Goal: Task Accomplishment & Management: Complete application form

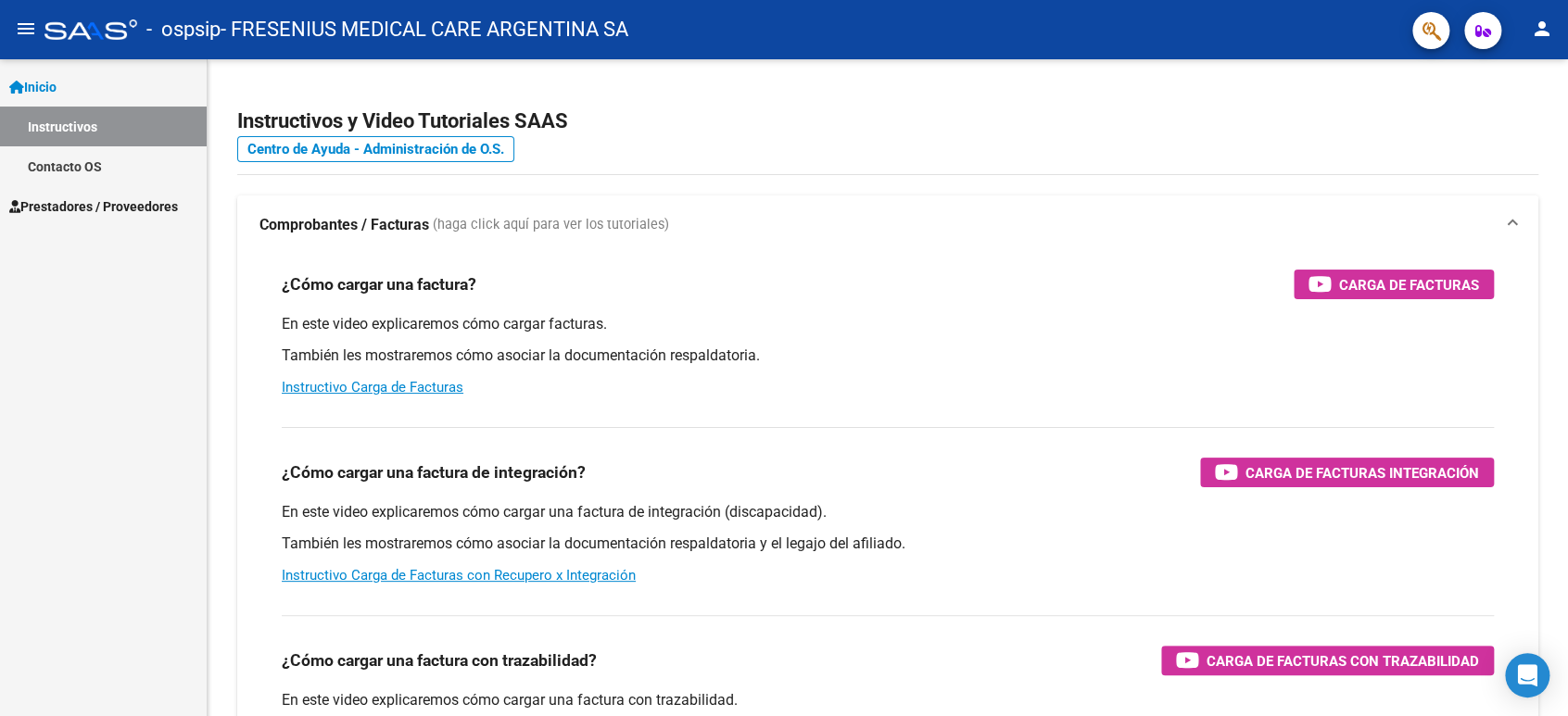
click at [103, 126] on link "Instructivos" at bounding box center [103, 127] width 207 height 40
click at [63, 161] on link "Contacto OS" at bounding box center [103, 167] width 207 height 40
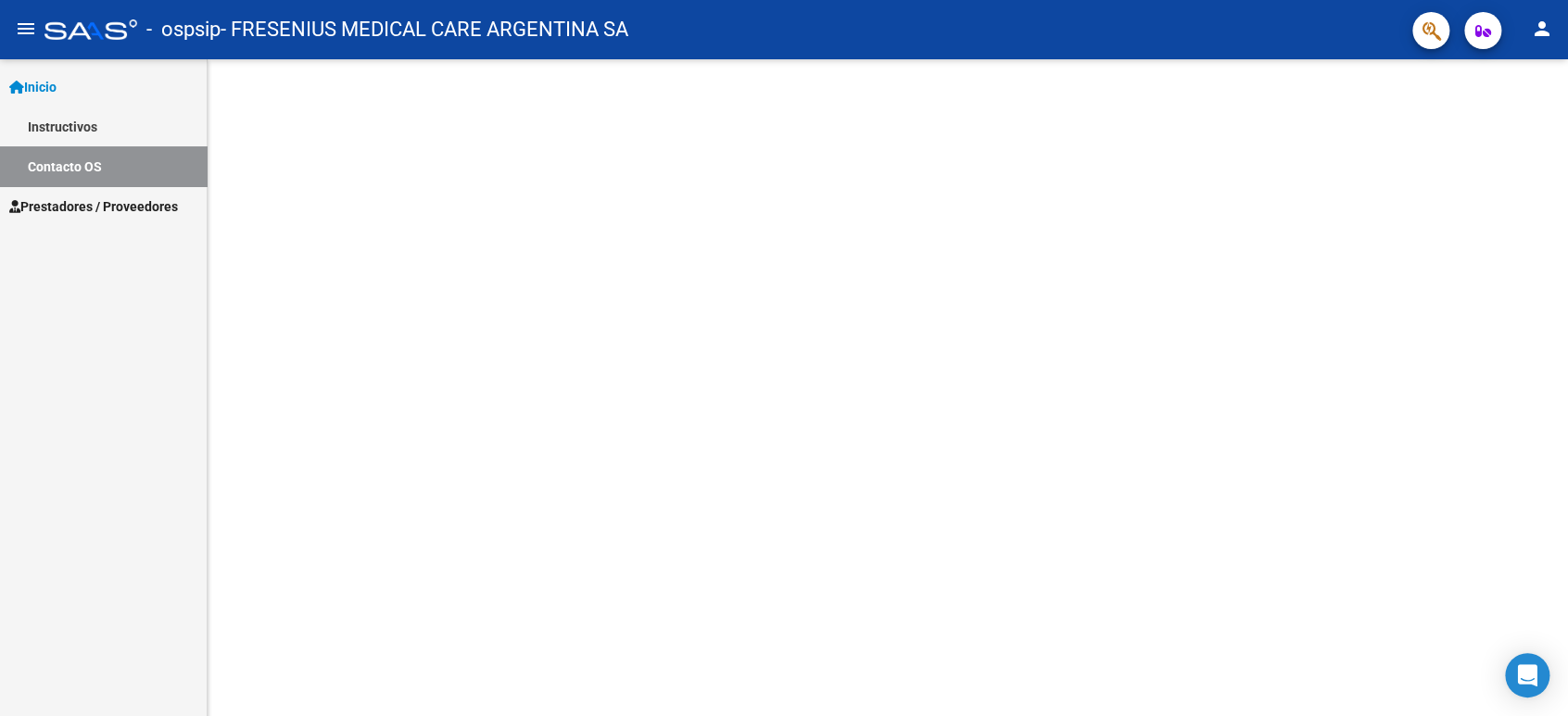
click at [59, 208] on span "Prestadores / Proveedores" at bounding box center [93, 206] width 169 height 20
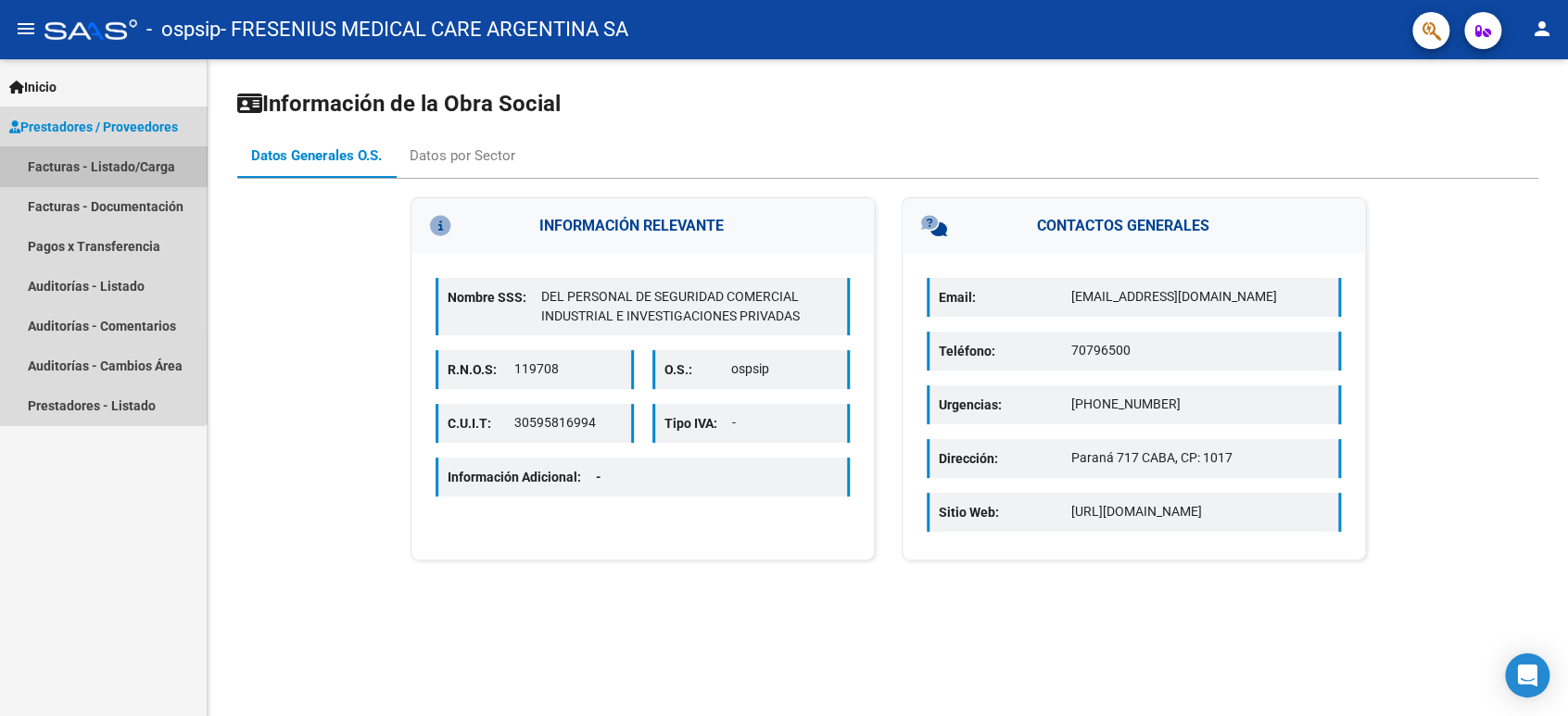
click at [89, 154] on link "Facturas - Listado/Carga" at bounding box center [103, 167] width 207 height 40
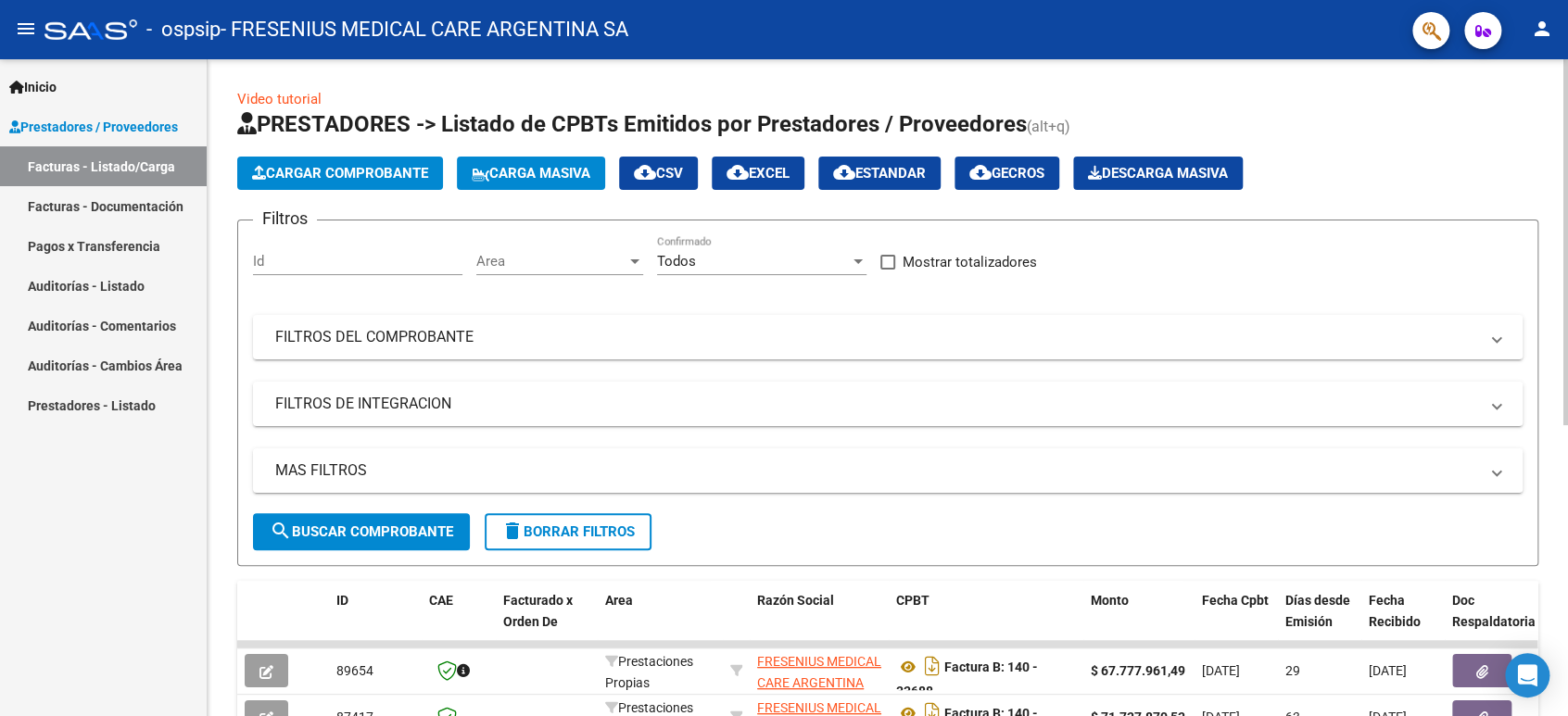
click at [371, 178] on span "Cargar Comprobante" at bounding box center [340, 173] width 176 height 16
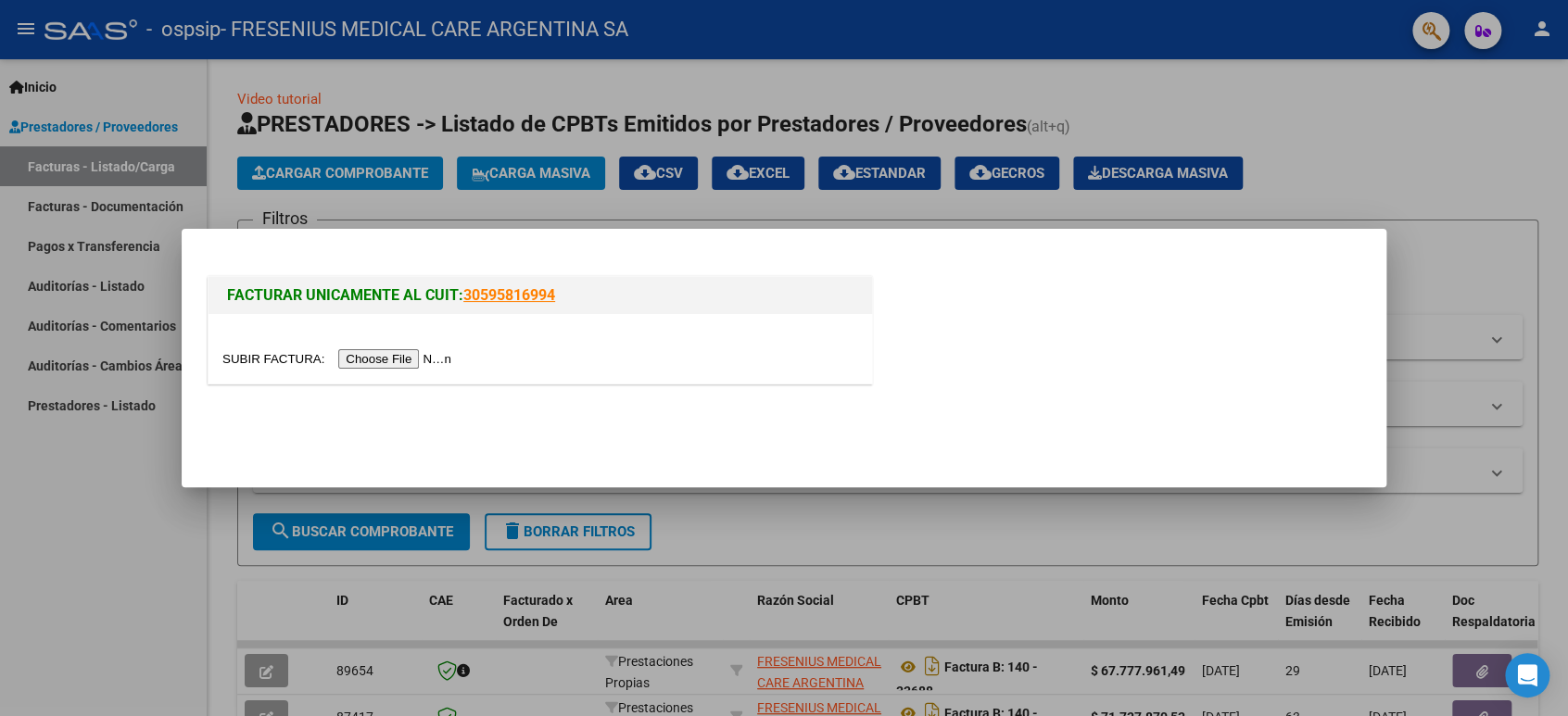
click at [376, 361] on input "file" at bounding box center [340, 358] width 235 height 19
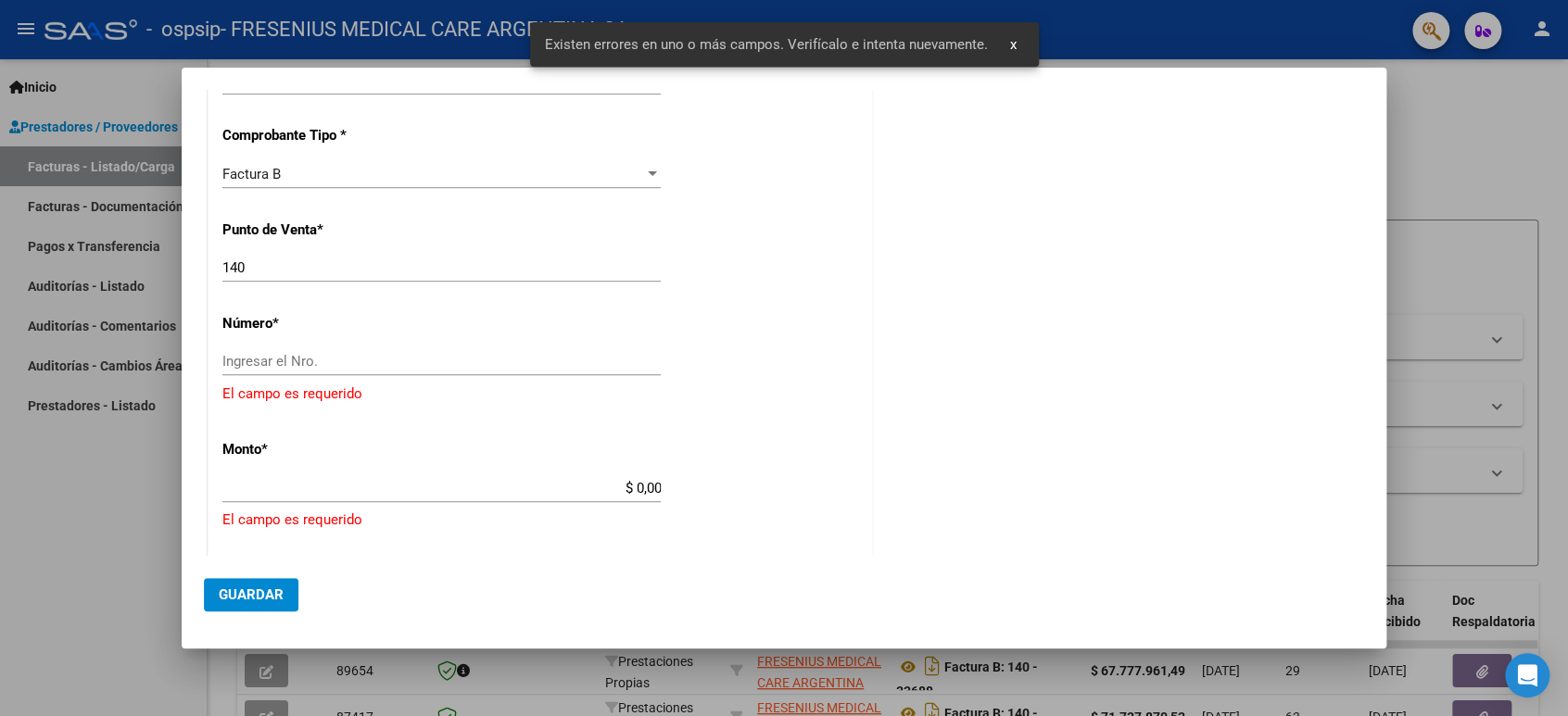
scroll to position [422, 0]
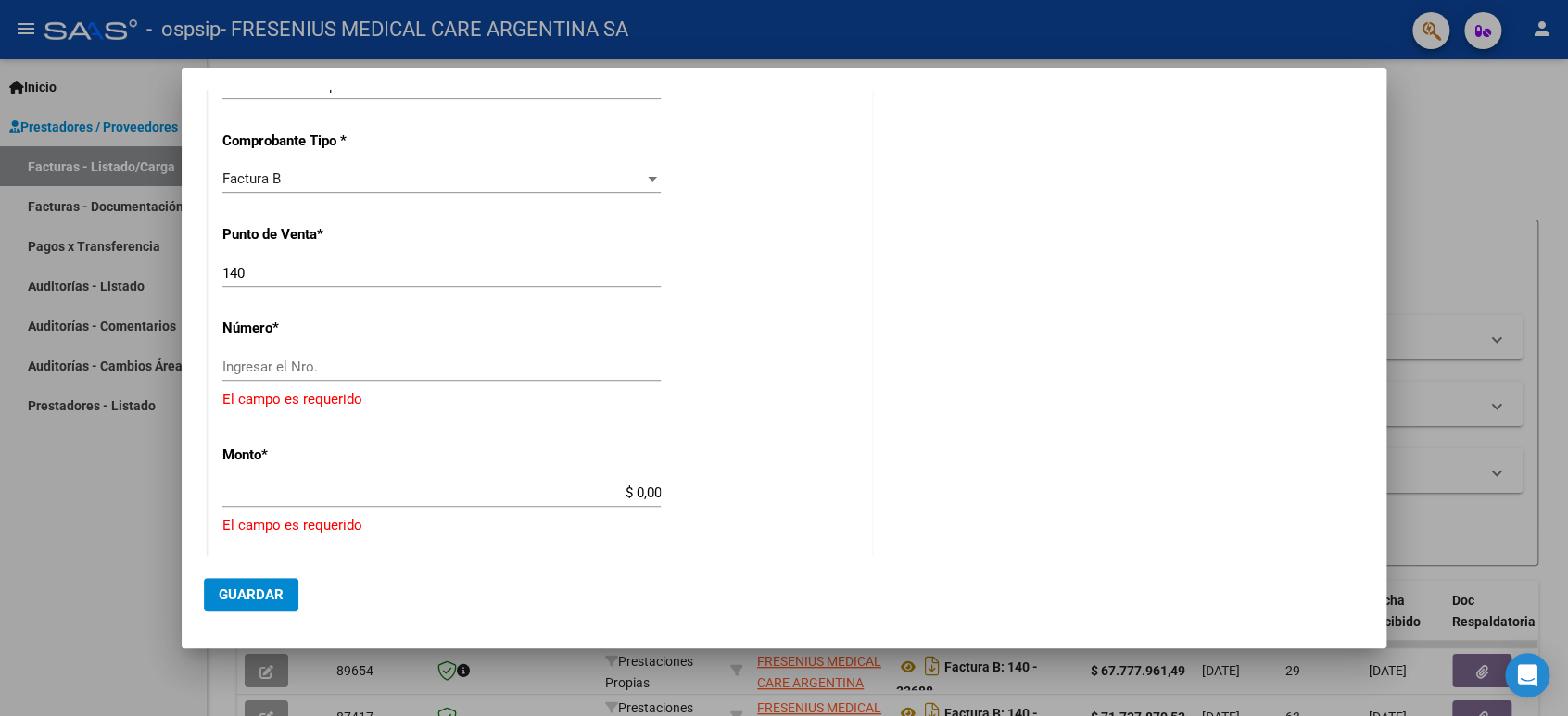
click at [293, 486] on input "$ 0,00" at bounding box center [442, 492] width 439 height 16
paste input "73.823.448,61"
type input "$ [PHONE_NUMBER],00"
click at [1002, 437] on div "COMENTARIOS Comentarios del Prestador / Gerenciador:" at bounding box center [1120, 389] width 487 height 1400
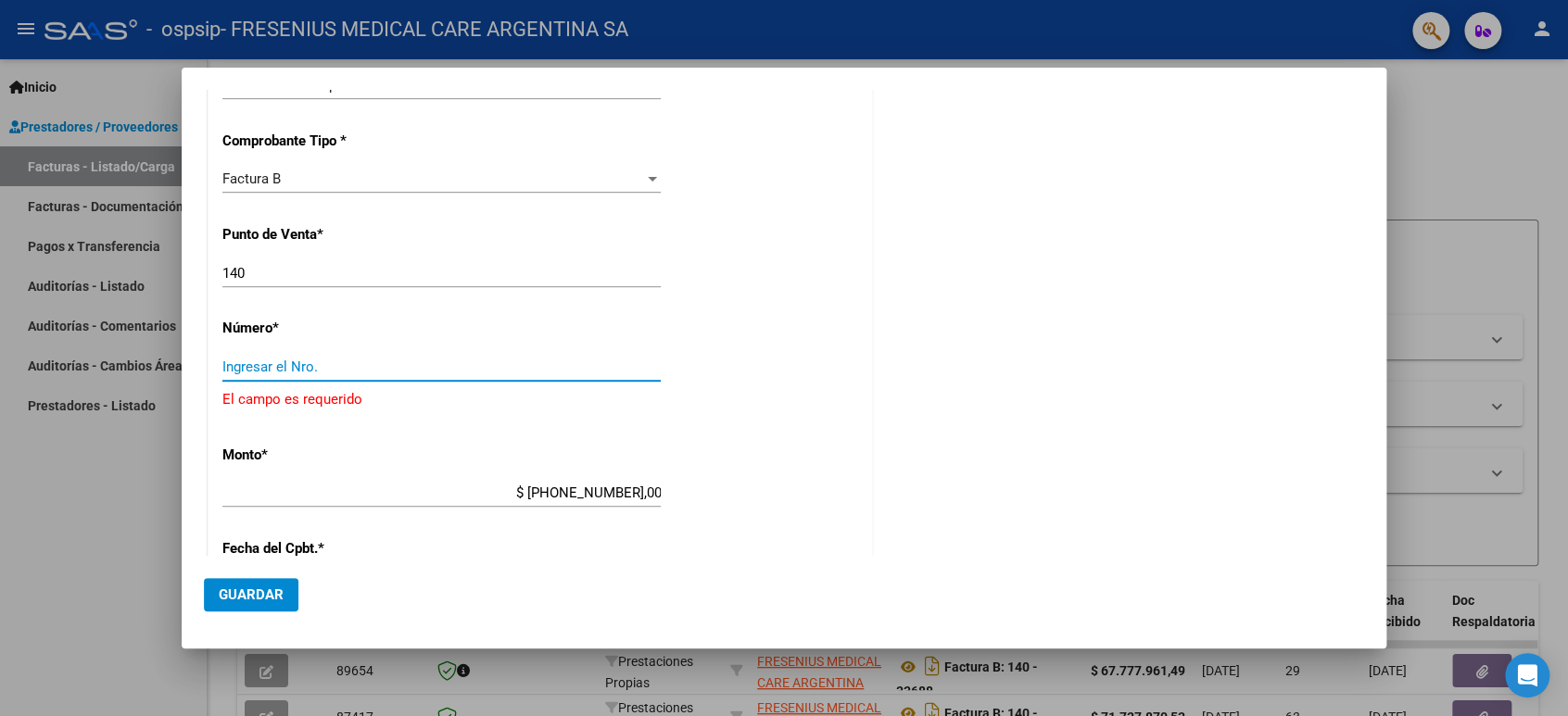
click at [281, 360] on input "Ingresar el Nro." at bounding box center [442, 366] width 439 height 16
paste input "00033918"
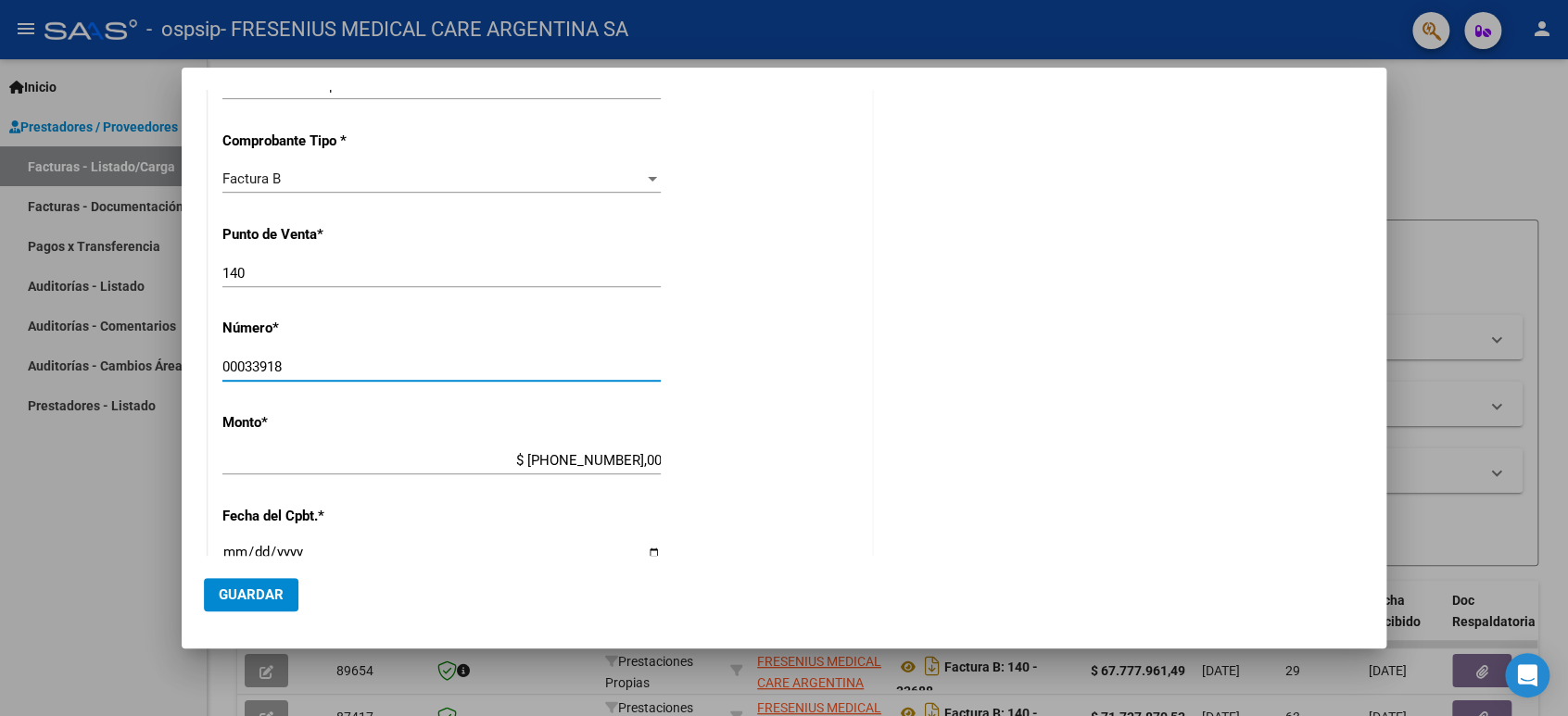
type input "00033918"
drag, startPoint x: 1027, startPoint y: 436, endPoint x: 738, endPoint y: 442, distance: 289.1
click at [1025, 436] on div "COMENTARIOS Comentarios del Prestador / Gerenciador:" at bounding box center [1120, 373] width 487 height 1367
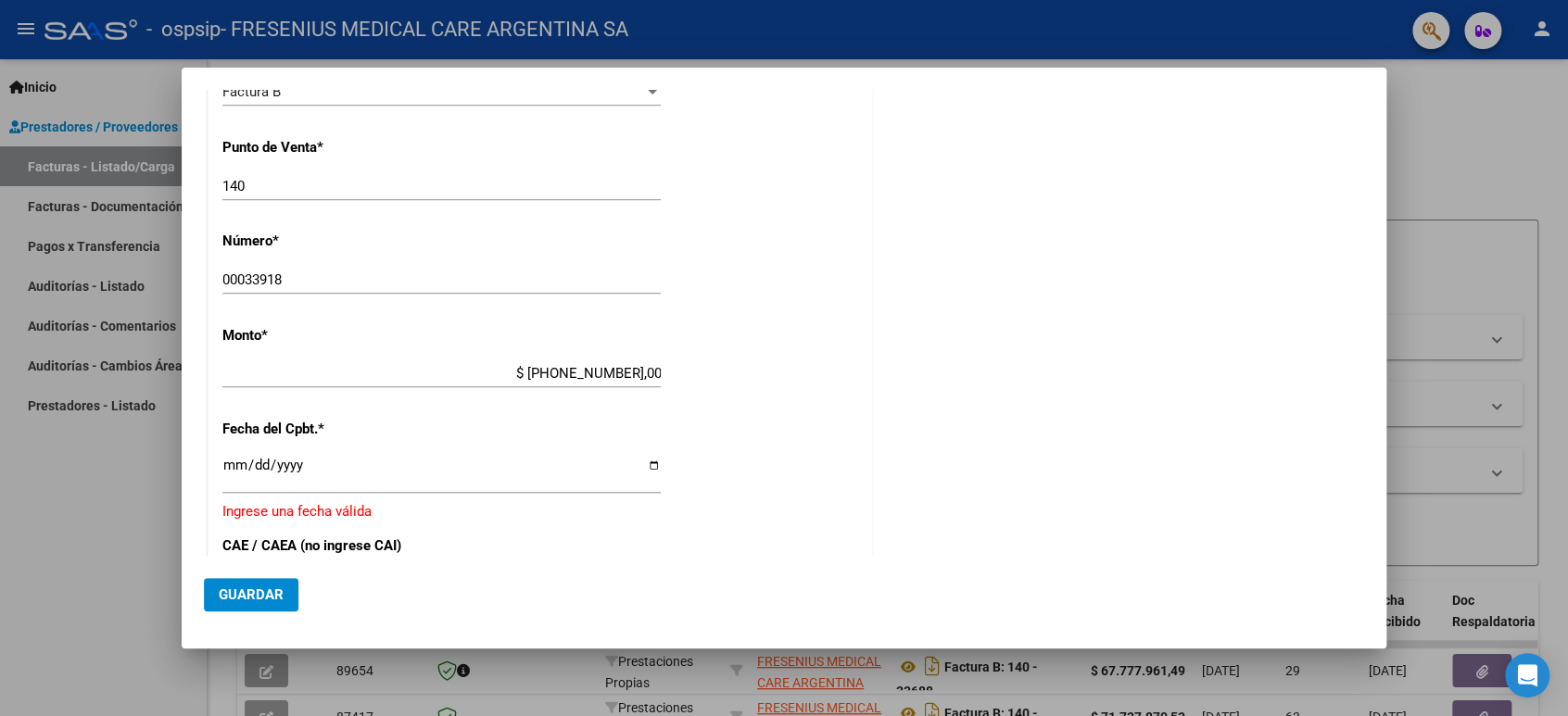
scroll to position [628, 0]
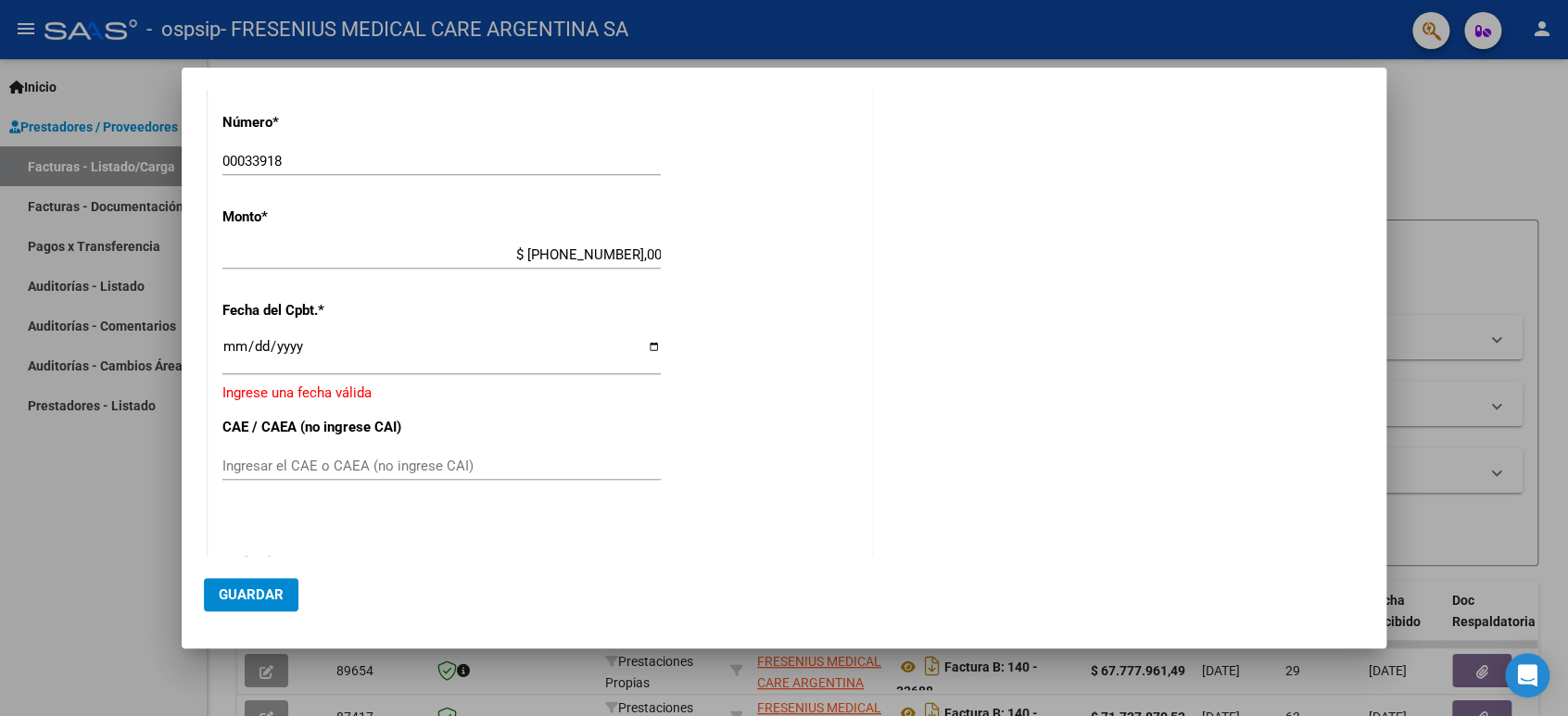
click at [644, 349] on input "Ingresar la fecha" at bounding box center [442, 354] width 439 height 30
type input "[DATE]"
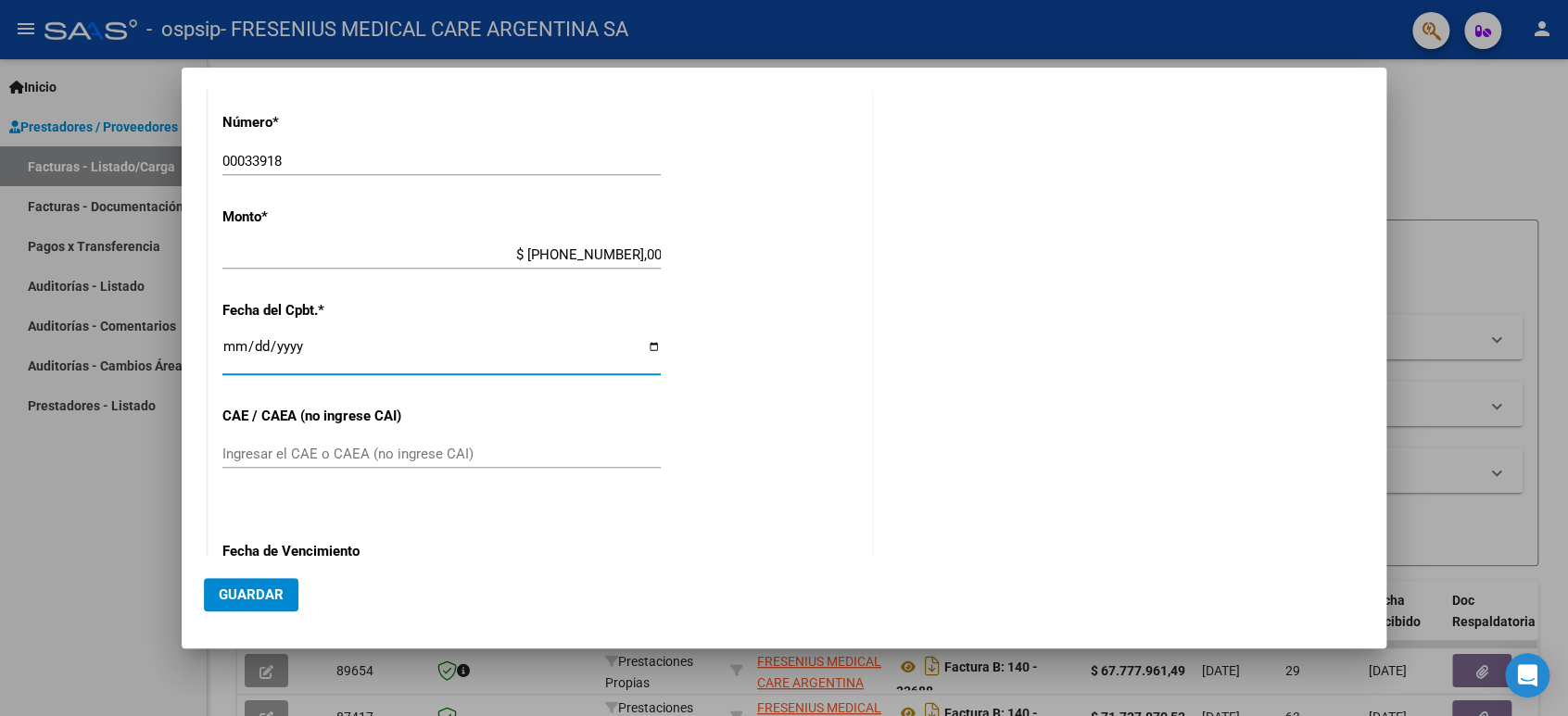
click at [370, 456] on input "Ingresar el CAE o CAEA (no ingrese CAI)" at bounding box center [442, 453] width 439 height 16
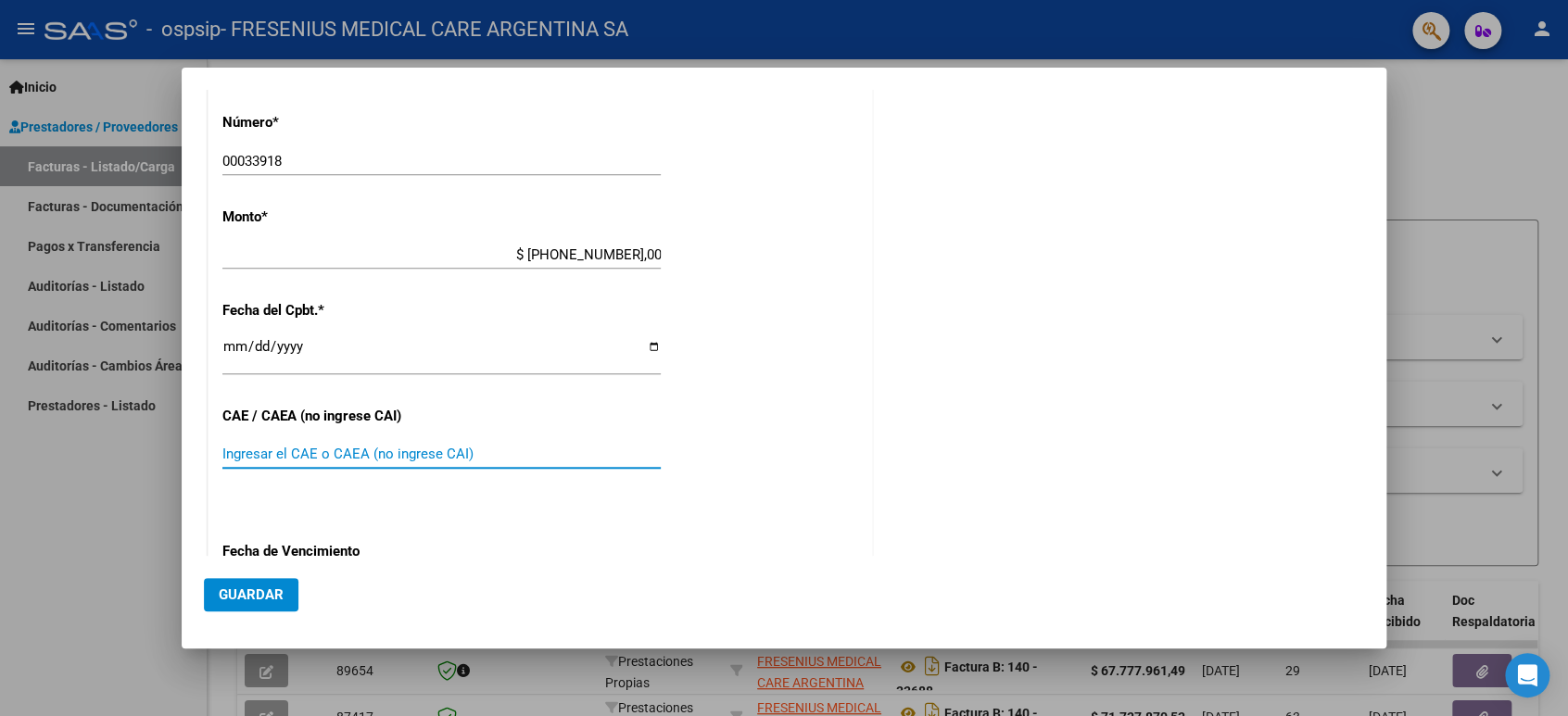
paste input "75411267093245"
type input "75411267093245"
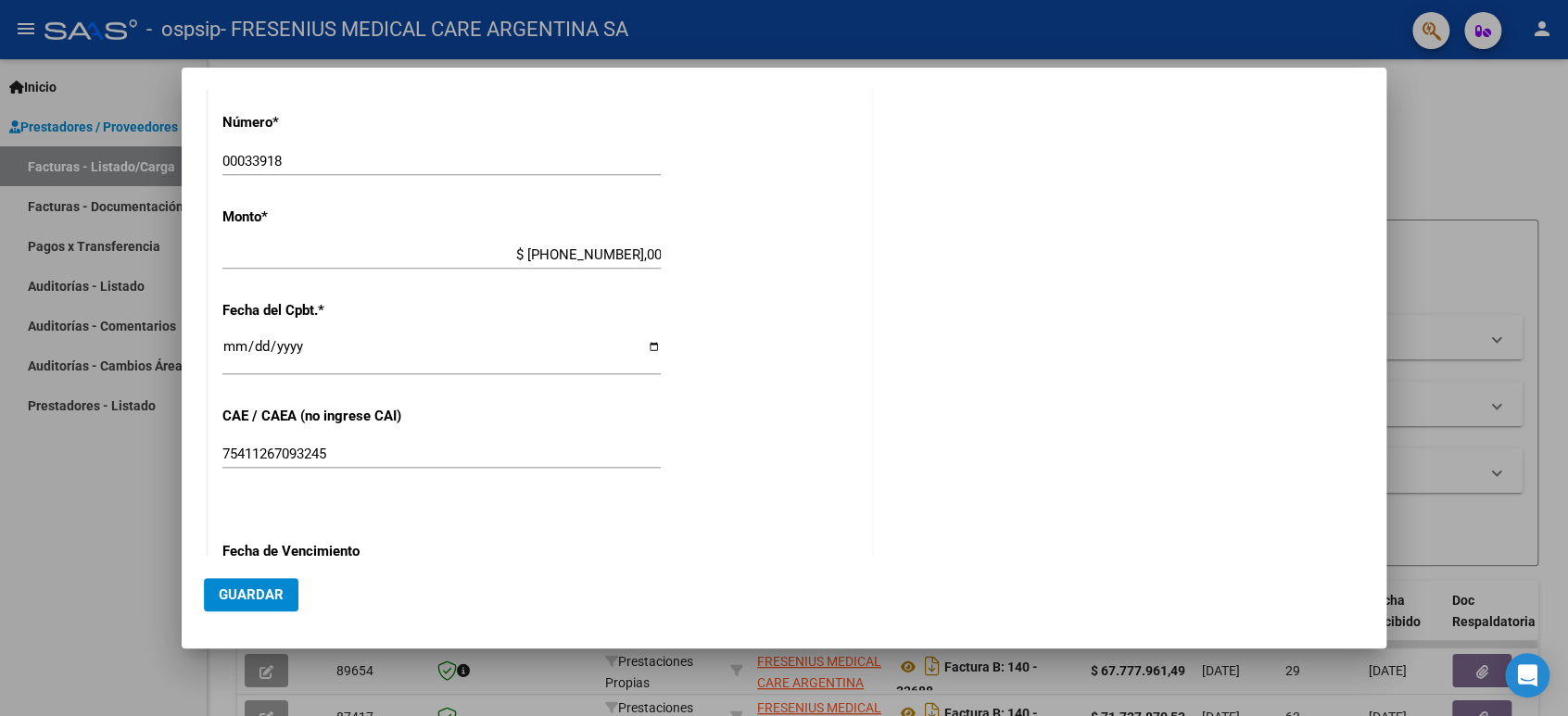
scroll to position [910, 0]
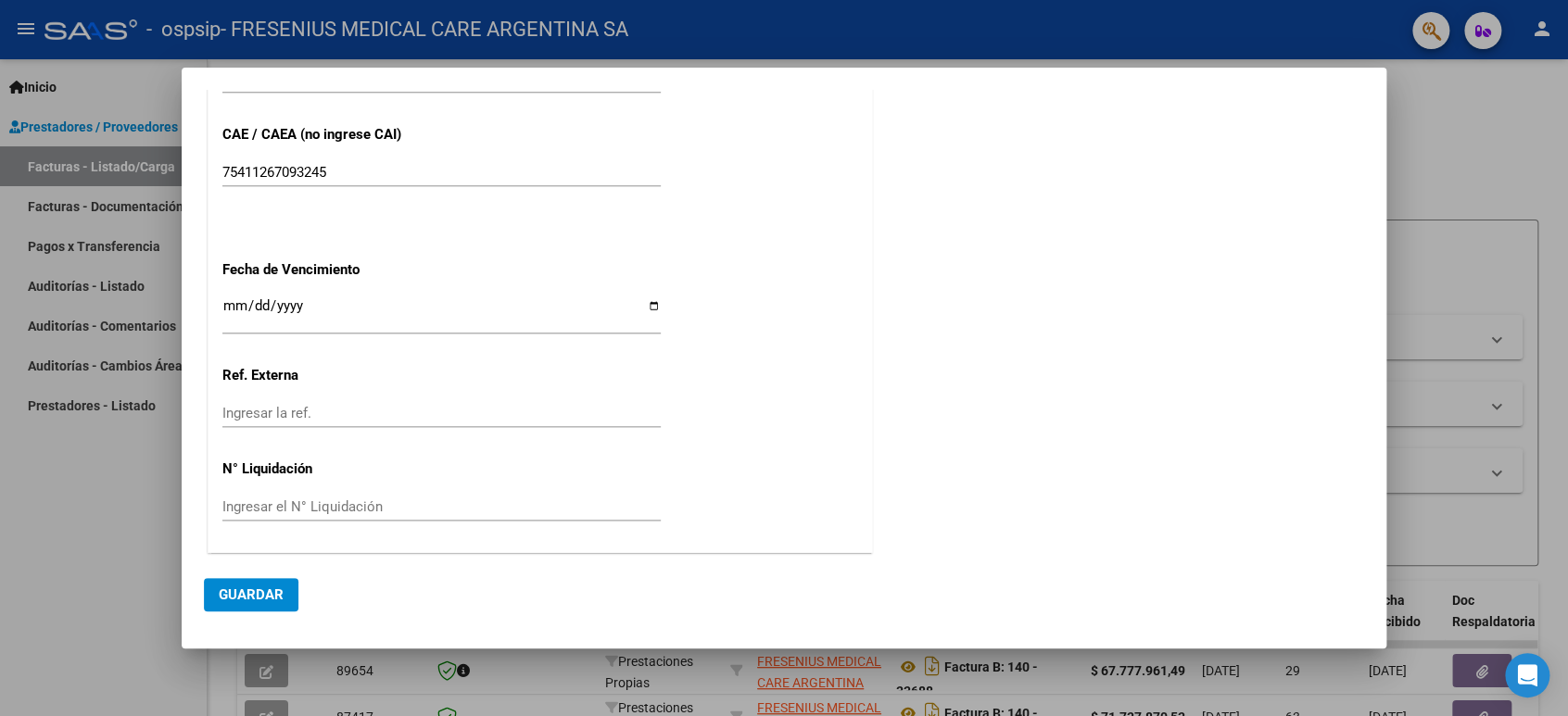
click at [650, 302] on input "Ingresar la fecha" at bounding box center [442, 313] width 439 height 30
type input "[DATE]"
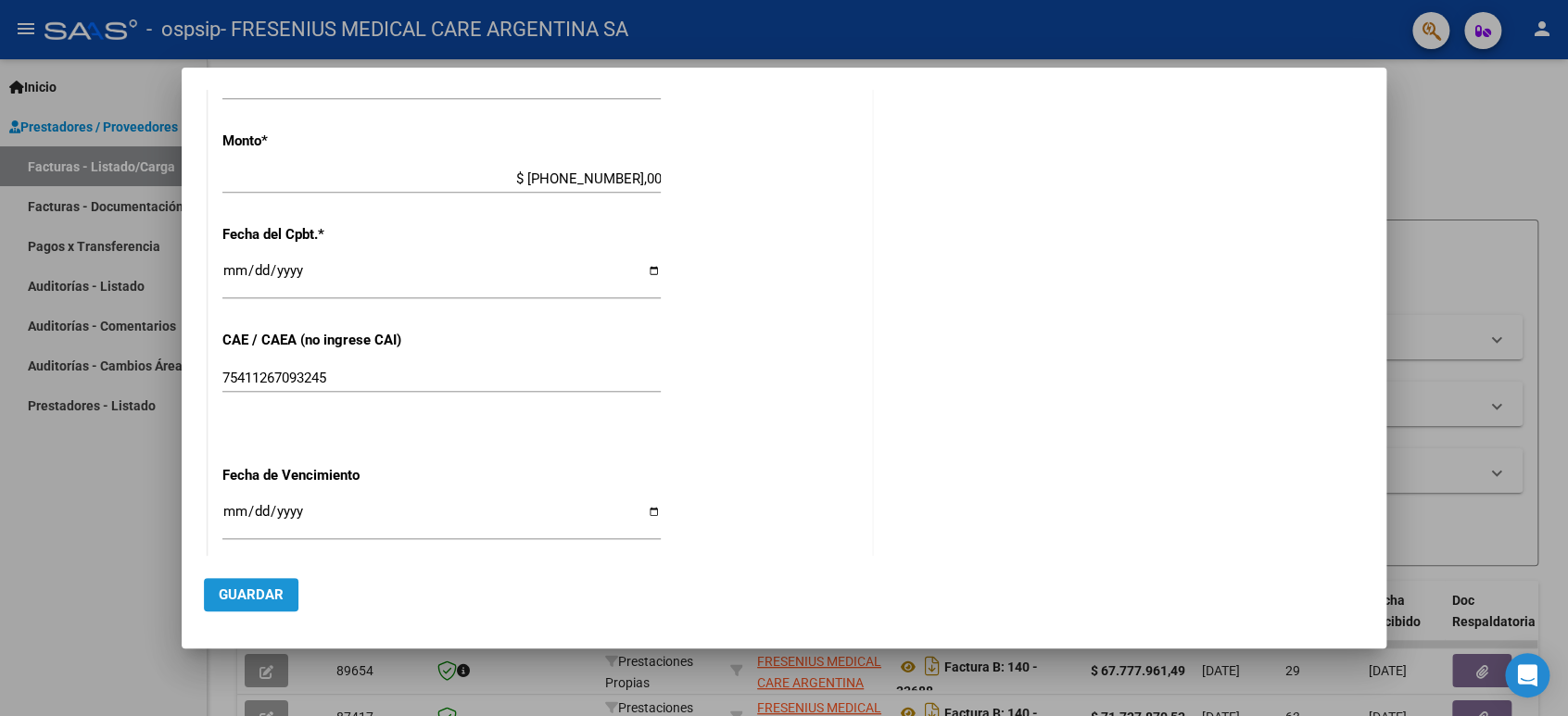
click at [267, 600] on span "Guardar" at bounding box center [251, 594] width 65 height 16
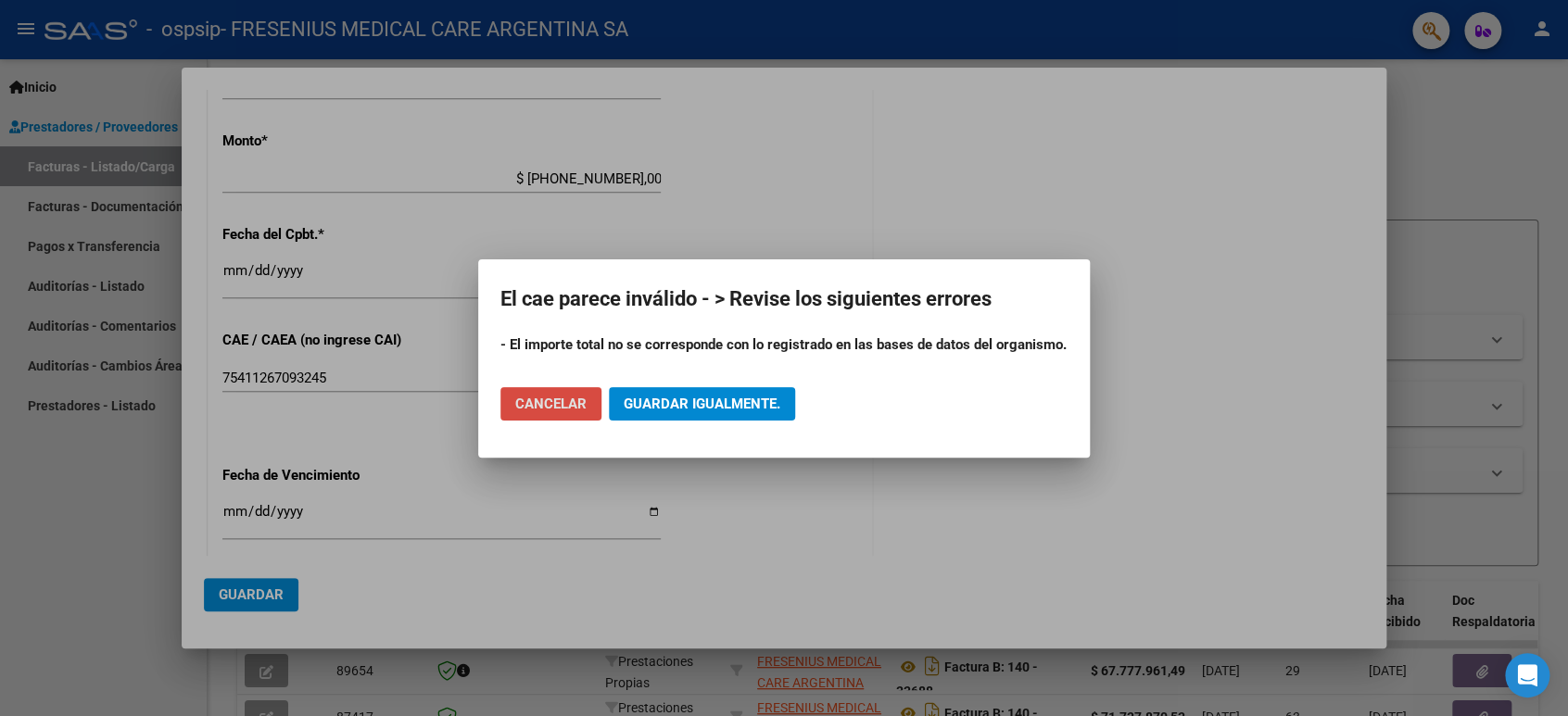
click at [550, 407] on span "Cancelar" at bounding box center [550, 403] width 72 height 16
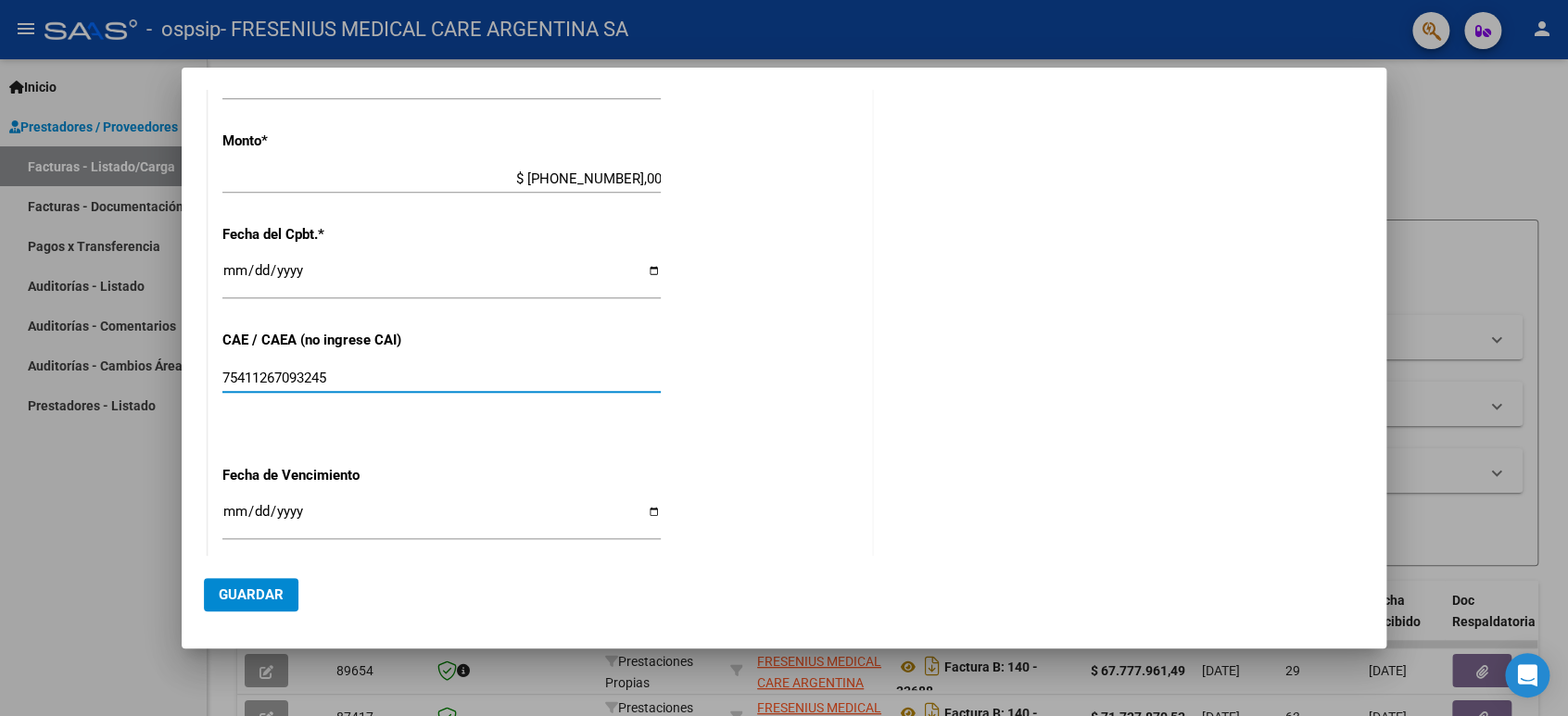
drag, startPoint x: 337, startPoint y: 378, endPoint x: 154, endPoint y: 378, distance: 183.0
click at [154, 378] on div "COMPROBANTE VER COMPROBANTE DATOS DEL COMPROBANTE CUIT * 30-63581520-1 Ingresar…" at bounding box center [784, 358] width 1568 height 716
paste input "75411267093245"
type input "75411267093245"
click at [247, 590] on span "Guardar" at bounding box center [251, 594] width 65 height 16
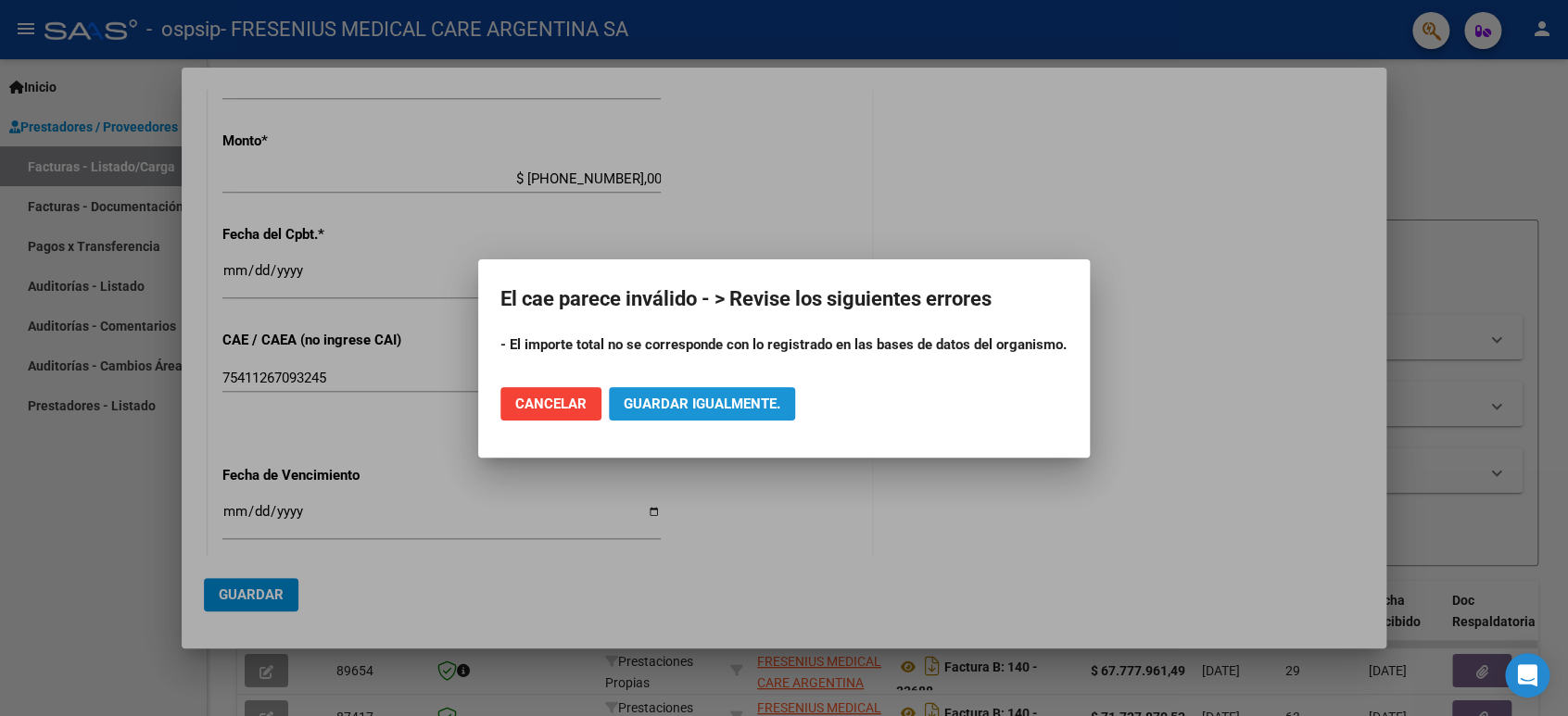
click at [654, 399] on span "Guardar igualmente." at bounding box center [702, 403] width 156 height 16
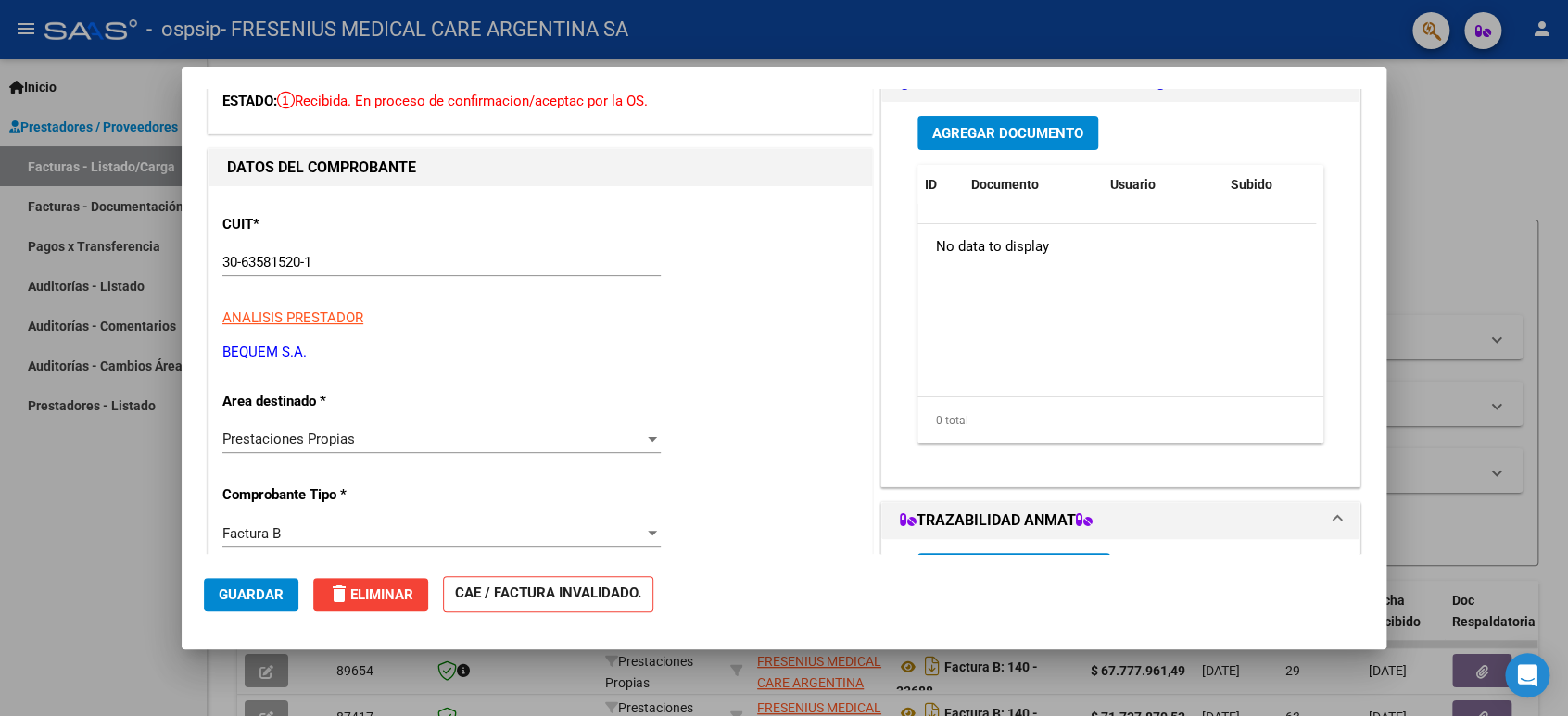
scroll to position [0, 0]
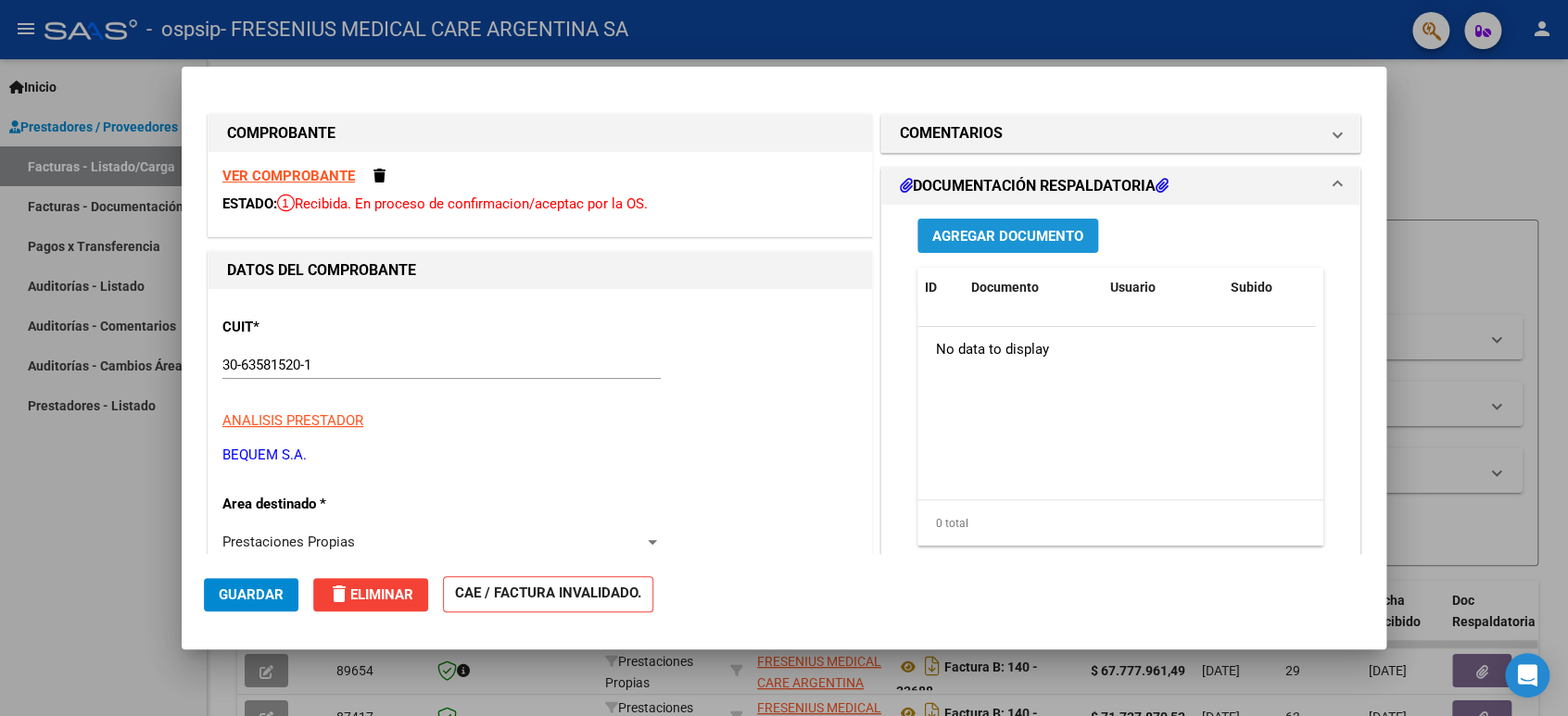
click at [1009, 237] on span "Agregar Documento" at bounding box center [1007, 235] width 151 height 16
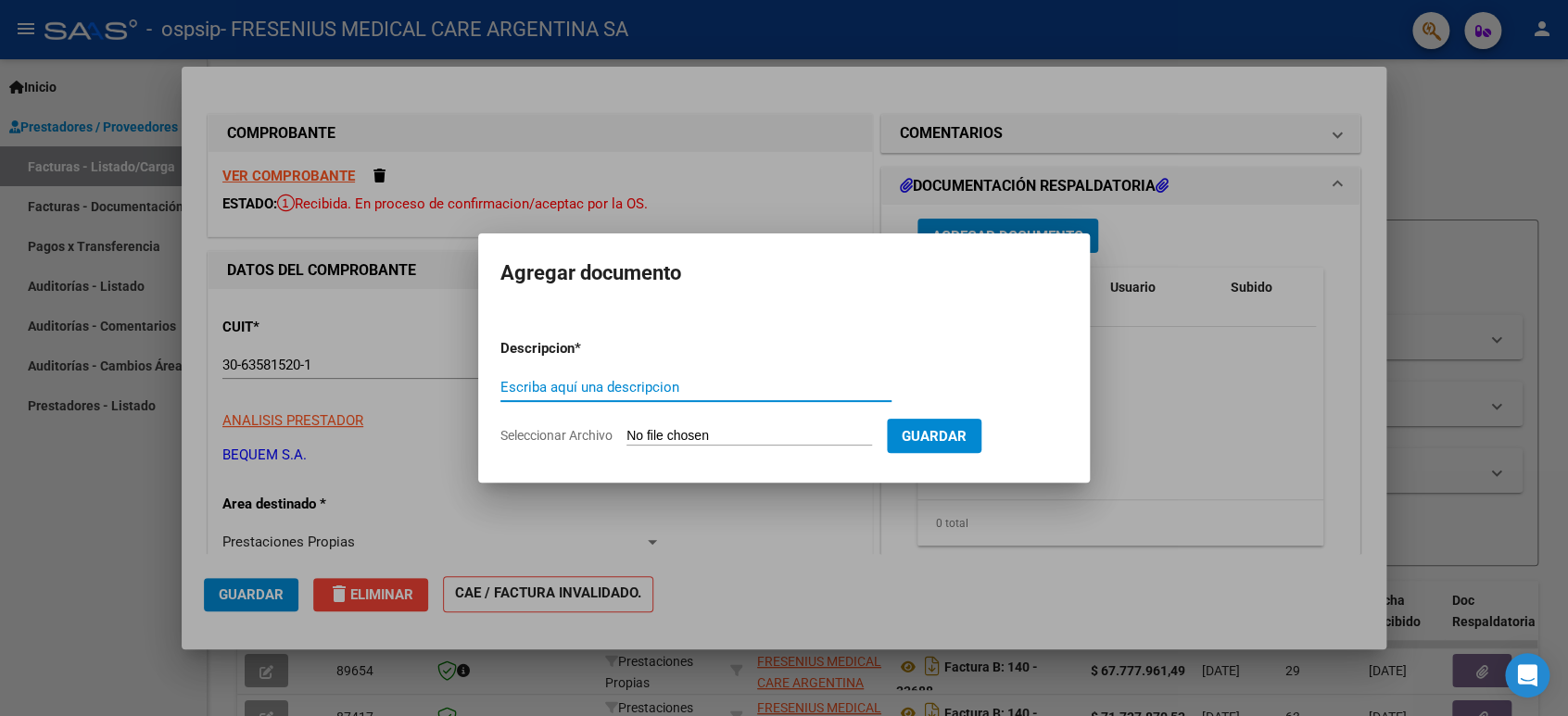
click at [661, 390] on input "Escriba aquí una descripcion" at bounding box center [696, 386] width 391 height 16
type input "a"
click at [638, 377] on div "ANEXO FC N° Escriba aquí una descripcion" at bounding box center [696, 387] width 391 height 28
click at [639, 382] on input "ANEXO FC N°" at bounding box center [696, 386] width 391 height 16
paste input "00140B00033918"
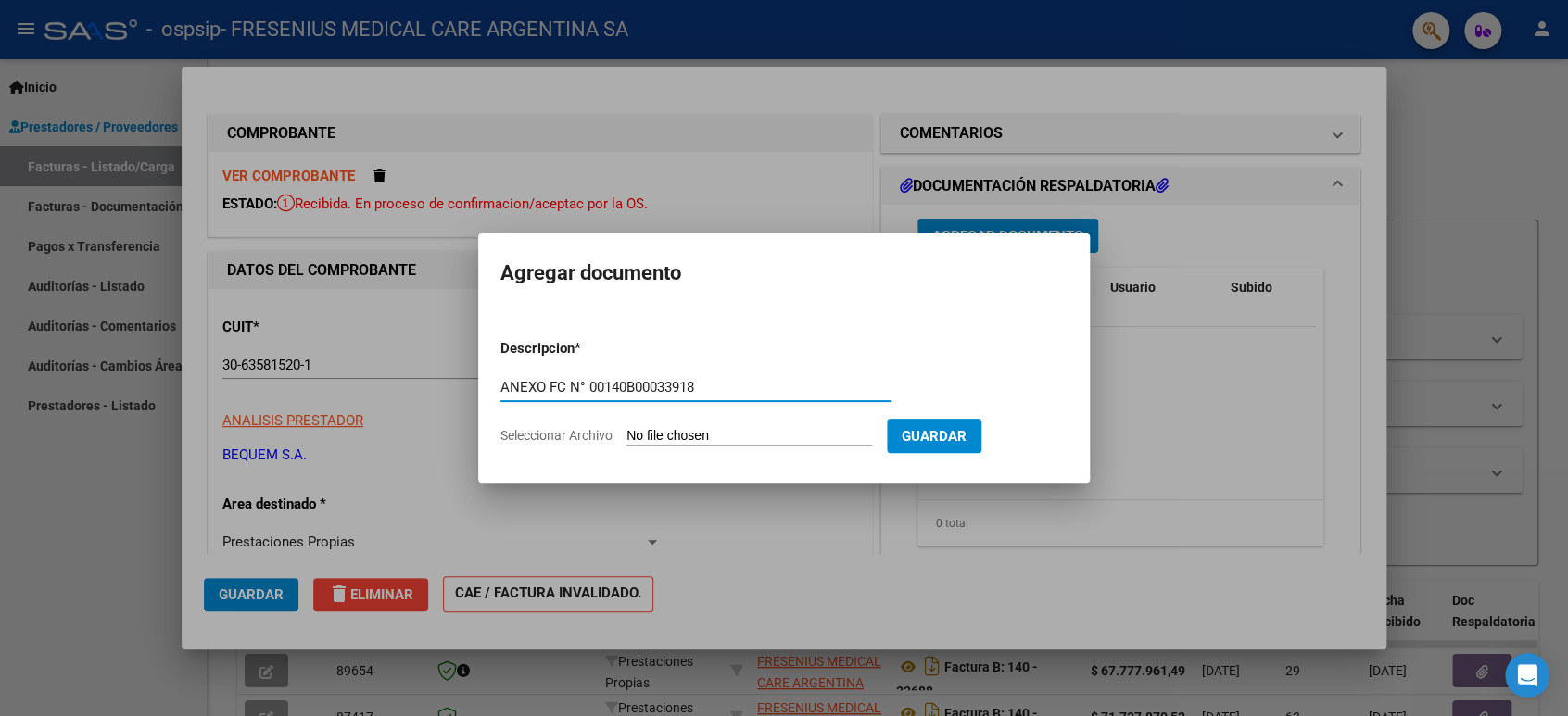
type input "ANEXO FC N° 00140B00033918"
click at [647, 427] on app-file-uploader "Seleccionar Archivo" at bounding box center [693, 435] width 386 height 16
click at [647, 436] on input "Seleccionar Archivo" at bounding box center [749, 437] width 245 height 17
type input "C:\fakepath\AnexoFacturacionPDF00140B00033918.pdf"
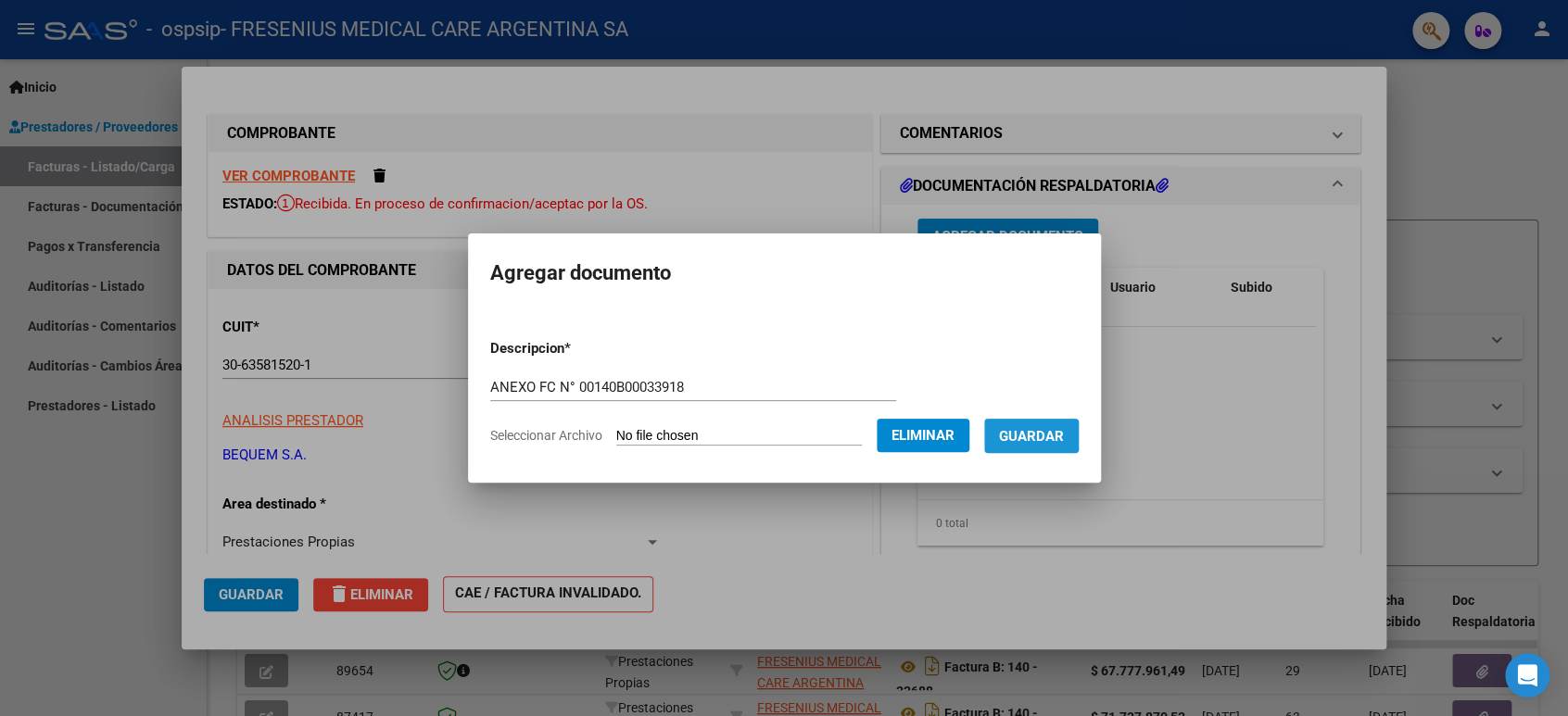
click at [1038, 428] on span "Guardar" at bounding box center [1031, 436] width 65 height 16
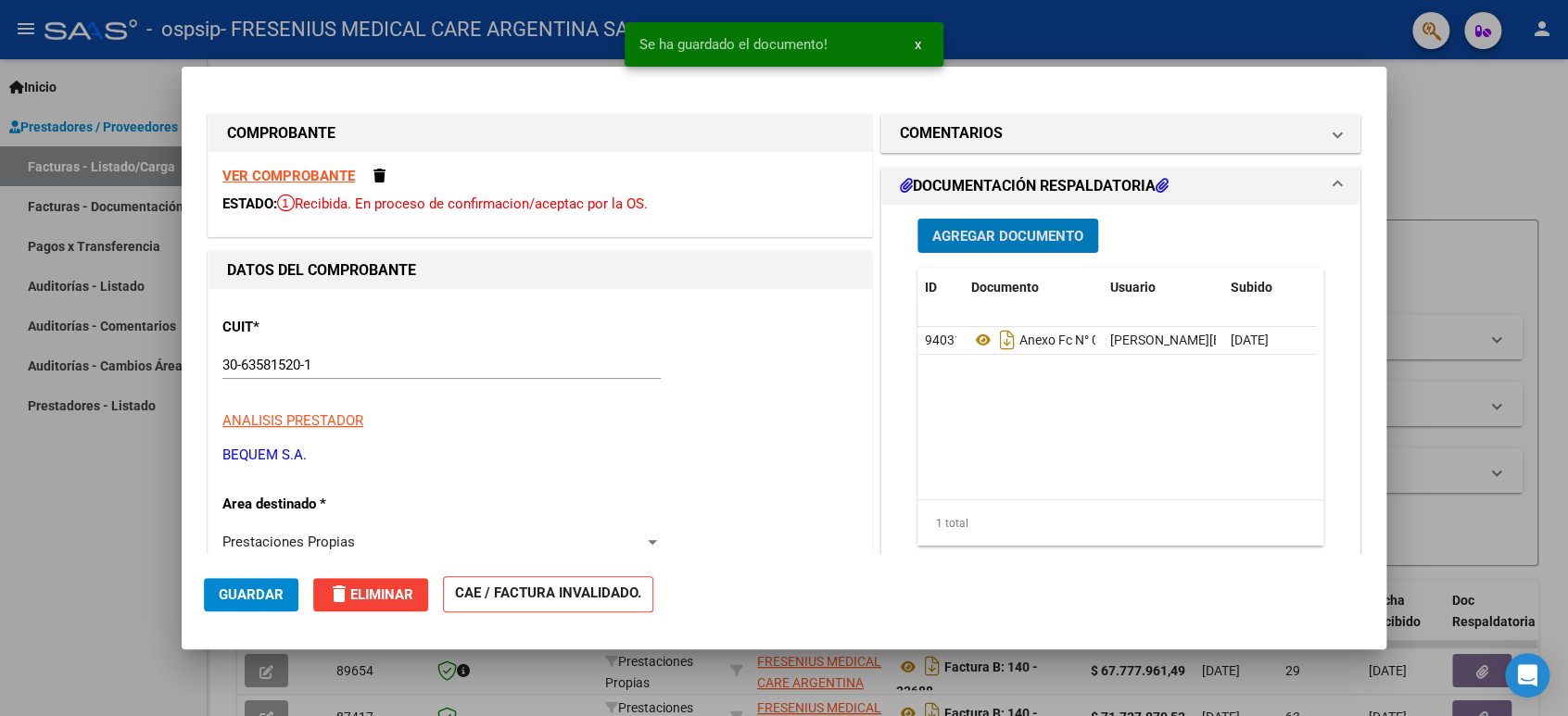
click at [972, 229] on span "Agregar Documento" at bounding box center [1007, 235] width 151 height 16
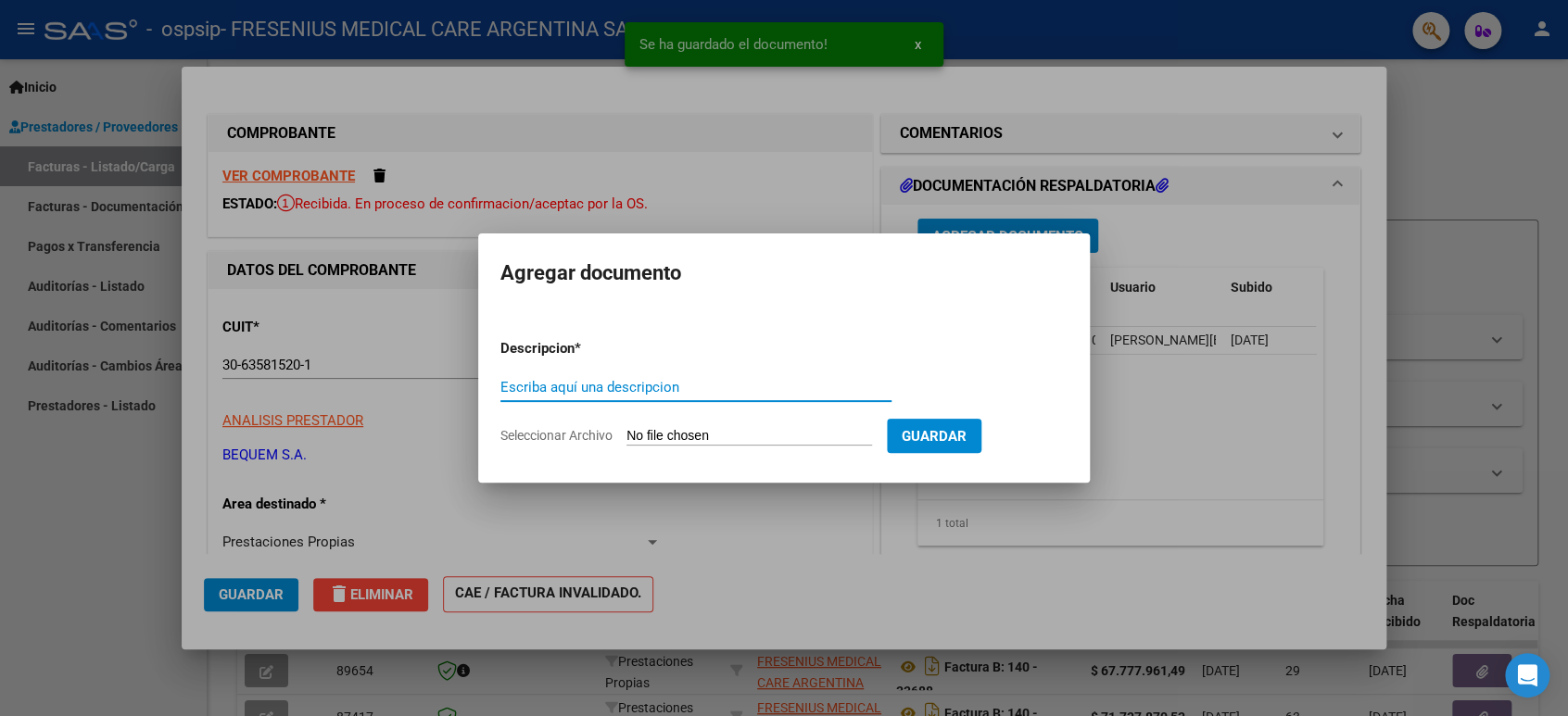
click at [577, 384] on input "Escriba aquí una descripcion" at bounding box center [696, 386] width 391 height 16
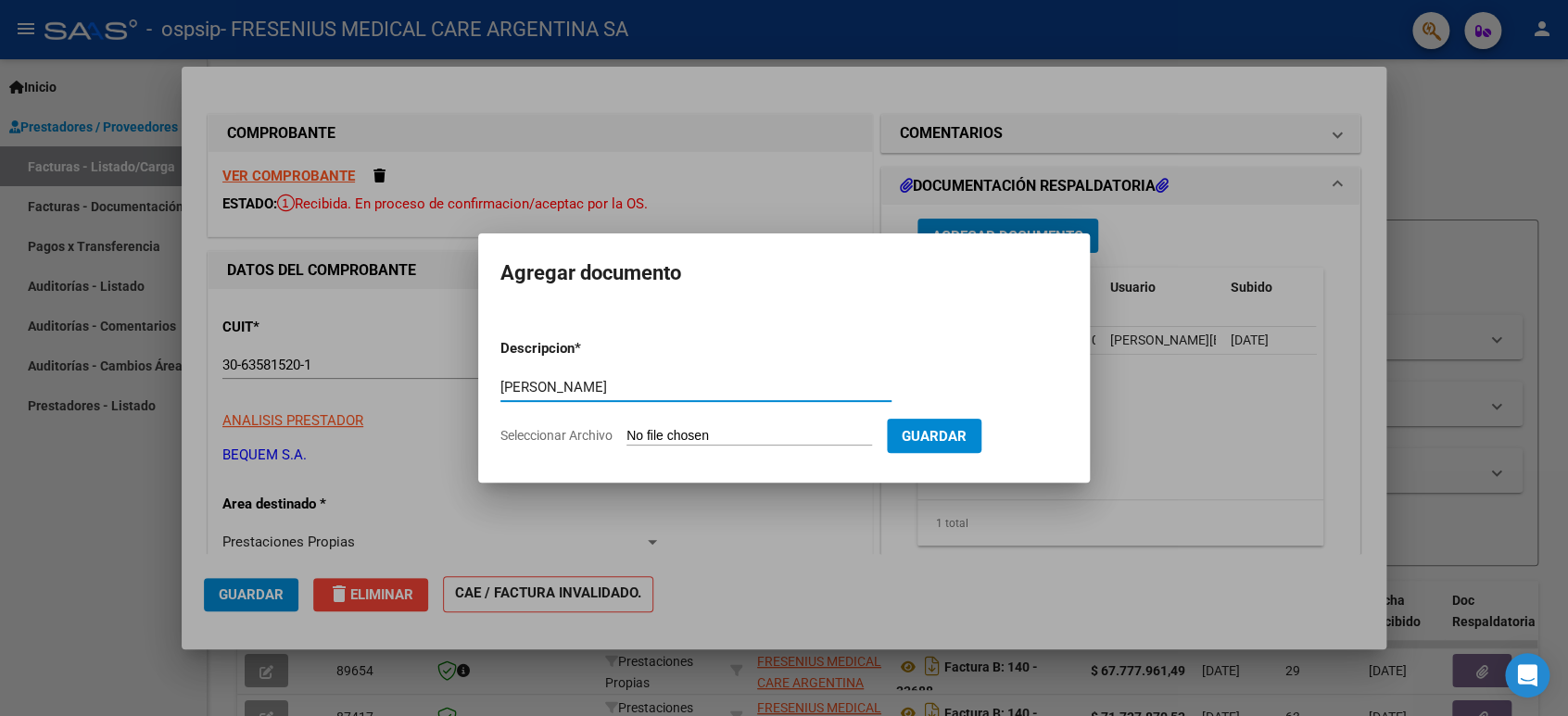
type input "[PERSON_NAME]"
click at [652, 436] on input "Seleccionar Archivo" at bounding box center [749, 437] width 245 height 17
type input "C:\fakepath\AR01108000_767615 [PERSON_NAME].pdf"
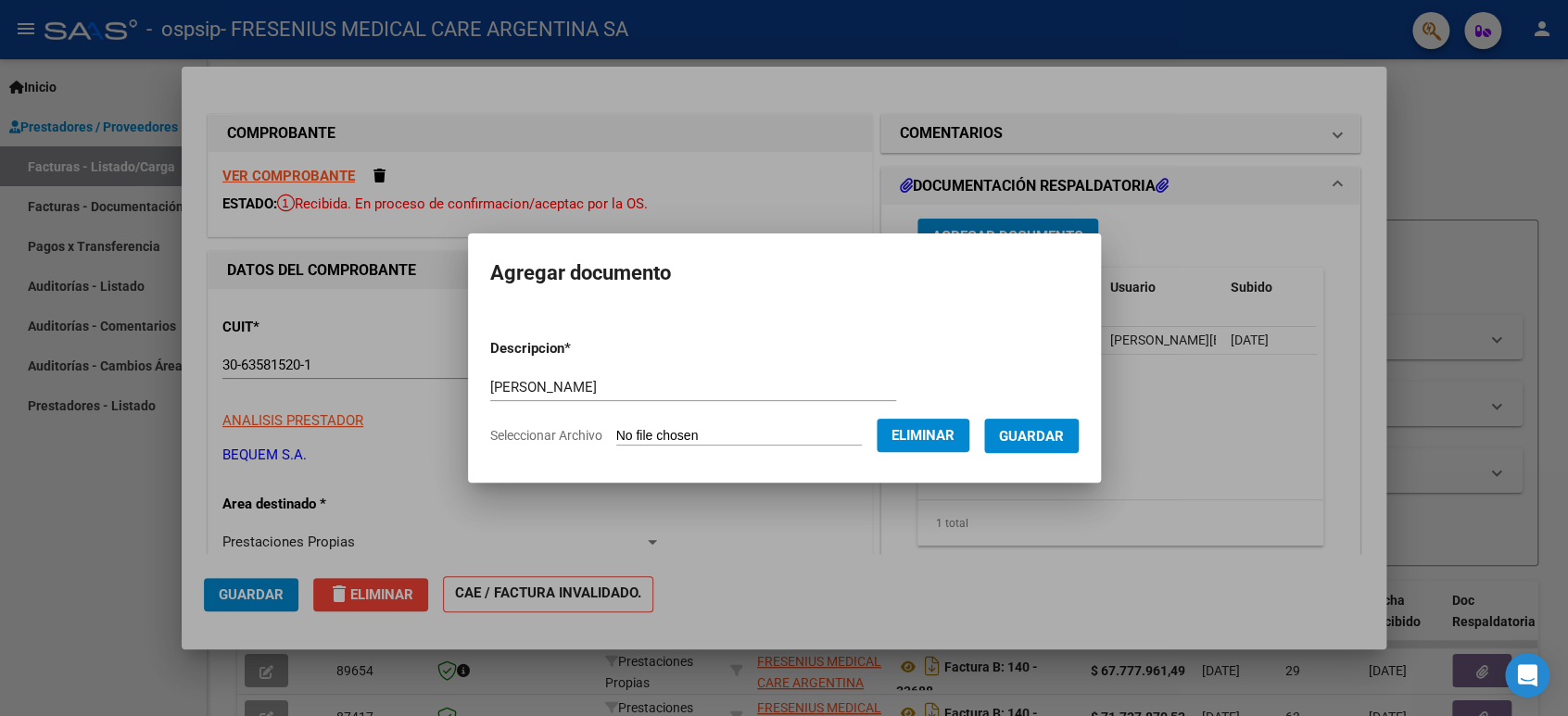
click at [1043, 440] on span "Guardar" at bounding box center [1031, 436] width 65 height 16
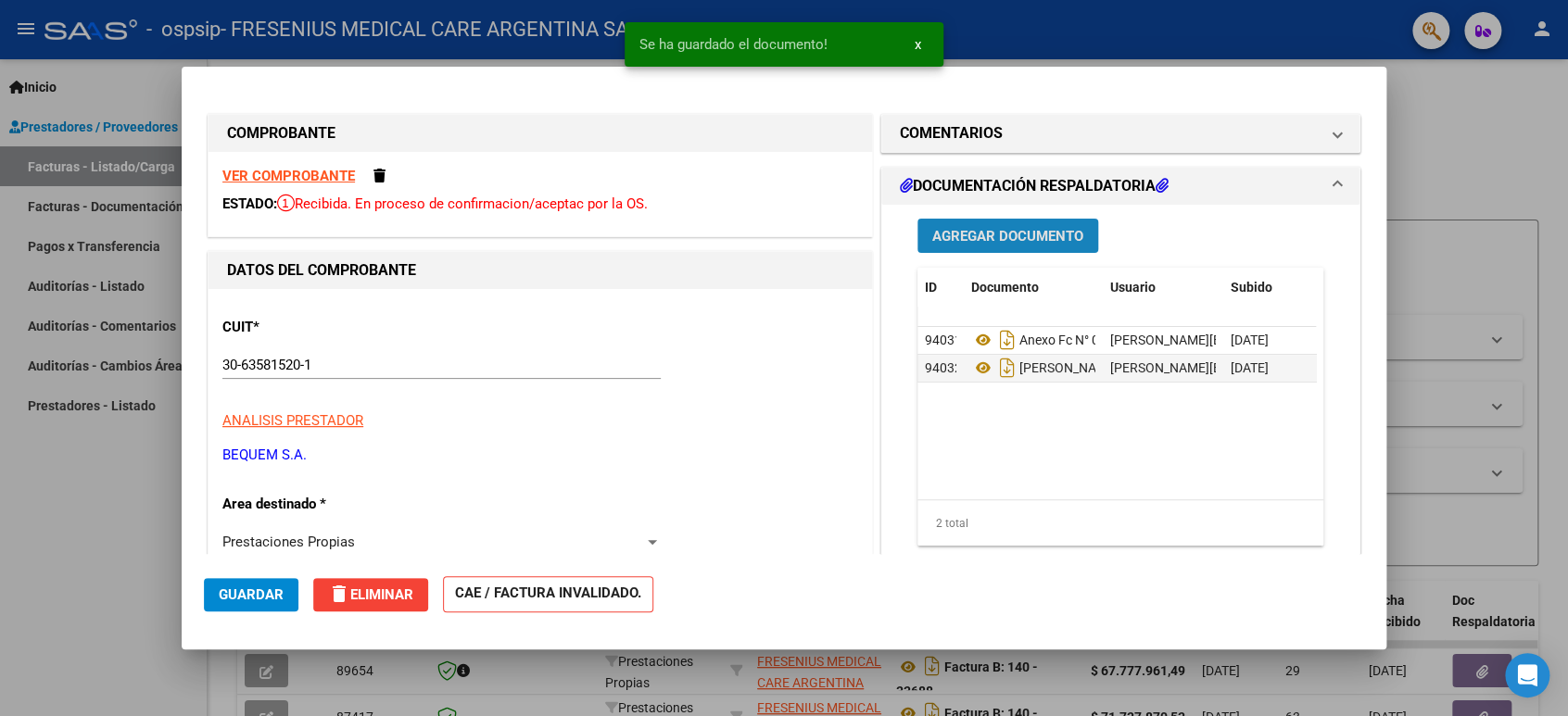
click at [1030, 234] on span "Agregar Documento" at bounding box center [1007, 235] width 151 height 16
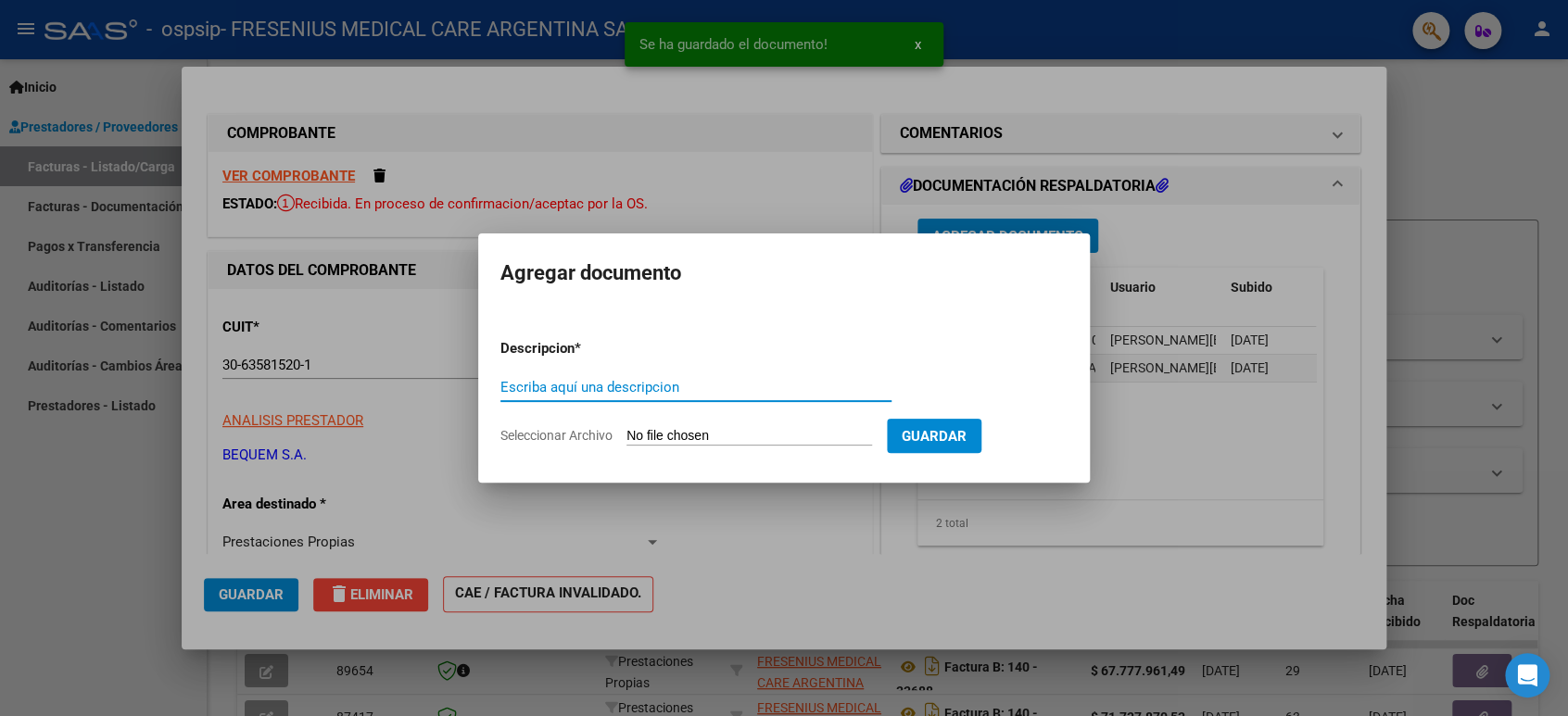
click at [698, 385] on input "Escriba aquí una descripcion" at bounding box center [696, 386] width 391 height 16
type input "n"
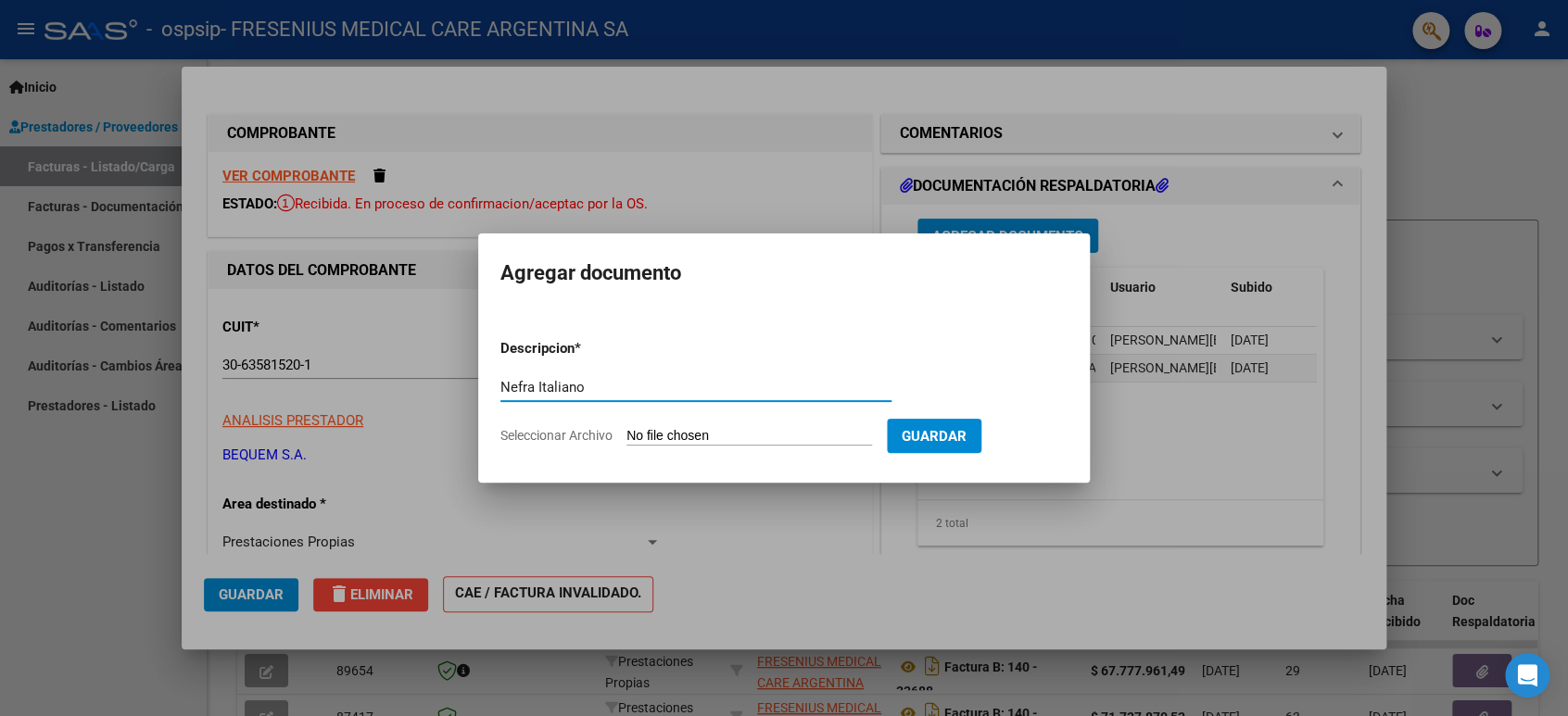
type input "Nefra Italiano"
click at [691, 436] on input "Seleccionar Archivo" at bounding box center [749, 437] width 245 height 17
type input "C:\fakepath\AR01110000_769003 Italiano.pdf"
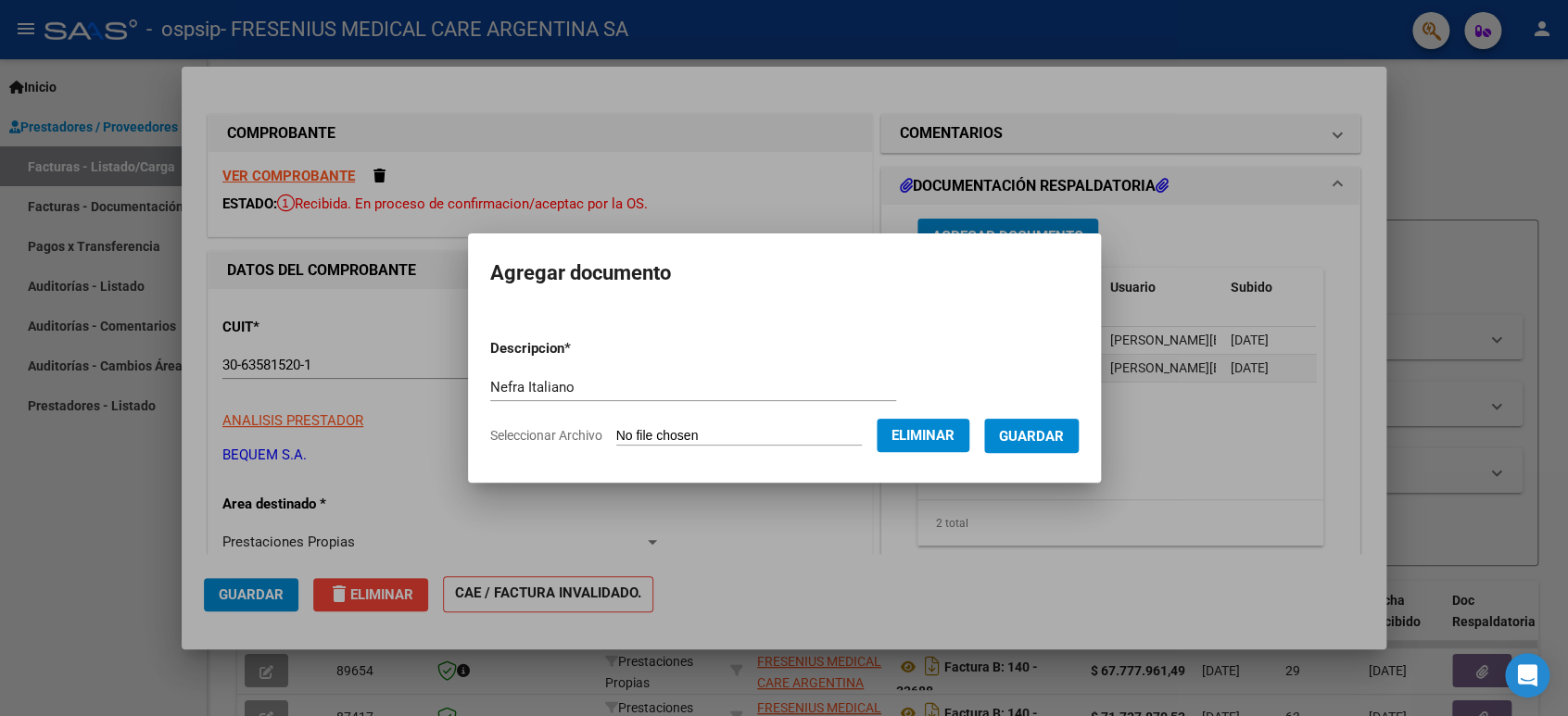
click at [1030, 443] on button "Guardar" at bounding box center [1031, 436] width 94 height 34
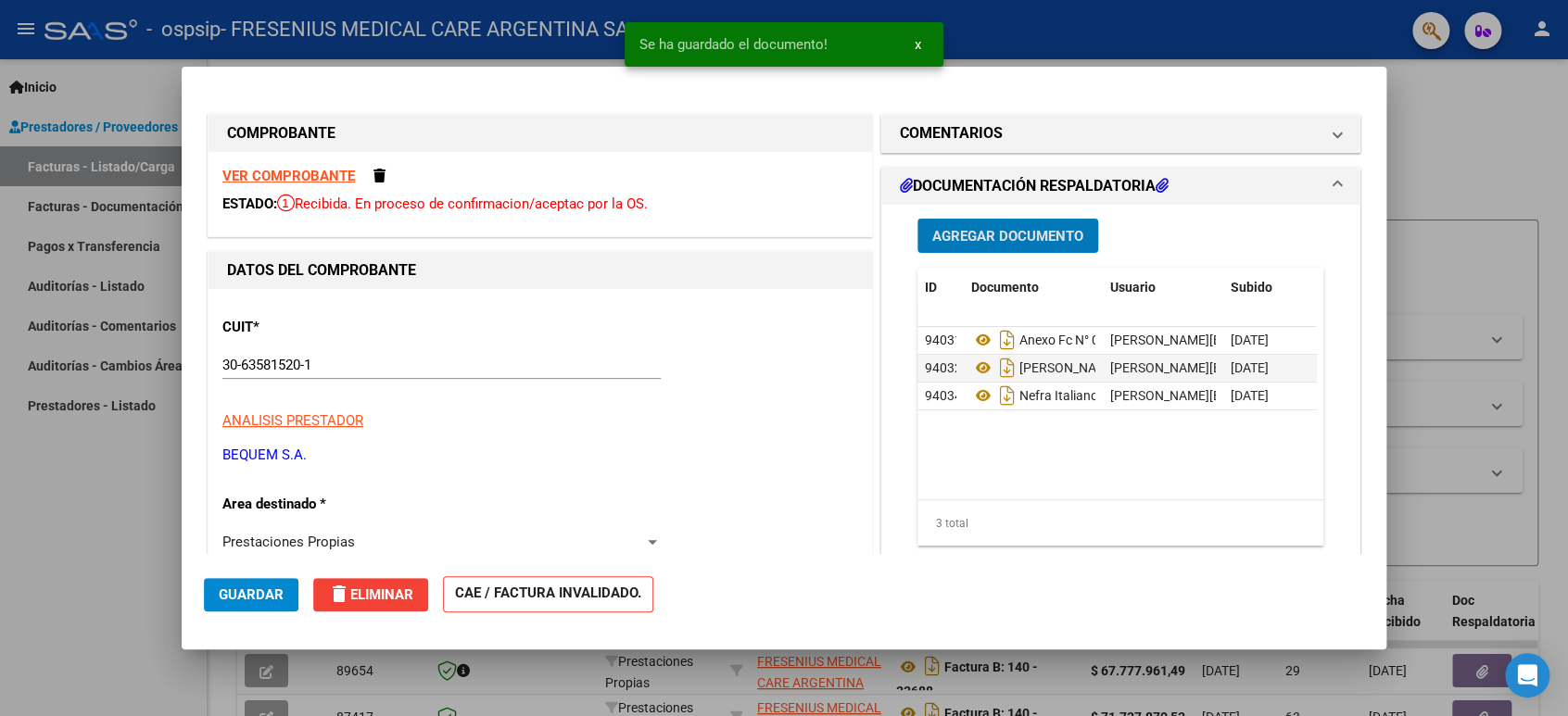
click at [1026, 243] on span "Agregar Documento" at bounding box center [1007, 235] width 151 height 16
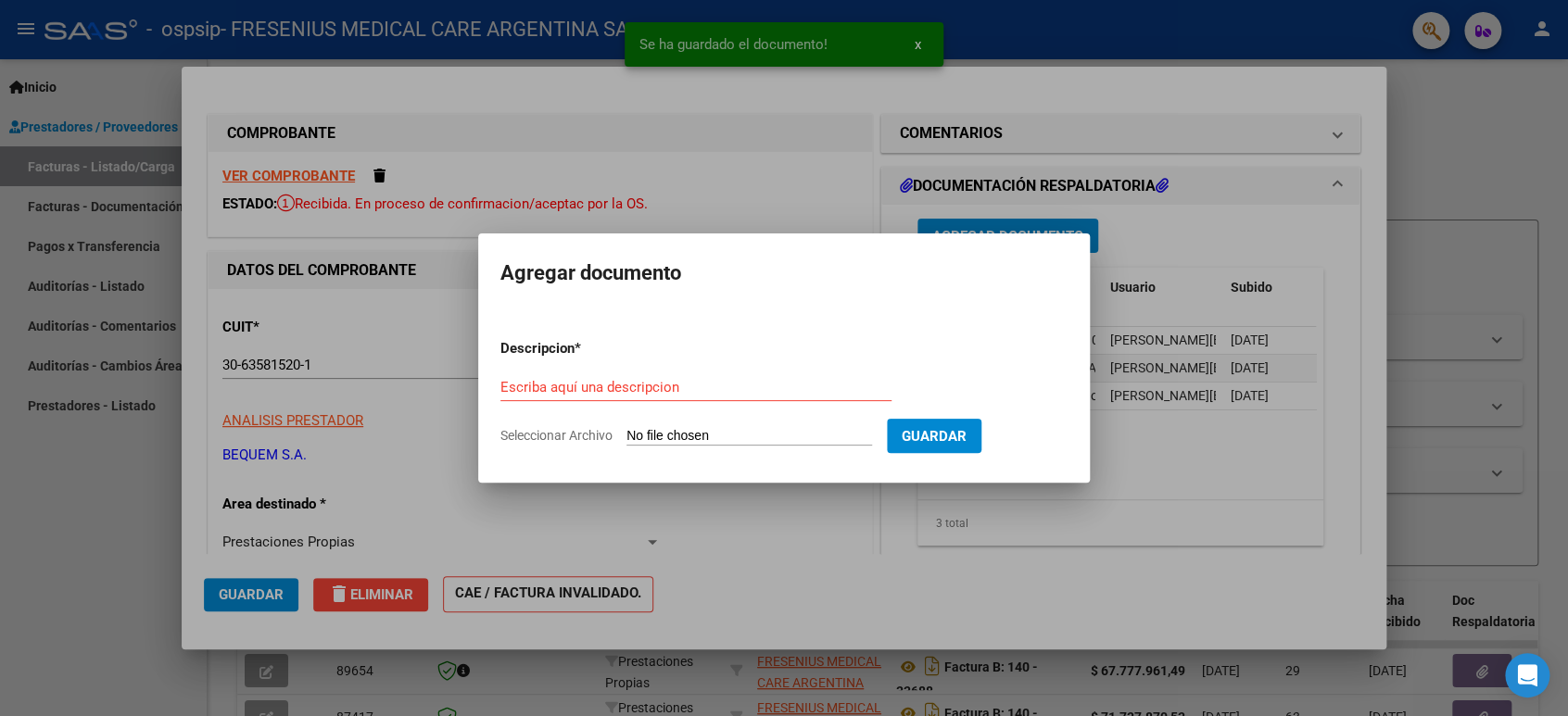
click at [633, 376] on div "Escriba aquí una descripcion" at bounding box center [696, 387] width 391 height 28
click at [637, 389] on input "Escriba aquí una descripcion" at bounding box center [696, 386] width 391 height 16
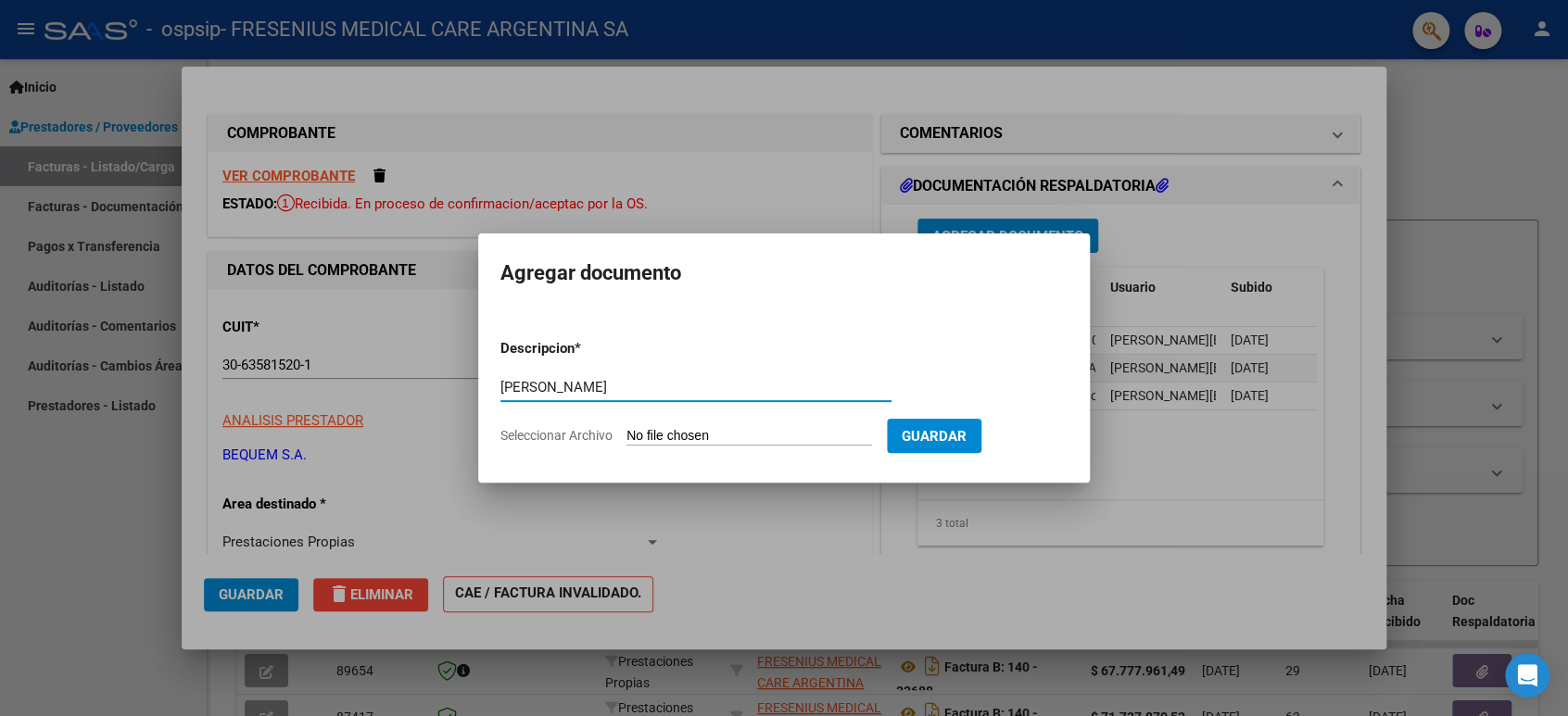
type input "[PERSON_NAME]"
click at [717, 439] on input "Seleccionar Archivo" at bounding box center [749, 437] width 245 height 17
type input "C:\fakepath\AR01136000_767660 [PERSON_NAME].pdf"
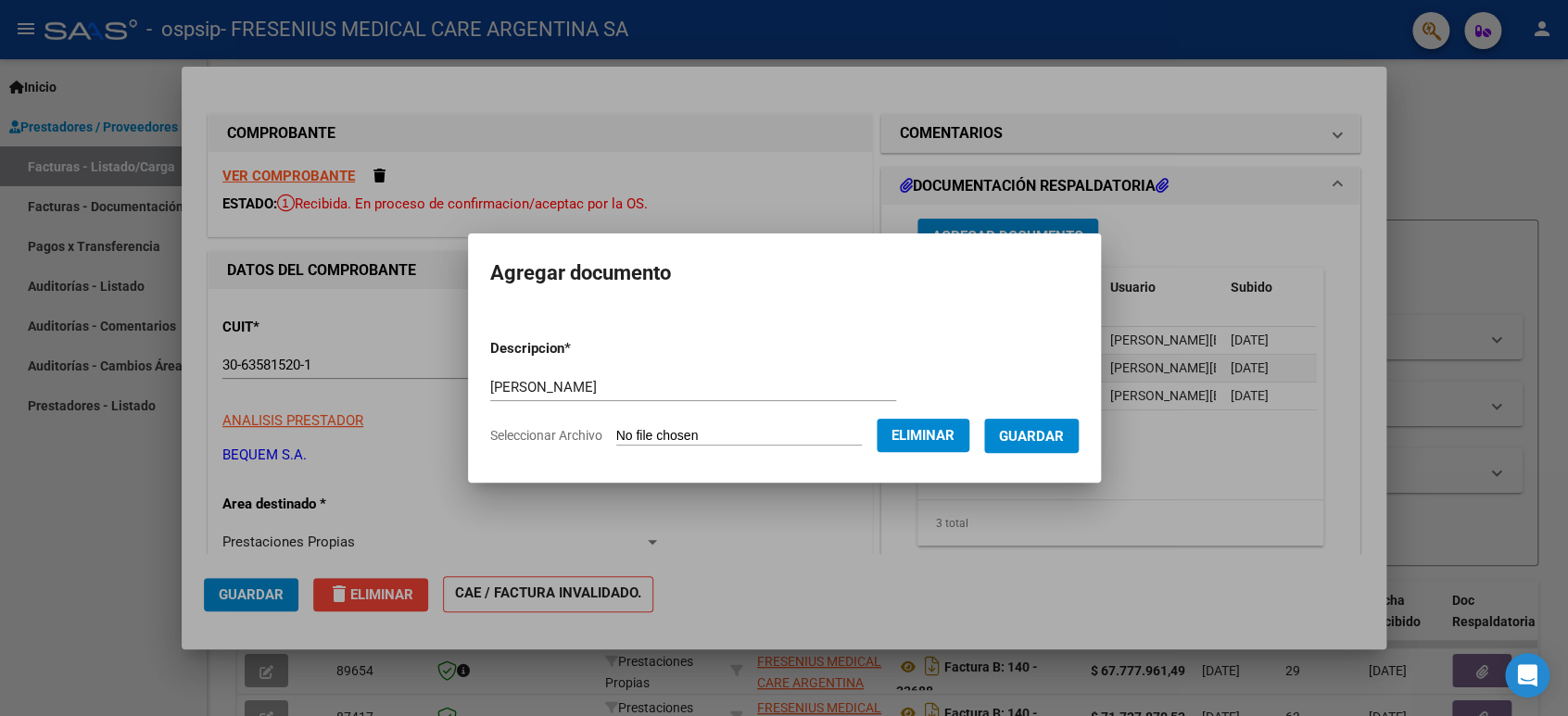
click at [1045, 440] on span "Guardar" at bounding box center [1031, 436] width 65 height 16
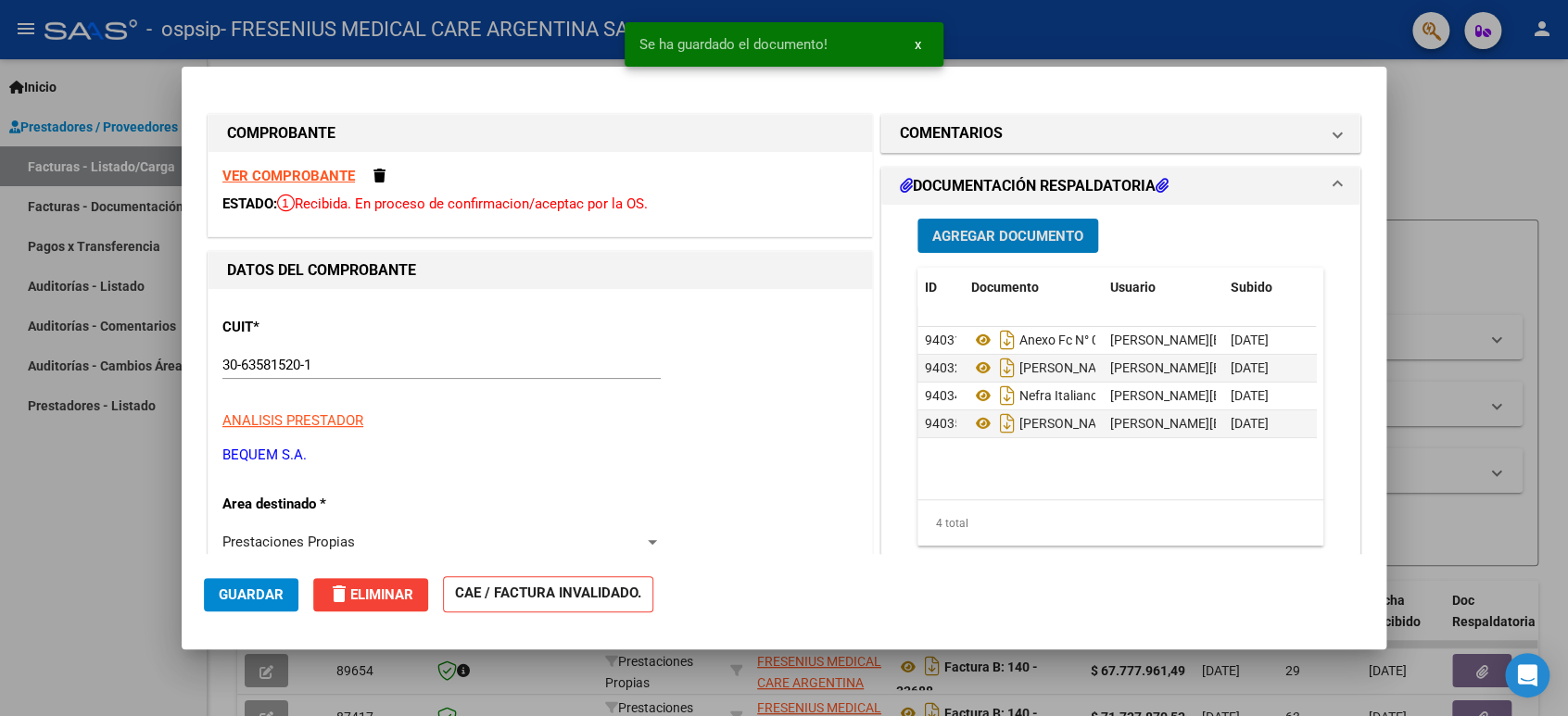
click at [989, 229] on span "Agregar Documento" at bounding box center [1007, 235] width 151 height 16
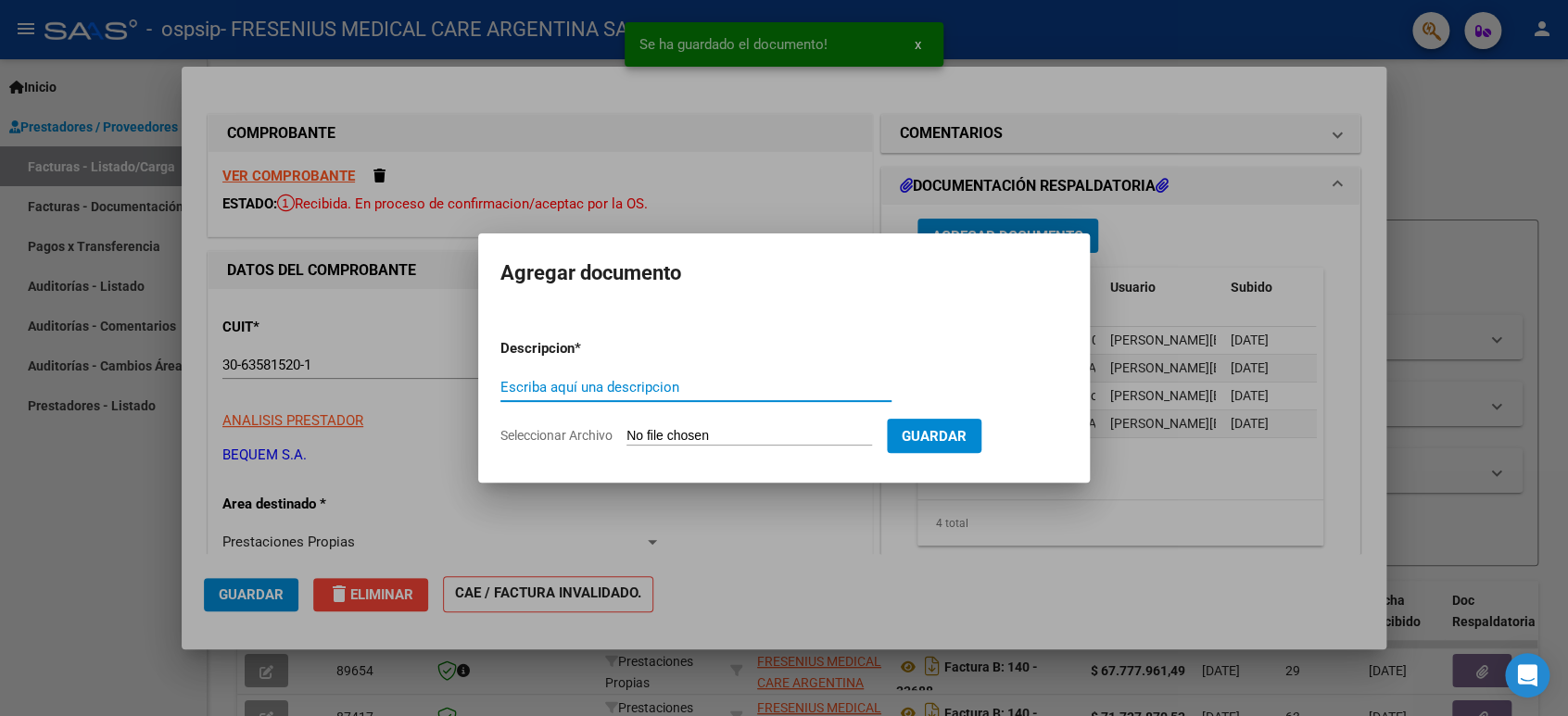
click at [639, 388] on input "Escriba aquí una descripcion" at bounding box center [696, 386] width 391 height 16
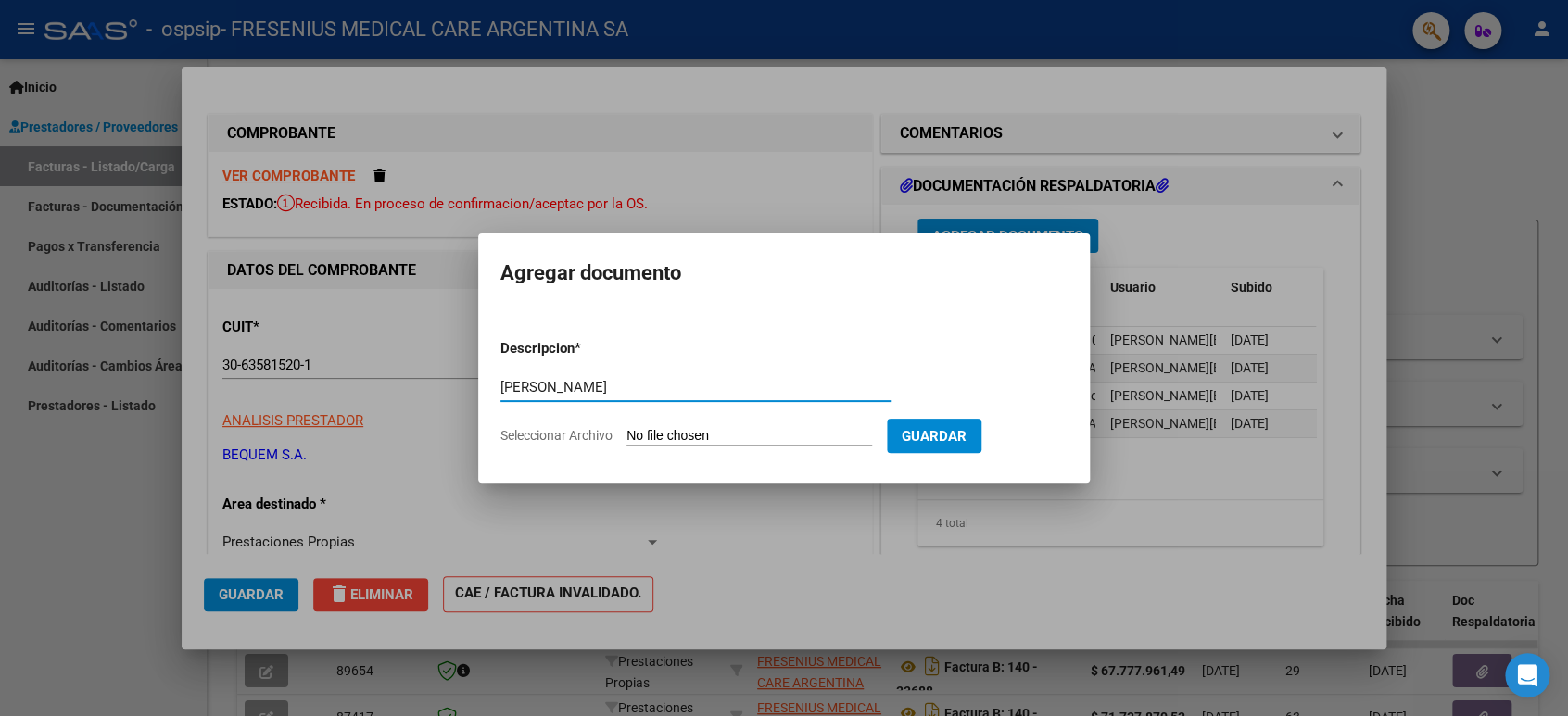
type input "[PERSON_NAME]"
click at [661, 425] on form "Descripcion * [PERSON_NAME] Escriba aquí una descripcion Seleccionar Archivo Gu…" at bounding box center [784, 392] width 567 height 135
click at [750, 434] on input "Seleccionar Archivo" at bounding box center [749, 437] width 245 height 17
type input "C:\fakepath\AR01137000_769544 Lomas.pdf"
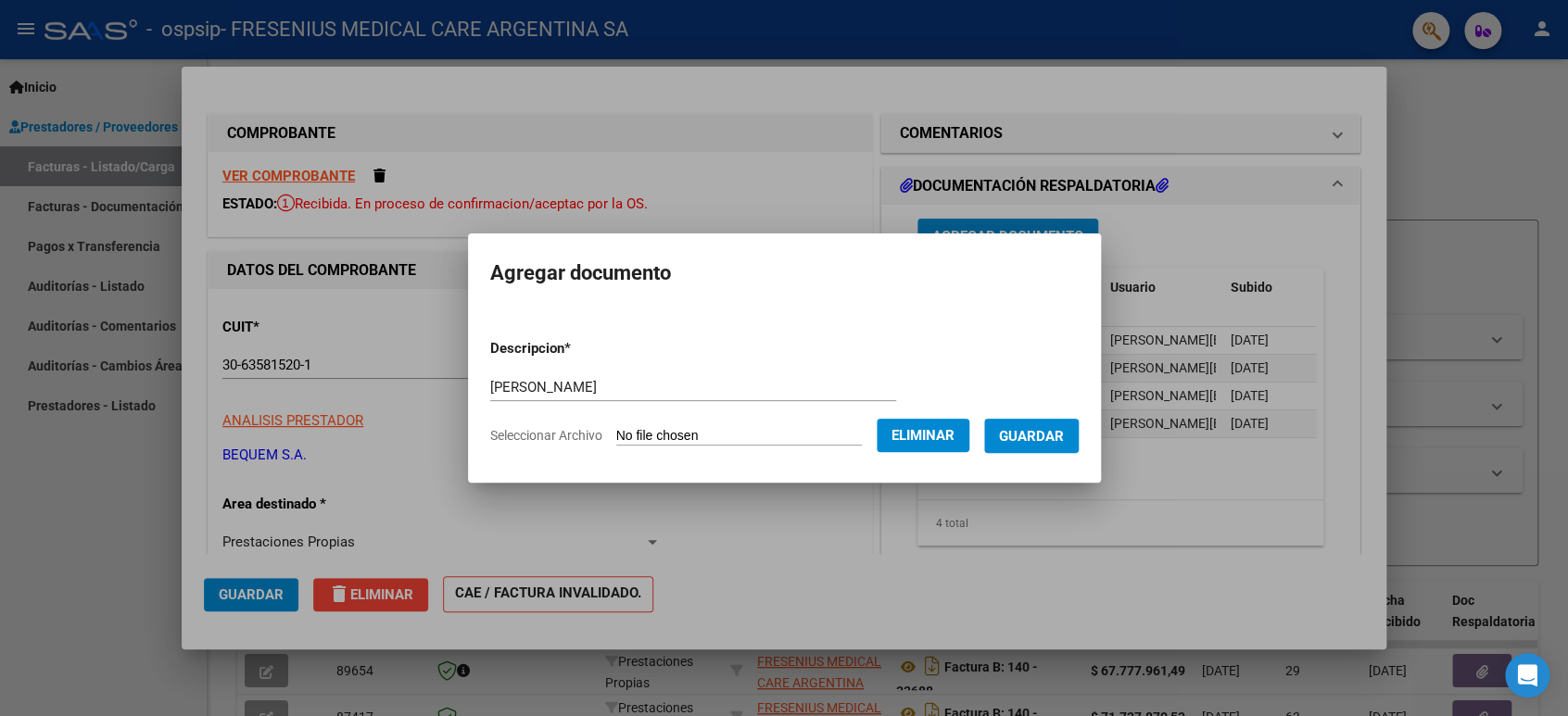
click at [1036, 438] on span "Guardar" at bounding box center [1031, 436] width 65 height 16
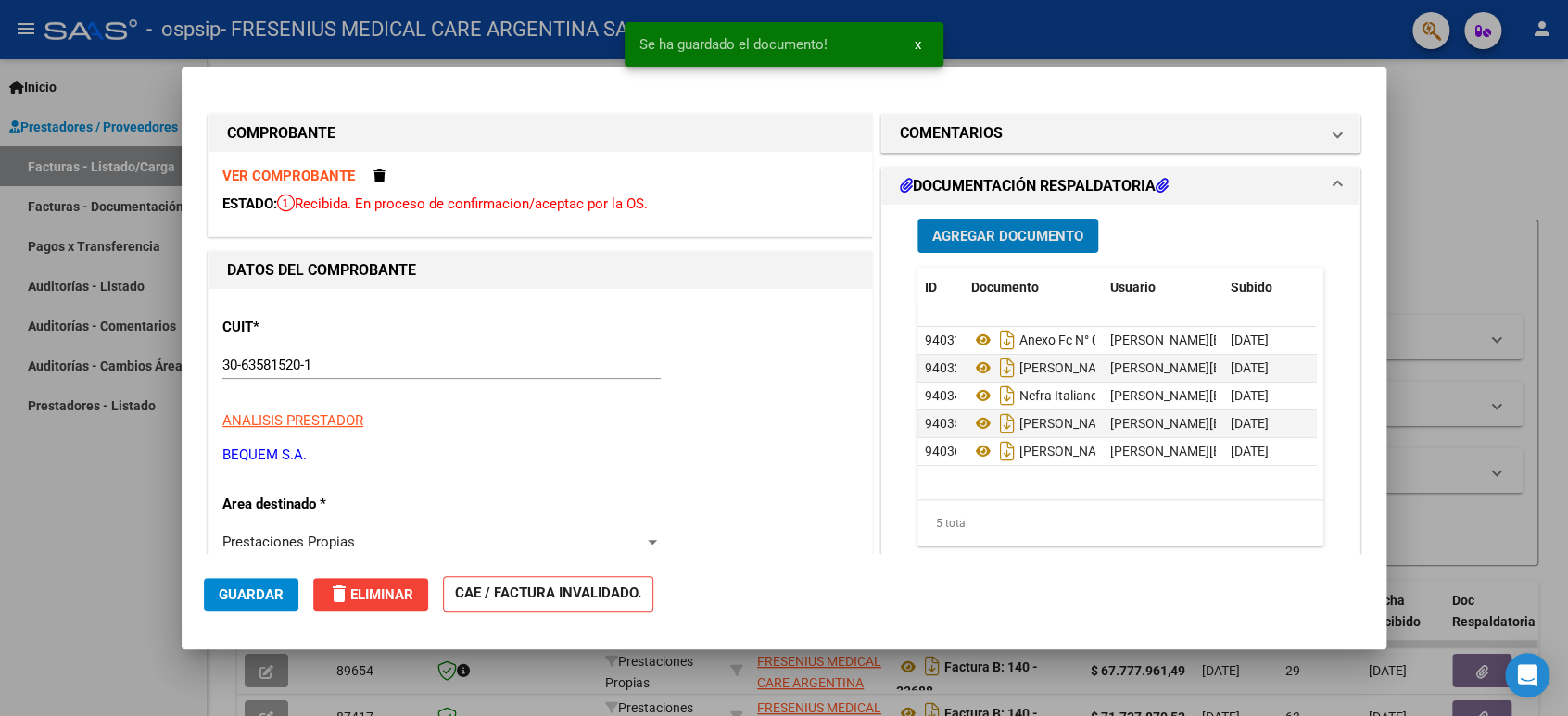
click at [1034, 244] on button "Agregar Documento" at bounding box center [1007, 235] width 180 height 34
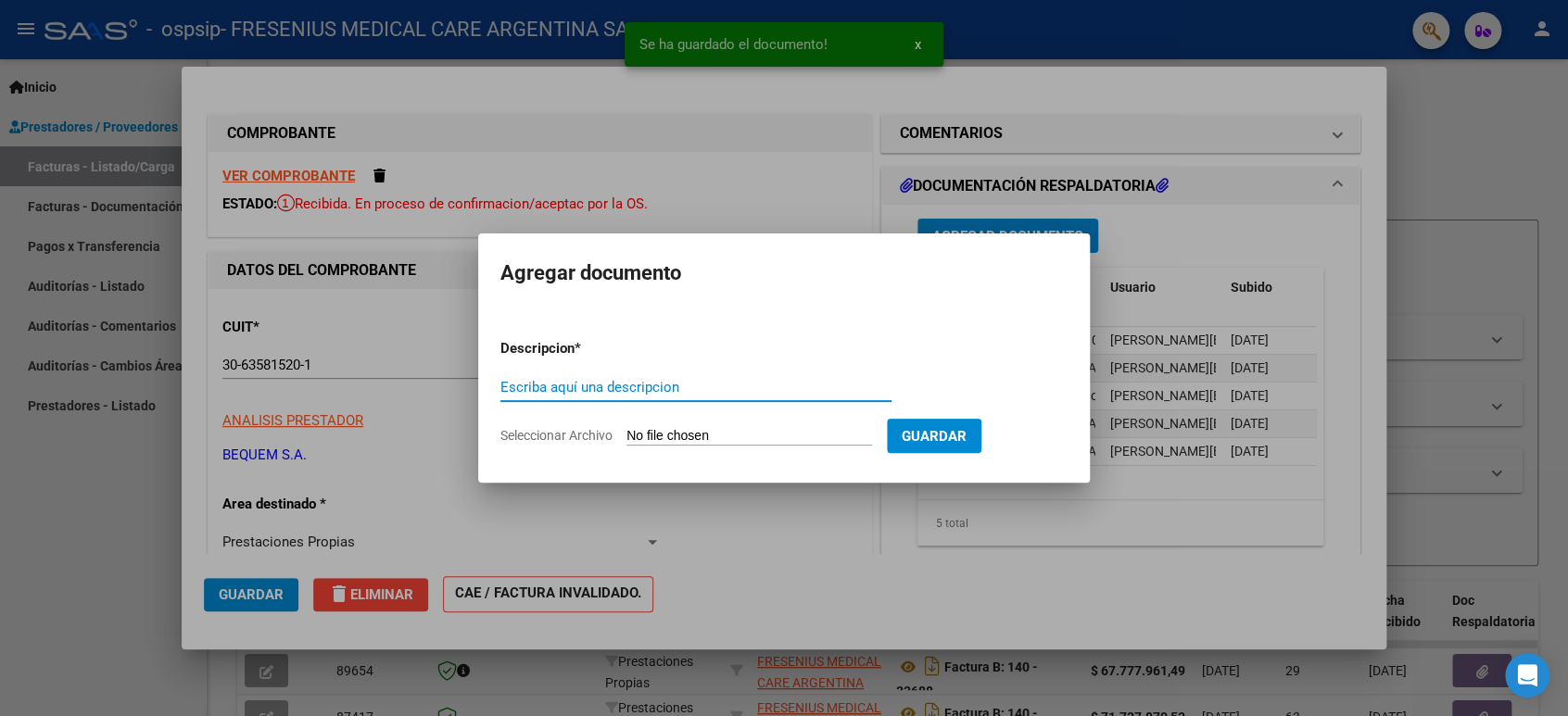
click at [660, 386] on input "Escriba aquí una descripcion" at bounding box center [696, 386] width 391 height 16
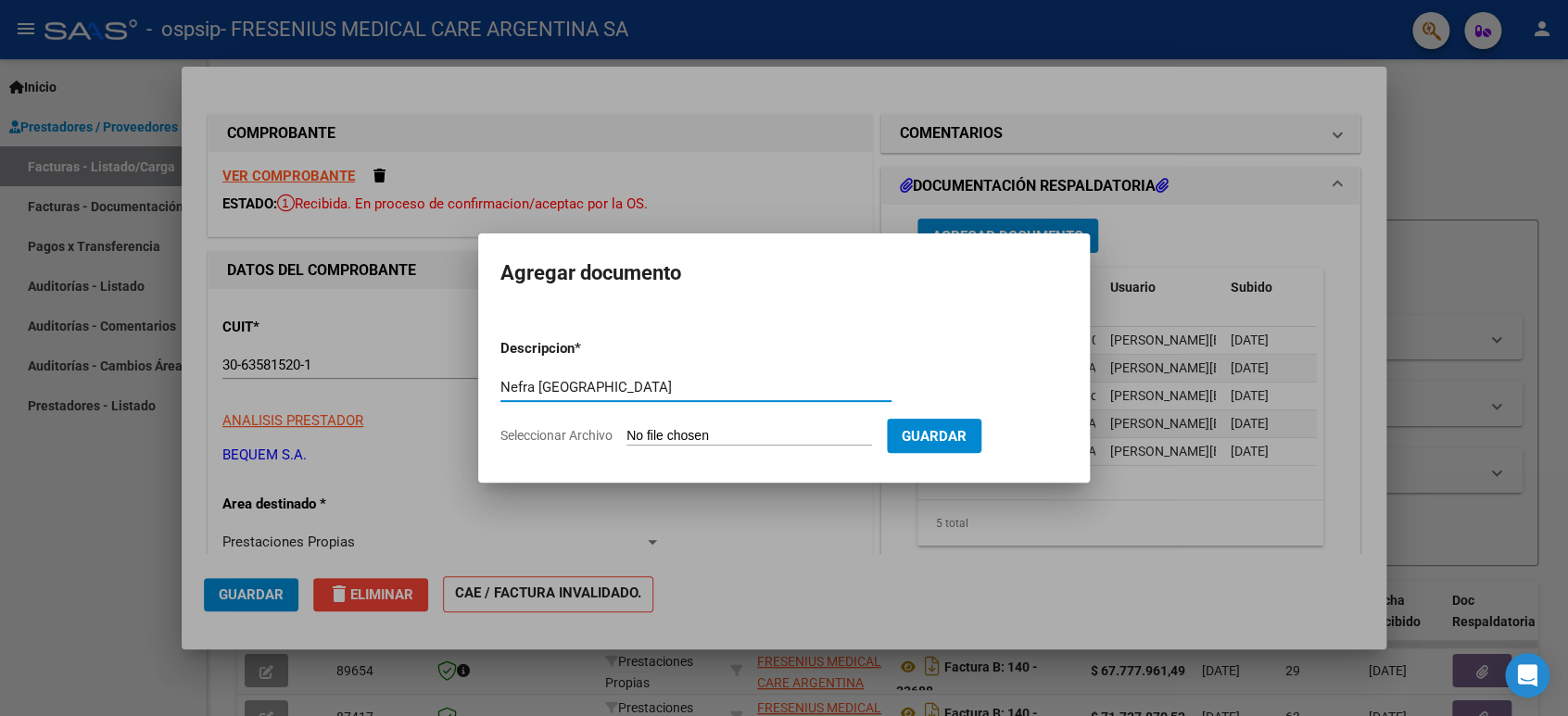
type input "Nefra [GEOGRAPHIC_DATA]"
click at [667, 428] on input "Seleccionar Archivo" at bounding box center [749, 437] width 245 height 17
type input "C:\fakepath\AR01139000_768603 [GEOGRAPHIC_DATA]pdf"
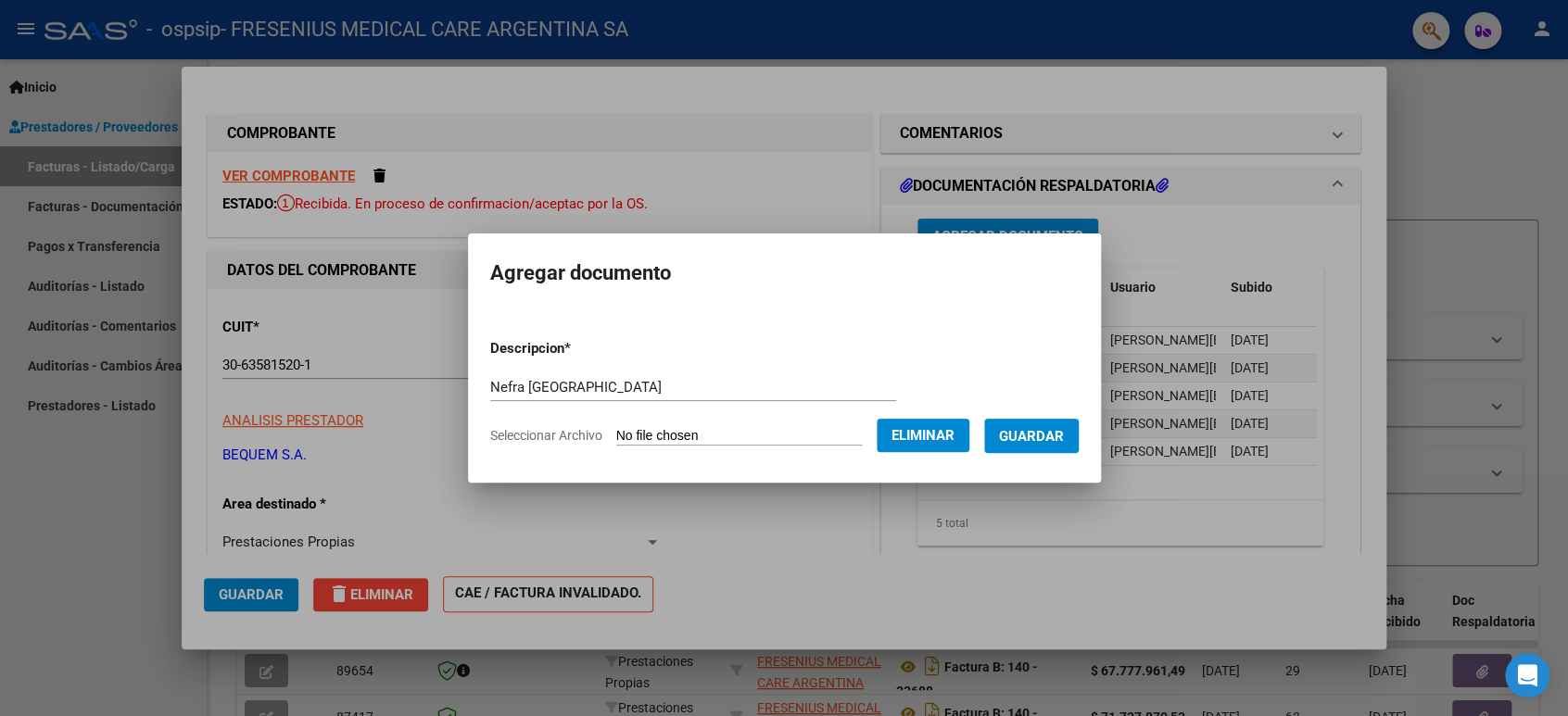
click at [1030, 440] on span "Guardar" at bounding box center [1031, 436] width 65 height 16
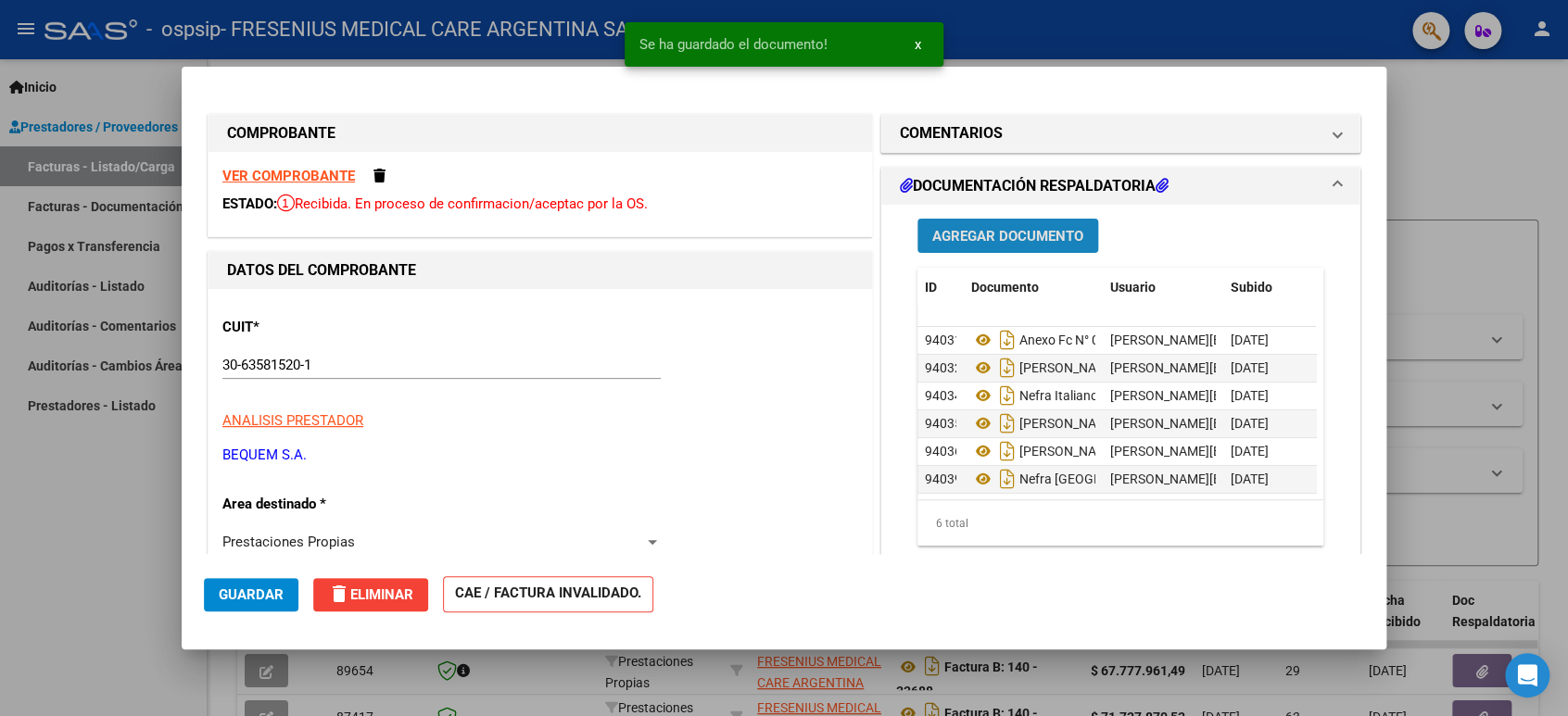
click at [1024, 228] on span "Agregar Documento" at bounding box center [1007, 235] width 151 height 16
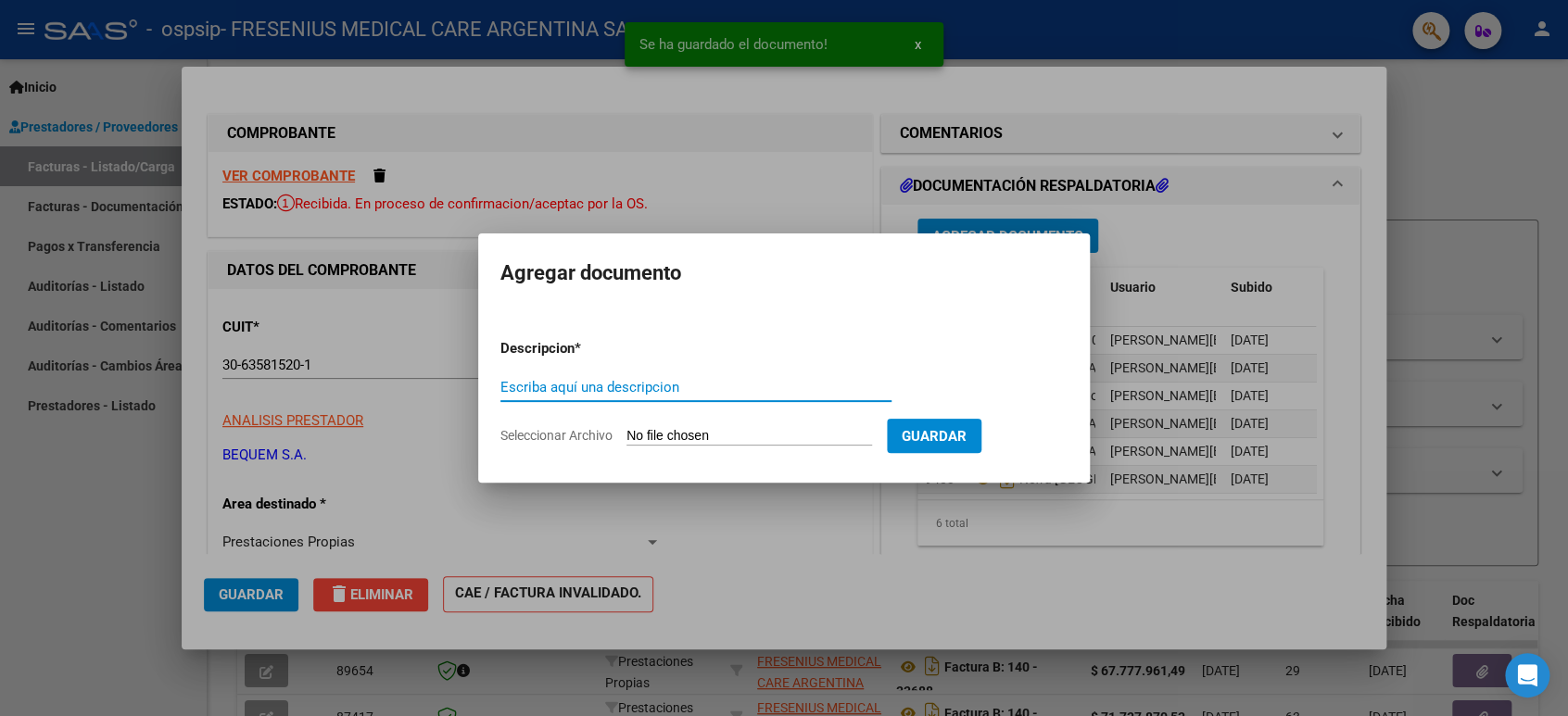
click at [596, 379] on input "Escriba aquí una descripcion" at bounding box center [696, 386] width 391 height 16
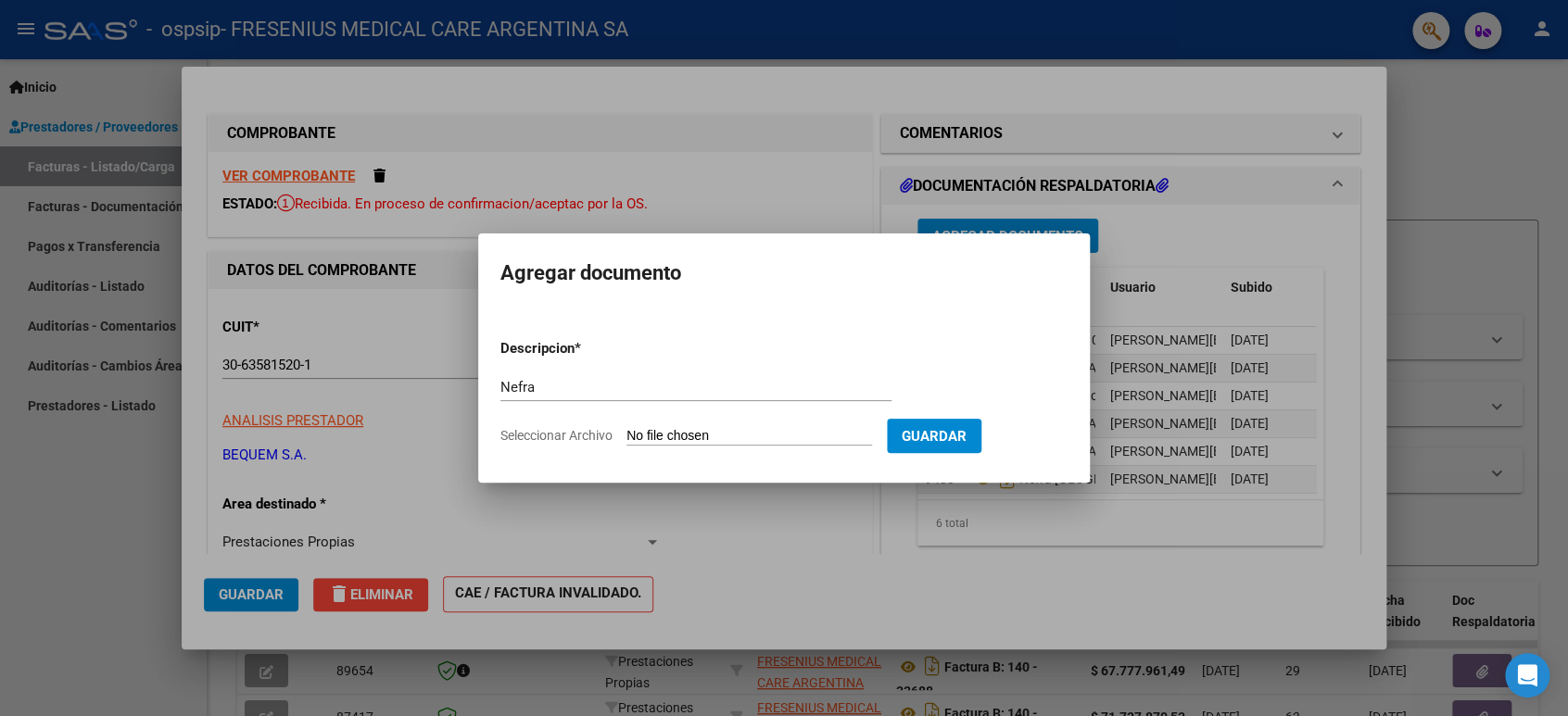
click at [588, 393] on input "Nefra" at bounding box center [696, 386] width 391 height 16
type input "Nefra San [PERSON_NAME]"
click at [646, 433] on input "Seleccionar Archivo" at bounding box center [749, 437] width 245 height 17
type input "C:\fakepath\AR01143000_767881 [GEOGRAPHIC_DATA][PERSON_NAME]pdf"
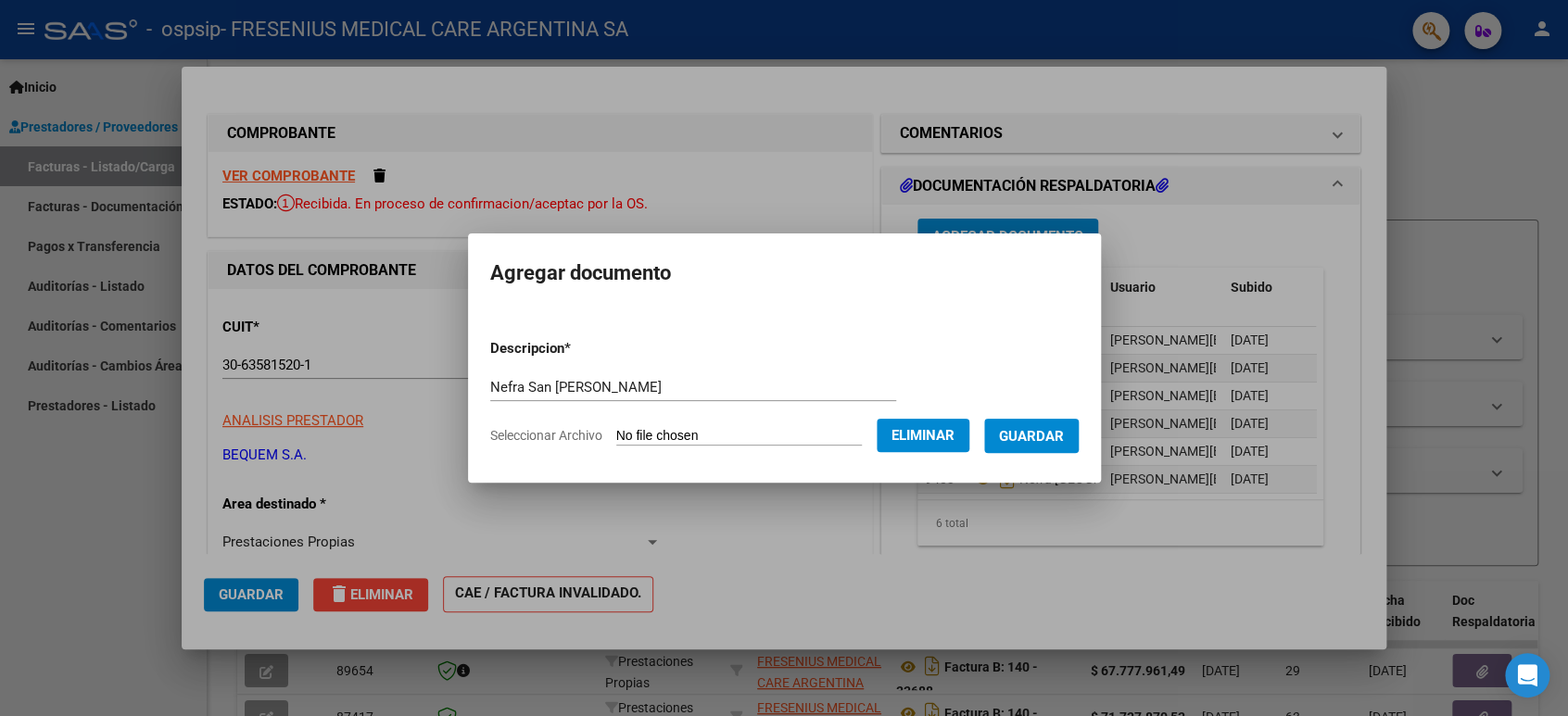
click at [1057, 436] on span "Guardar" at bounding box center [1031, 436] width 65 height 16
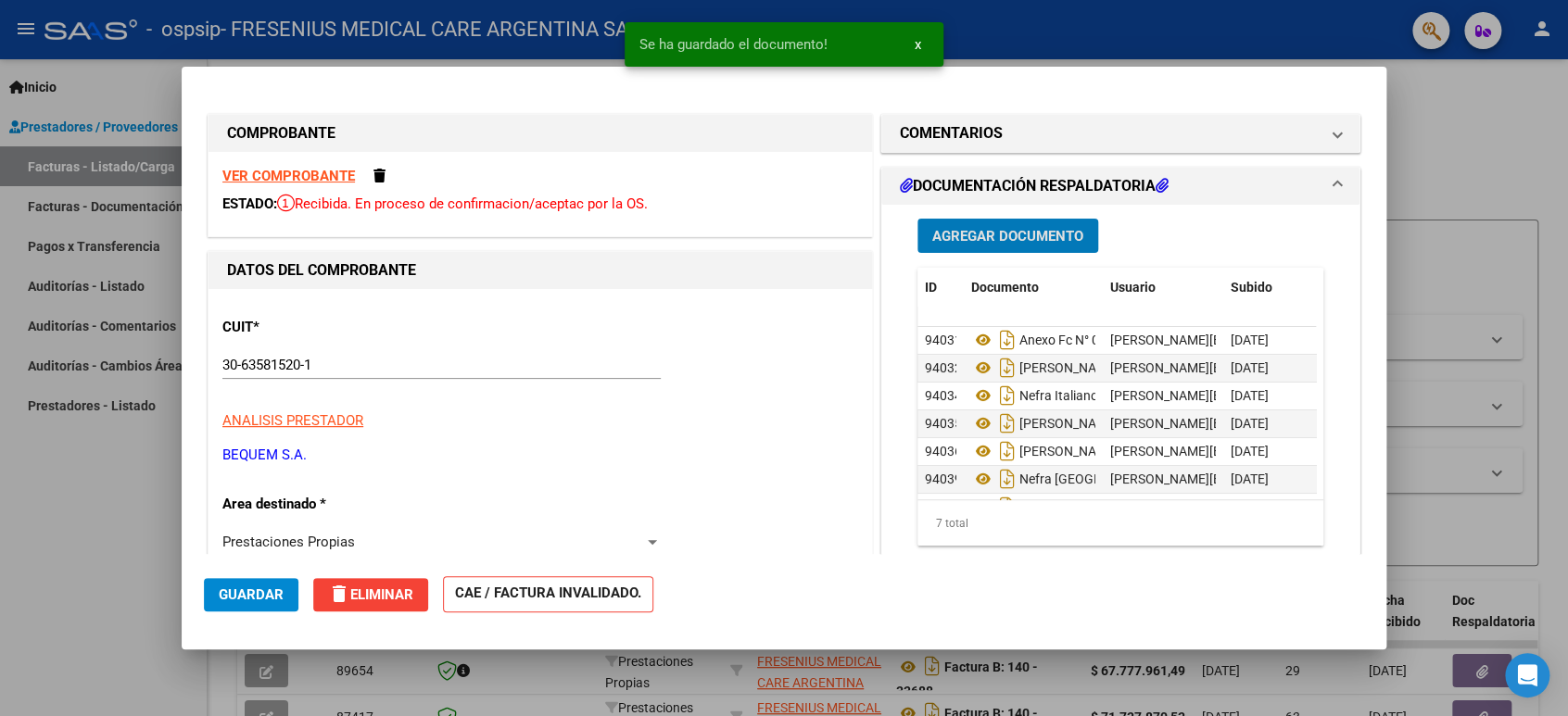
click at [1025, 235] on span "Agregar Documento" at bounding box center [1007, 235] width 151 height 16
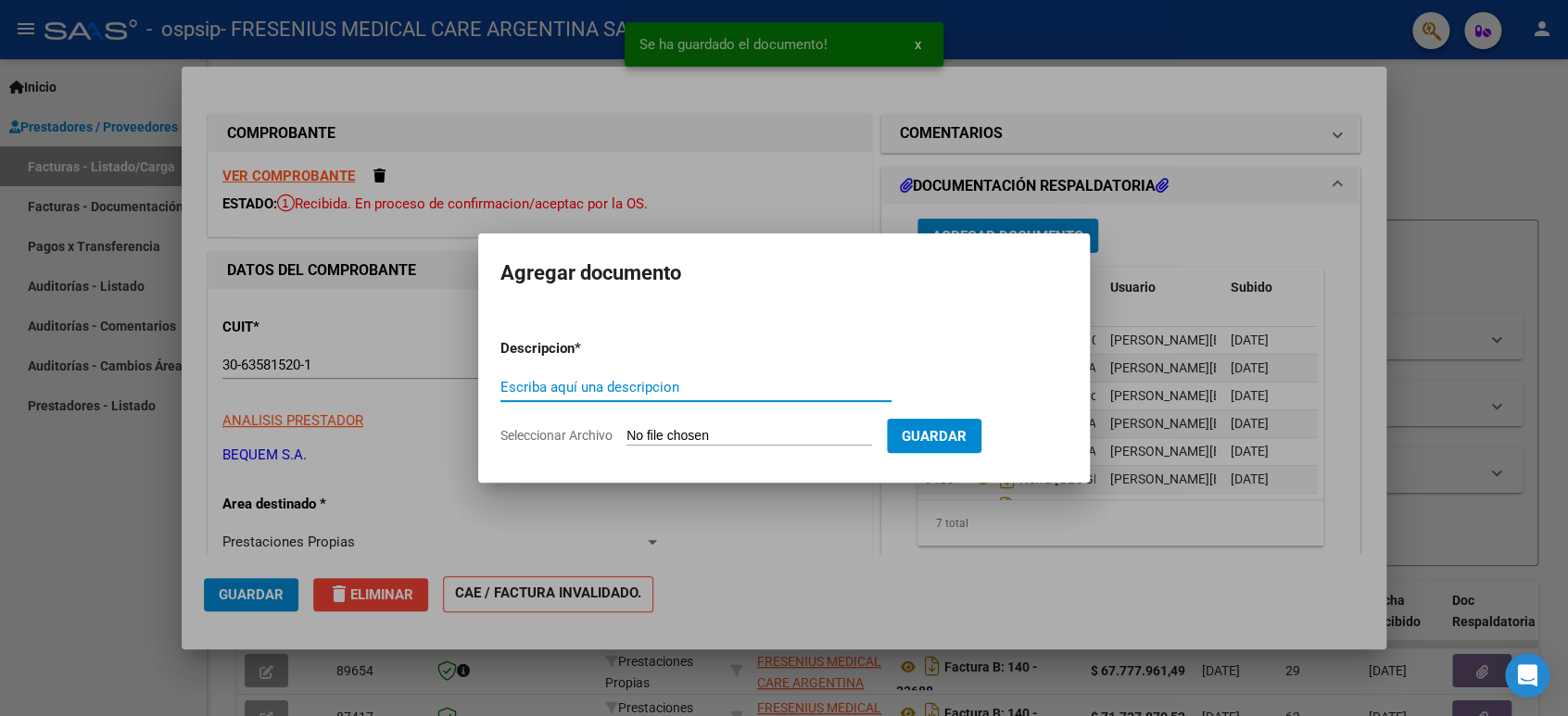
click at [702, 389] on input "Escriba aquí una descripcion" at bounding box center [696, 386] width 391 height 16
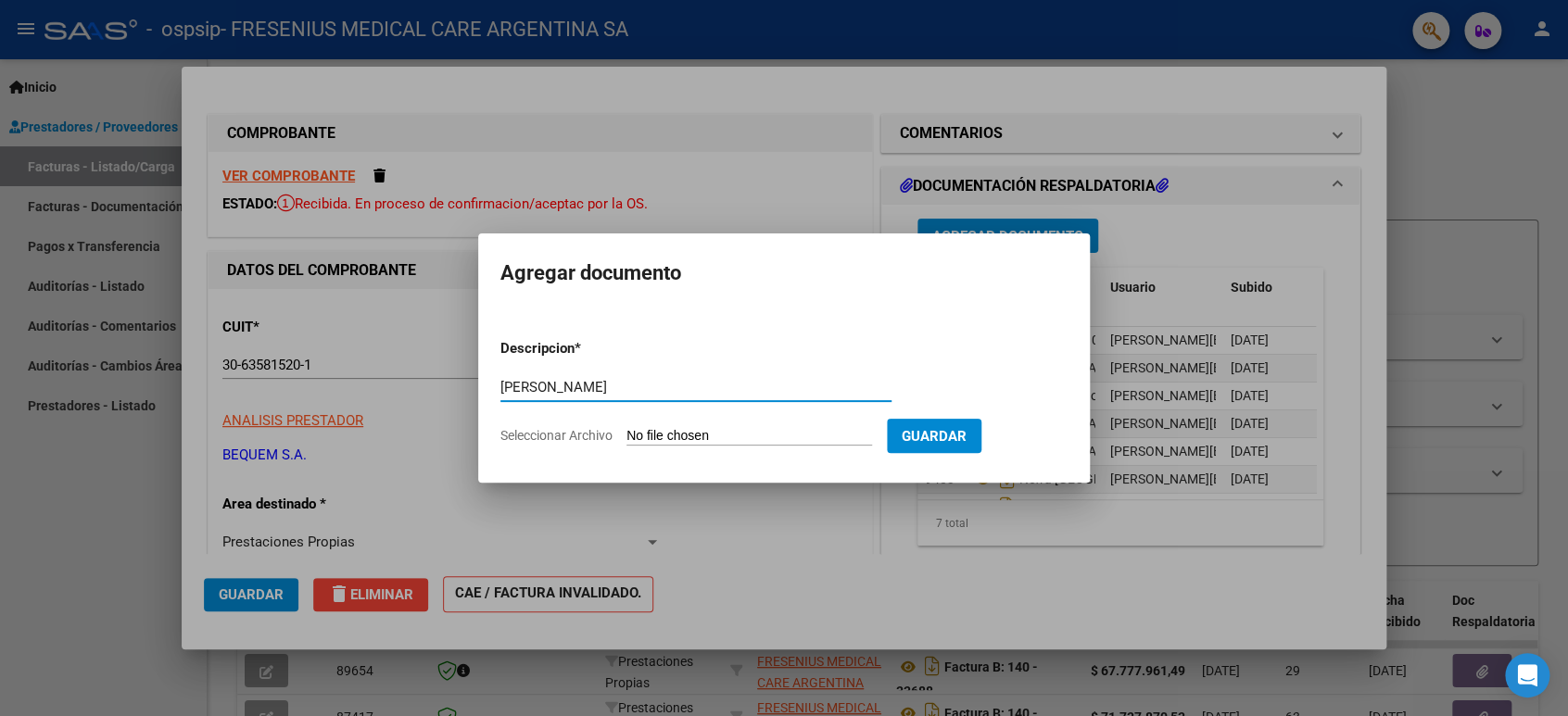
type input "[PERSON_NAME]"
click at [698, 435] on input "Seleccionar Archivo" at bounding box center [749, 437] width 245 height 17
type input "C:\fakepath\AR01147000_769019 [PERSON_NAME].pdf"
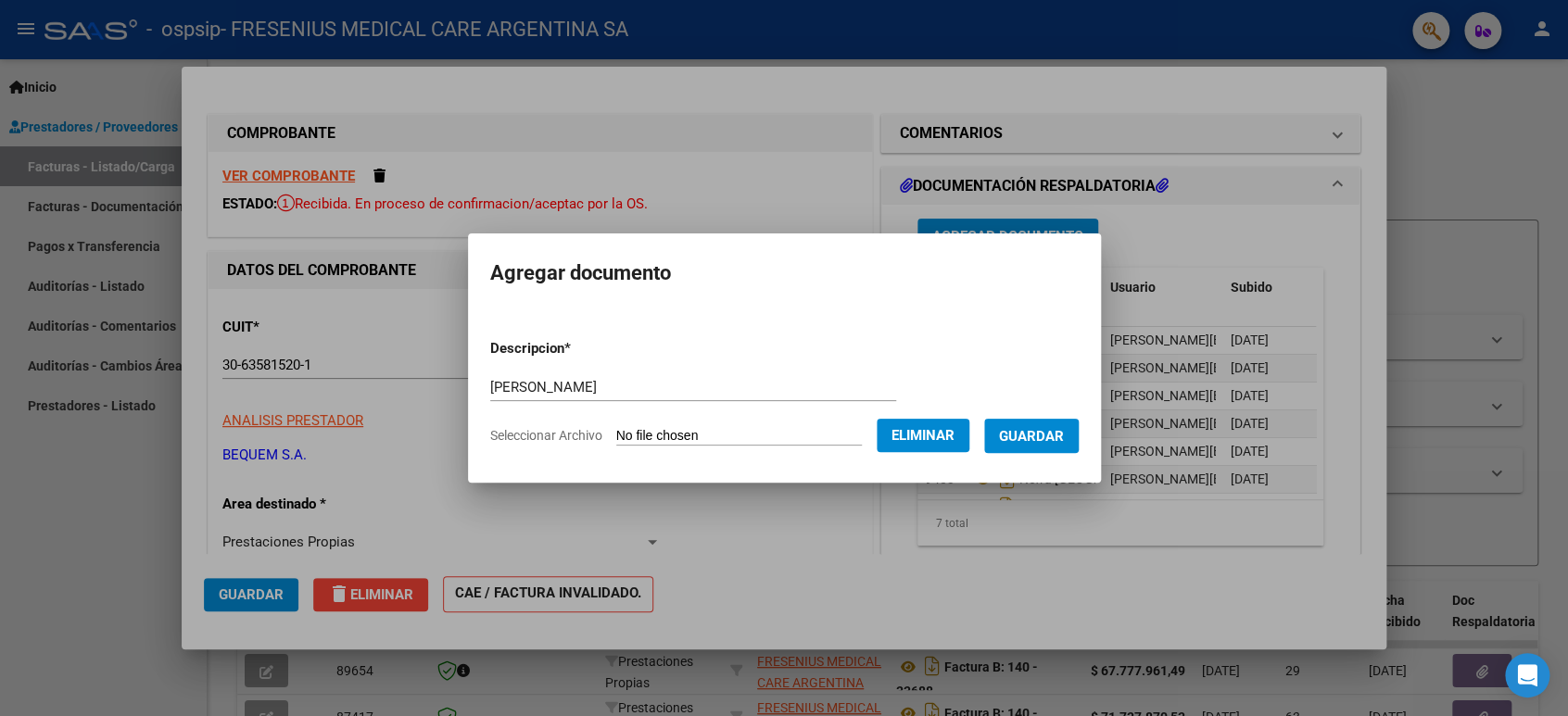
click at [1043, 435] on span "Guardar" at bounding box center [1031, 436] width 65 height 16
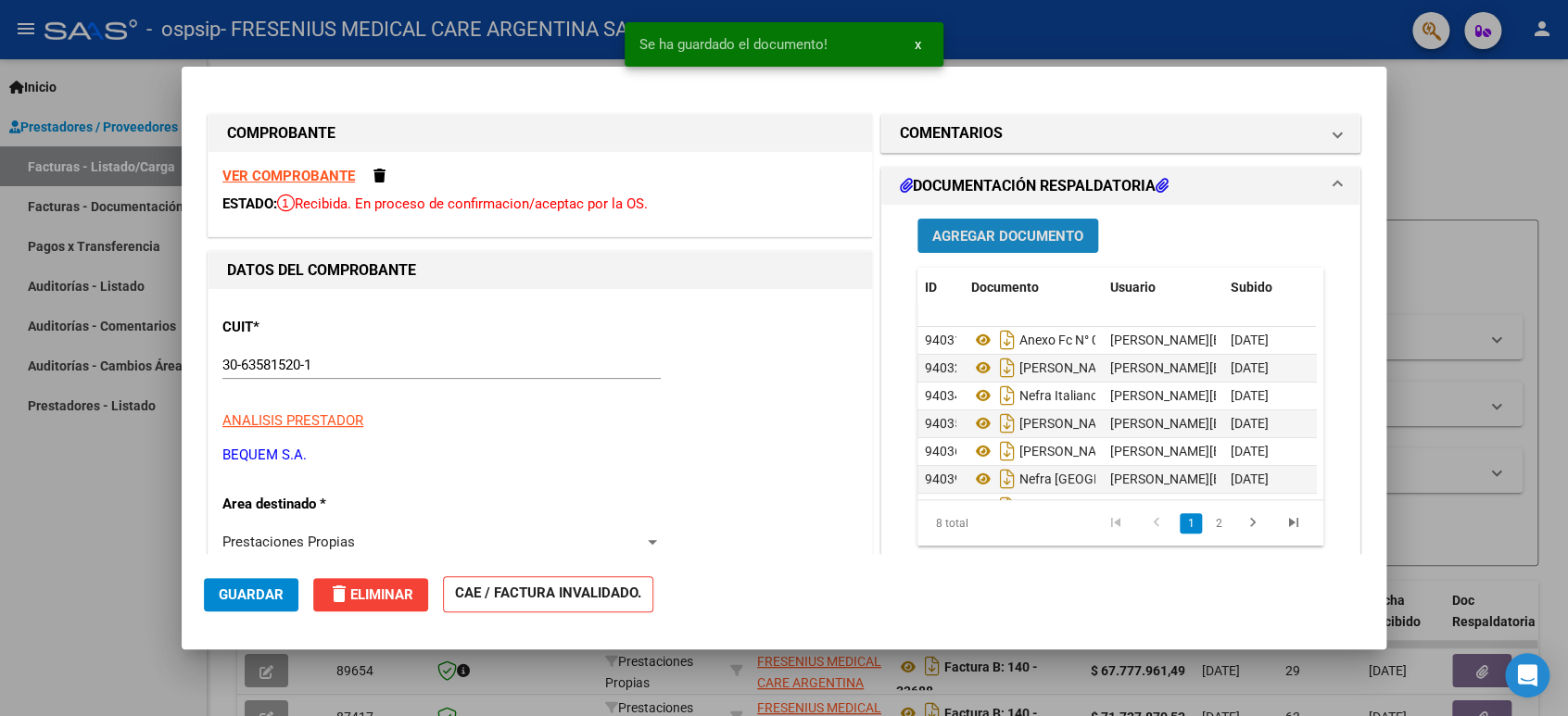
click at [943, 228] on span "Agregar Documento" at bounding box center [1007, 235] width 151 height 16
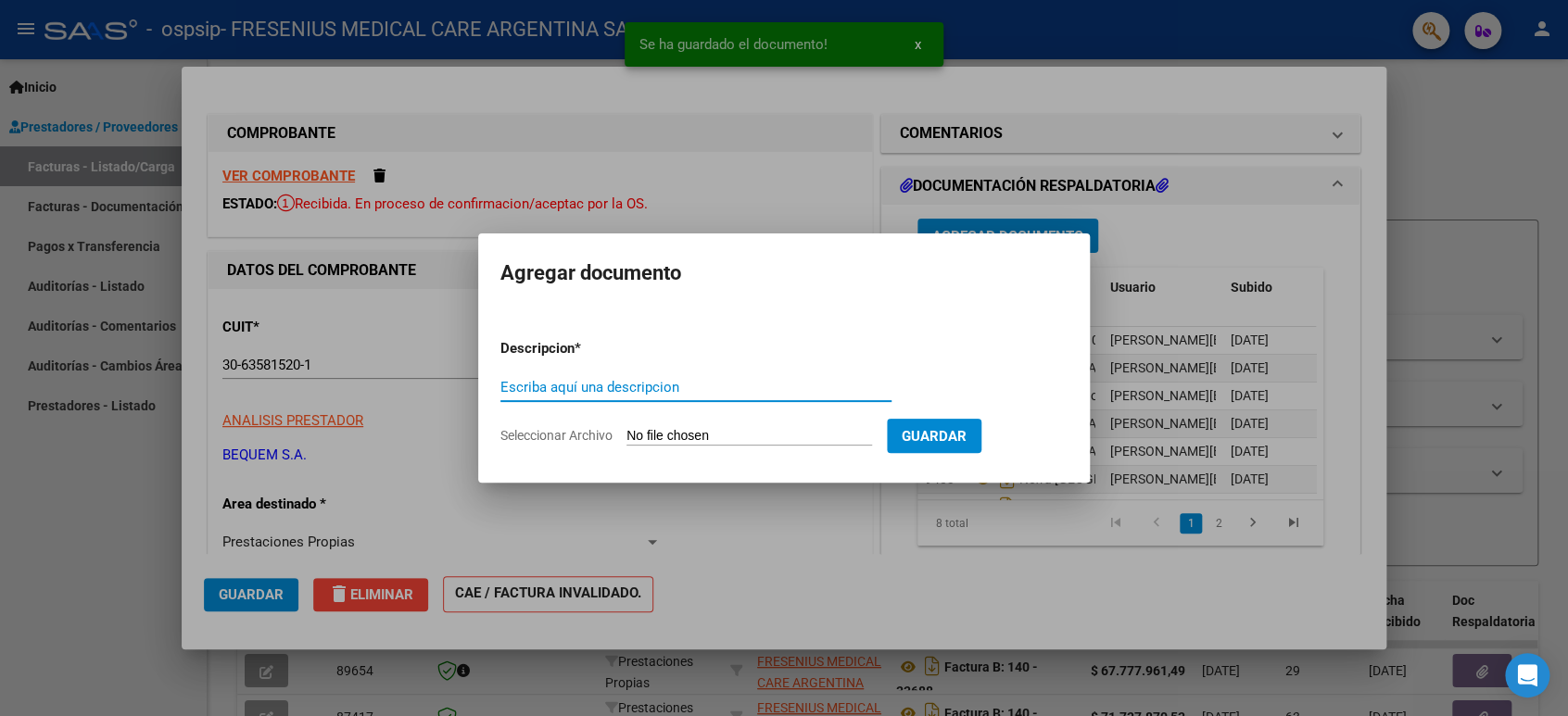
click at [704, 391] on input "Escriba aquí una descripcion" at bounding box center [696, 386] width 391 height 16
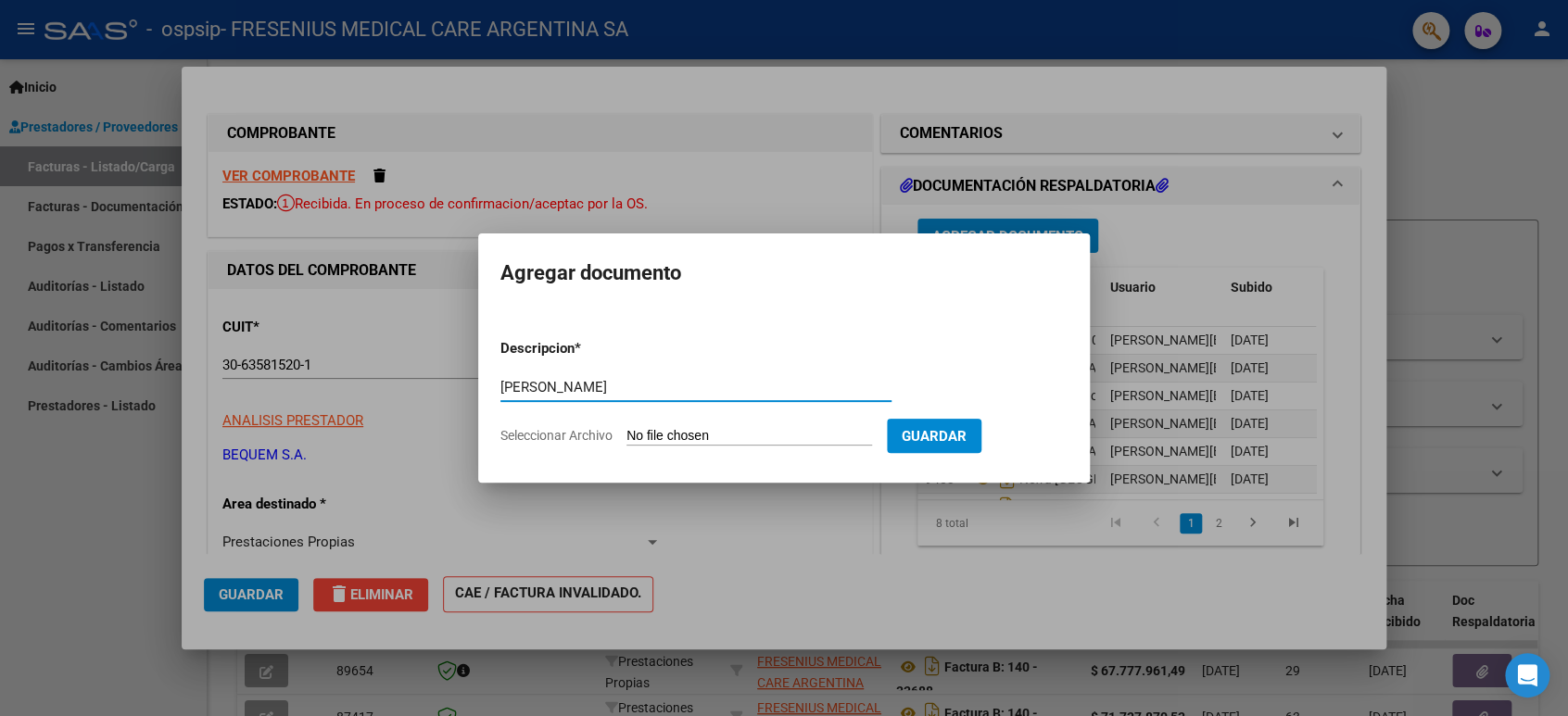
type input "[PERSON_NAME]"
click at [691, 433] on input "Seleccionar Archivo" at bounding box center [749, 437] width 245 height 17
type input "C:\fakepath\AR01148000_767951 [PERSON_NAME].pdf"
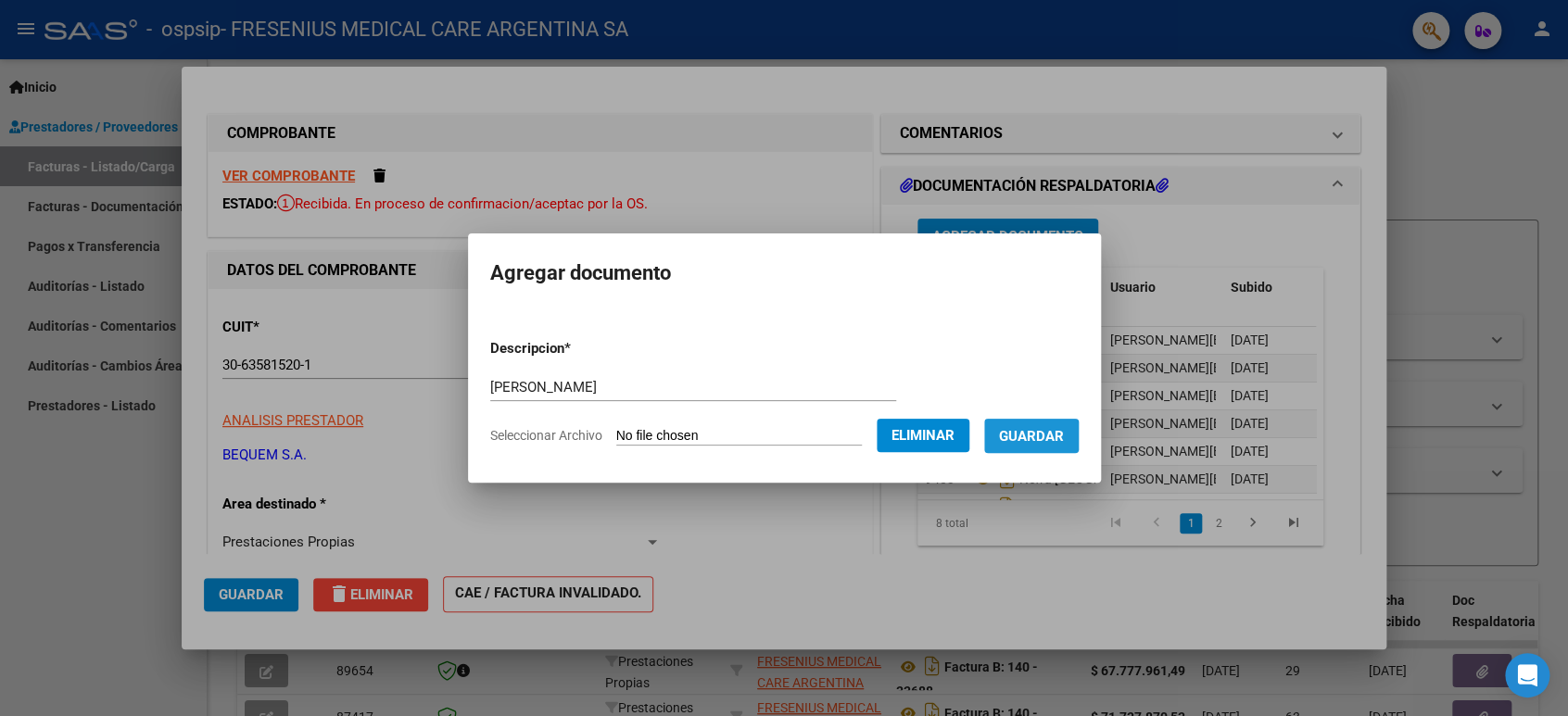
click at [1034, 439] on span "Guardar" at bounding box center [1031, 436] width 65 height 16
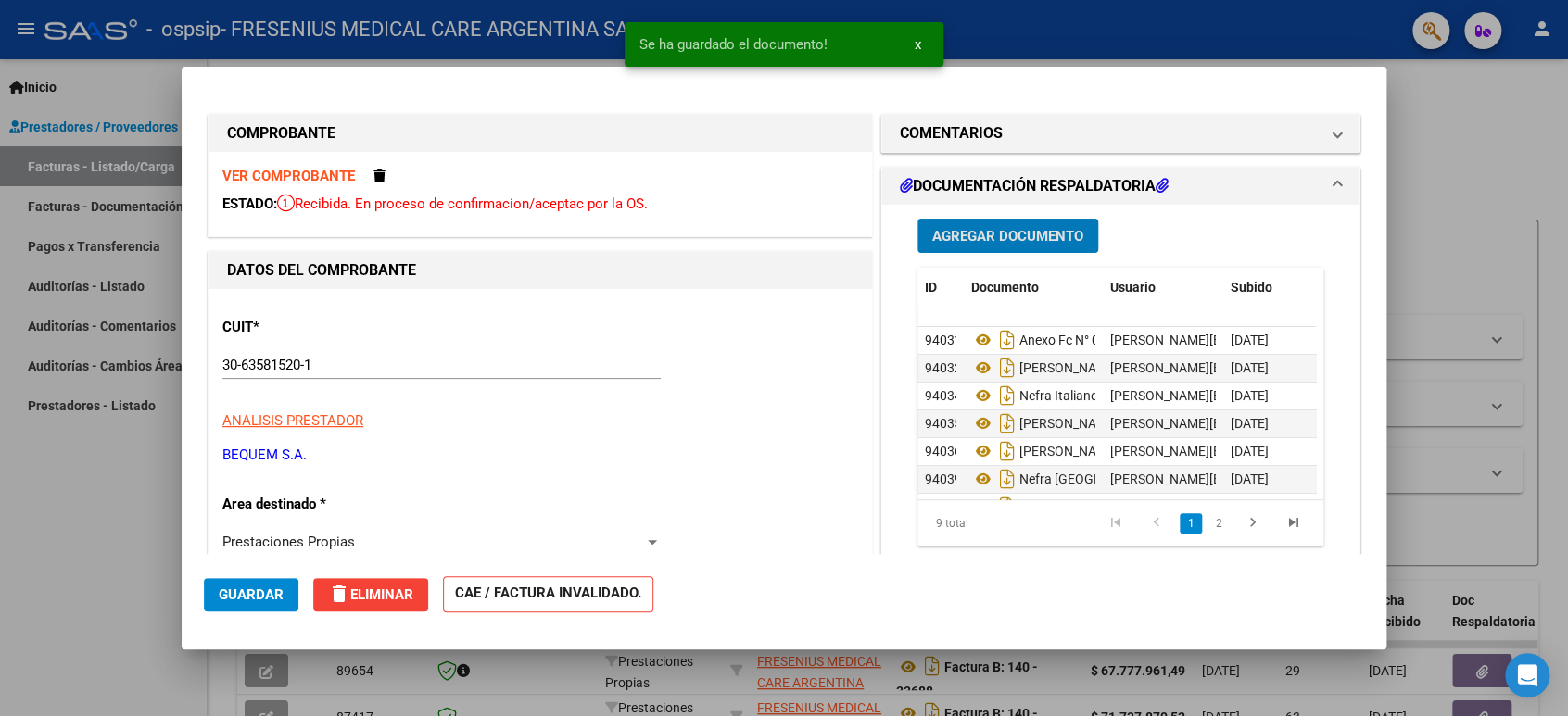
click at [974, 227] on span "Agregar Documento" at bounding box center [1007, 235] width 151 height 16
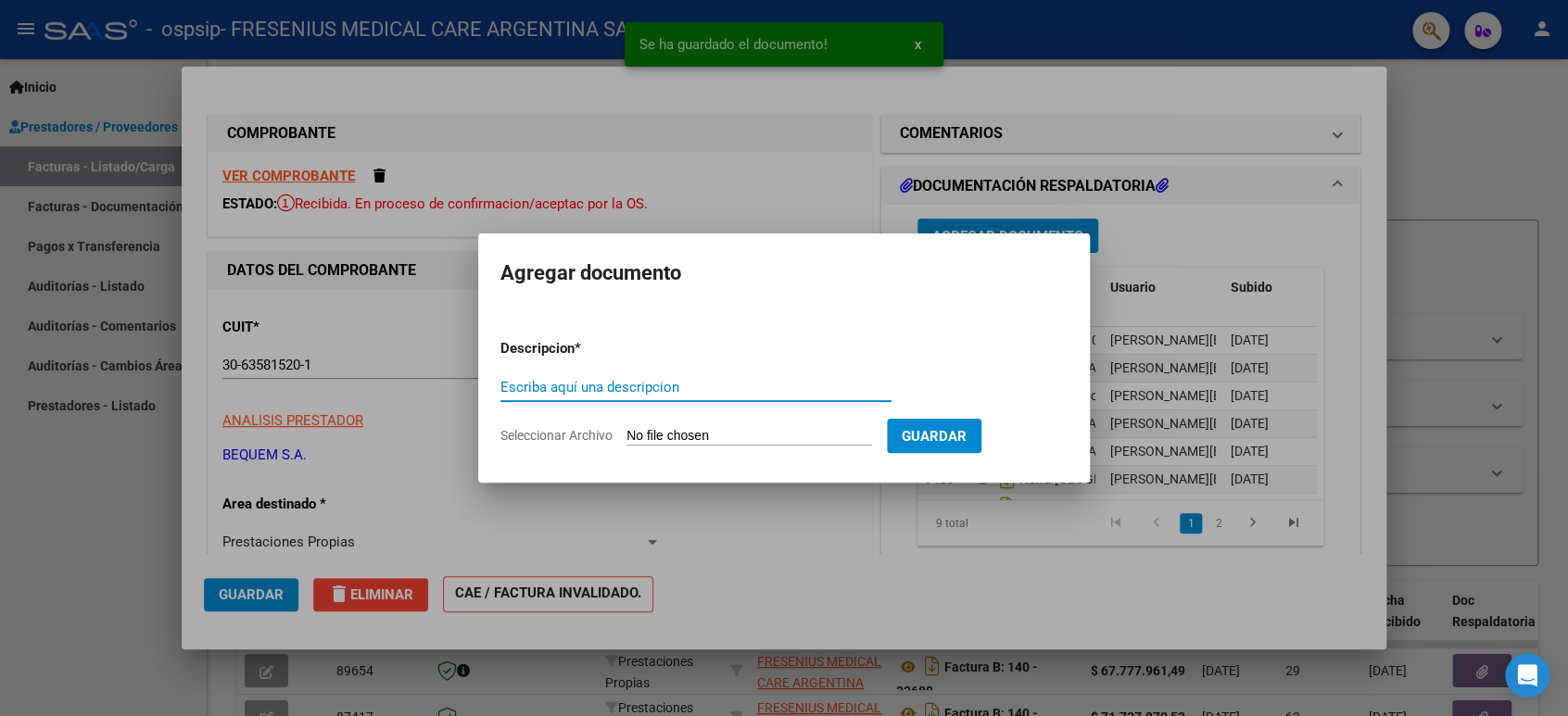
click at [696, 389] on input "Escriba aquí una descripcion" at bounding box center [696, 386] width 391 height 16
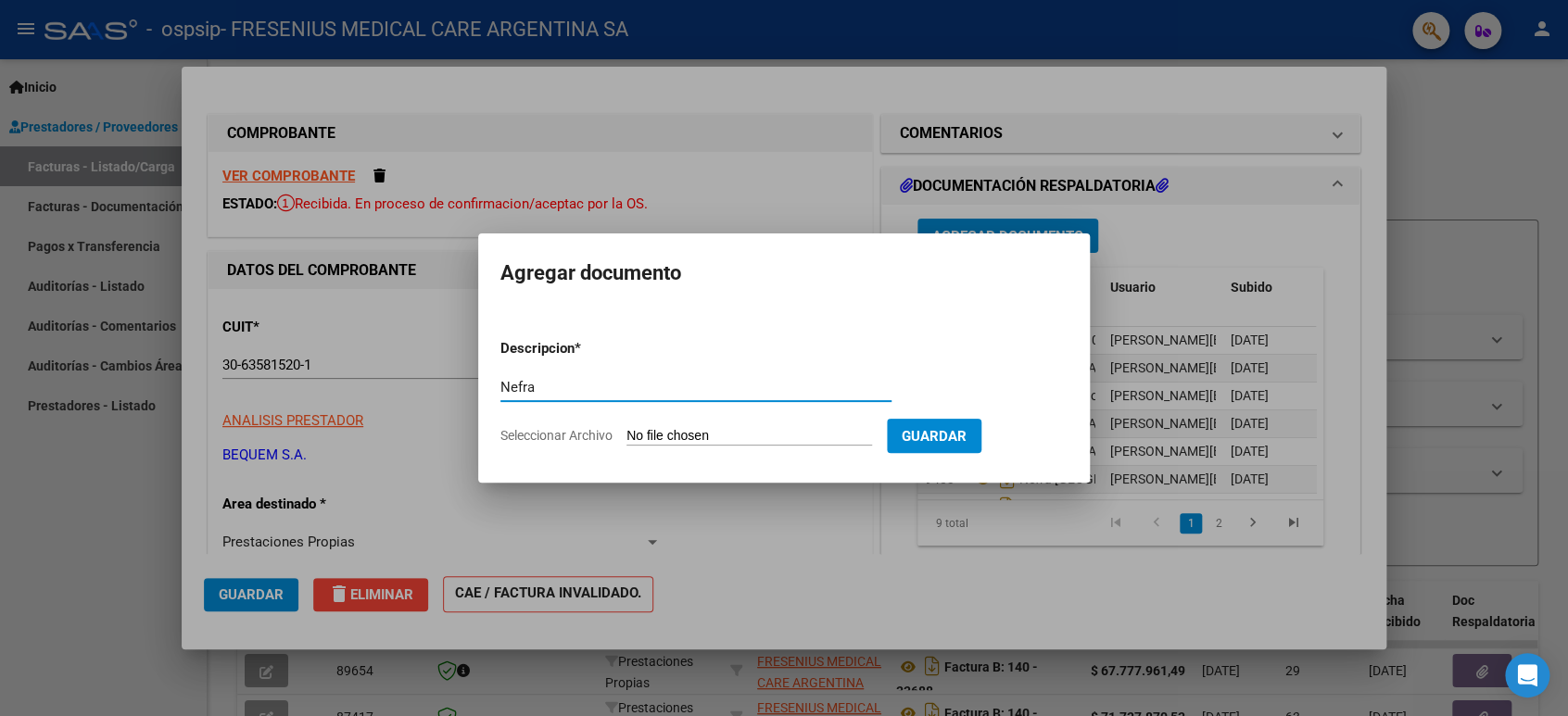
click at [581, 389] on input "Nefra" at bounding box center [696, 386] width 391 height 16
type input "[PERSON_NAME]"
click at [651, 432] on input "Seleccionar Archivo" at bounding box center [749, 437] width 245 height 17
type input "C:\fakepath\AR01149000_768772 [PERSON_NAME].pdf"
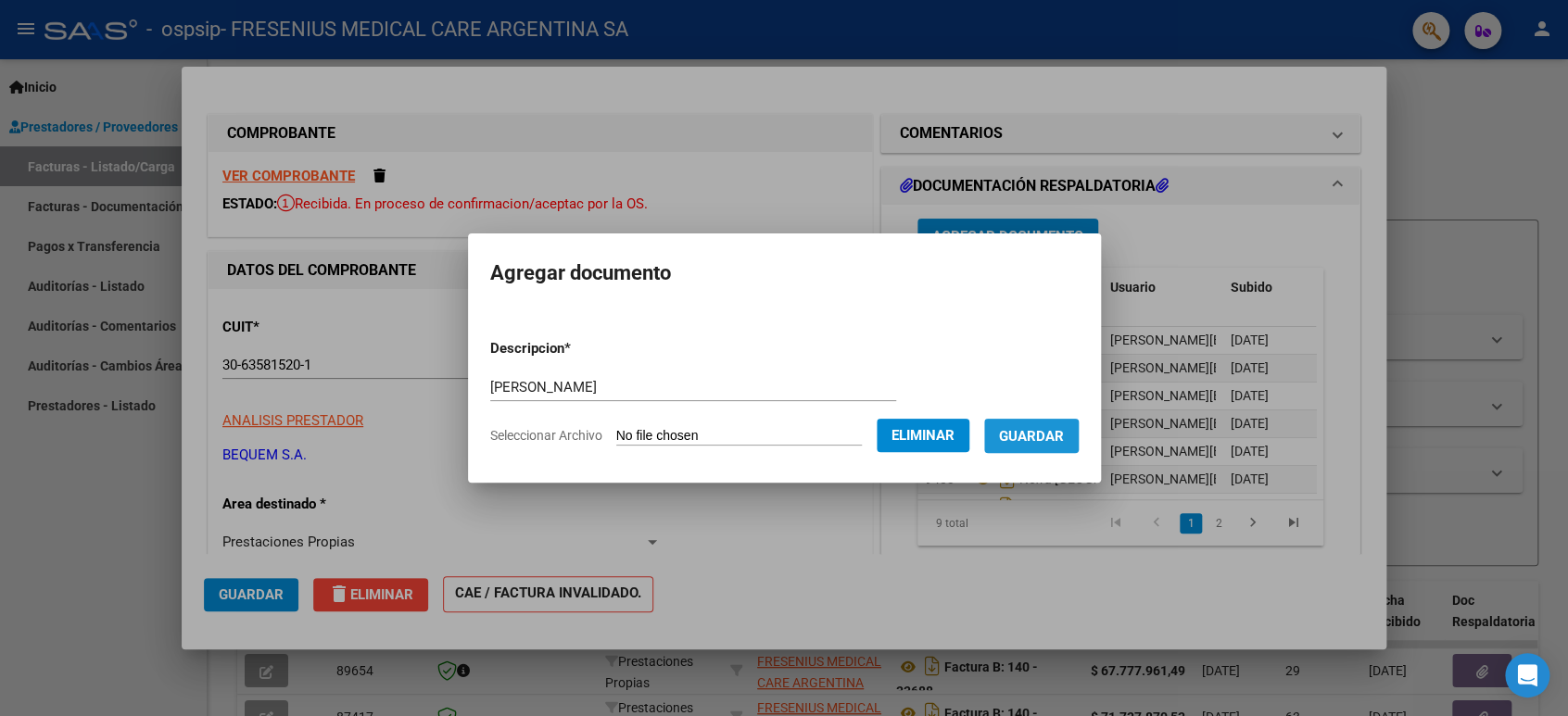
click at [1043, 441] on span "Guardar" at bounding box center [1031, 436] width 65 height 16
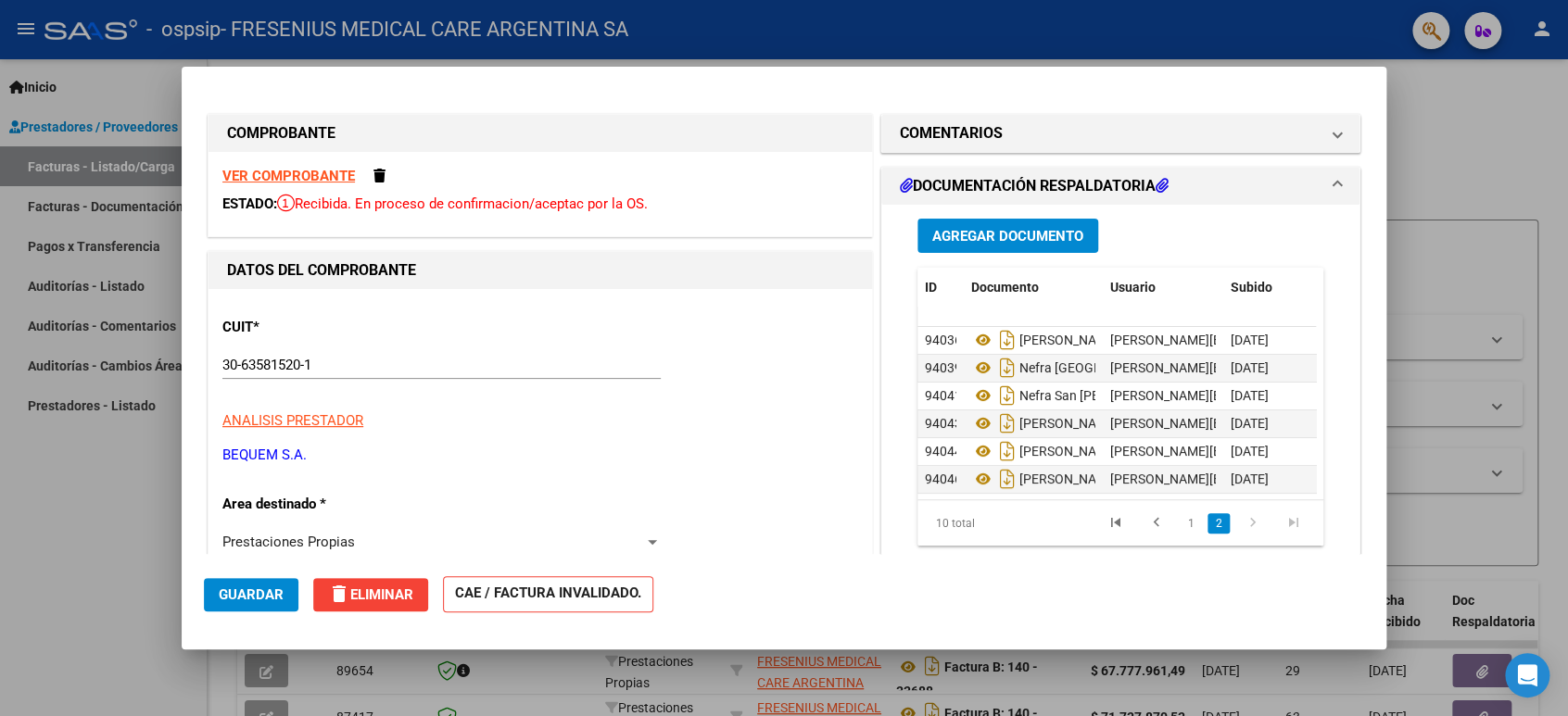
scroll to position [126, 0]
click at [1030, 237] on span "Agregar Documento" at bounding box center [1007, 235] width 151 height 16
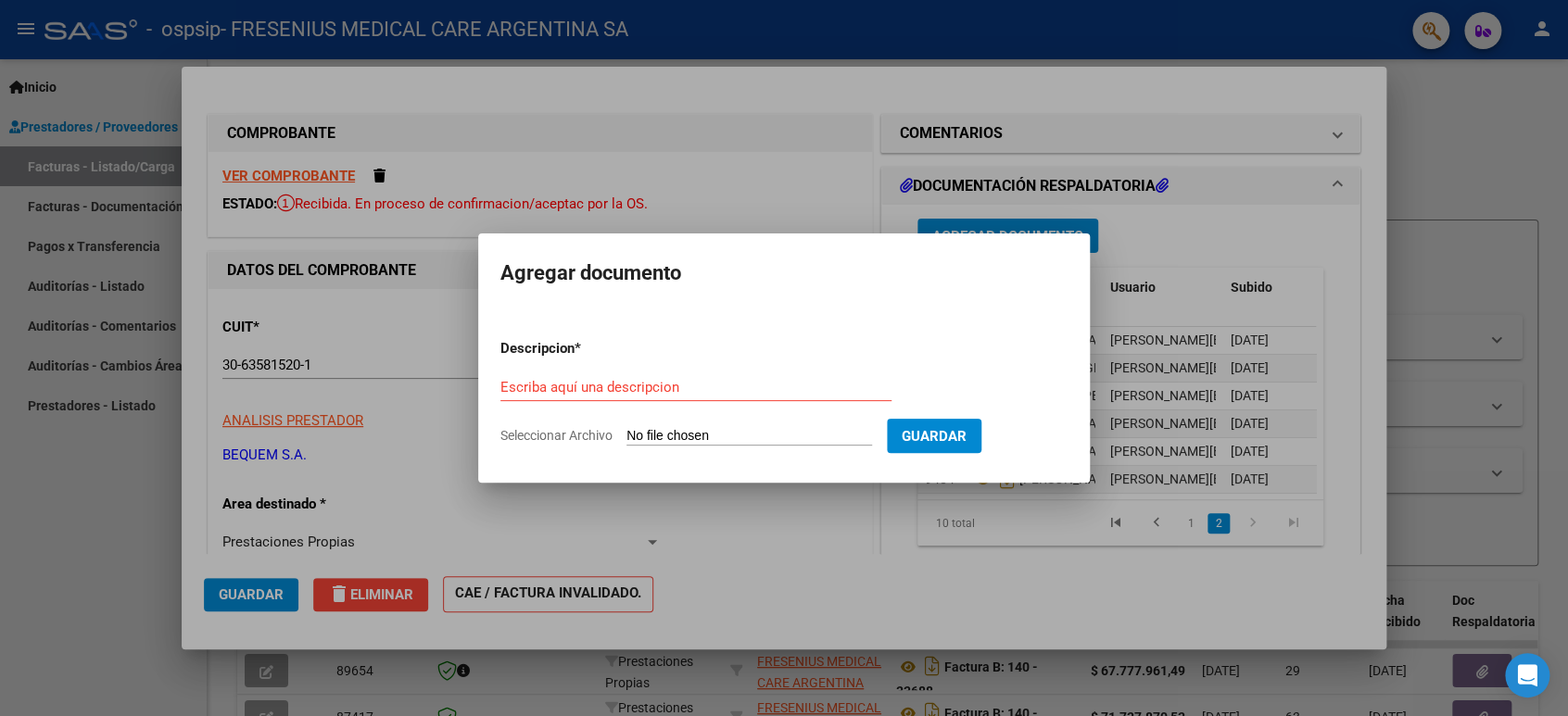
click at [764, 392] on input "Escriba aquí una descripcion" at bounding box center [696, 386] width 391 height 16
type input "N"
type input "[PERSON_NAME]"
click at [677, 431] on input "Seleccionar Archivo" at bounding box center [749, 437] width 245 height 17
type input "C:\fakepath\AR01150000_768053 [PERSON_NAME].pdf"
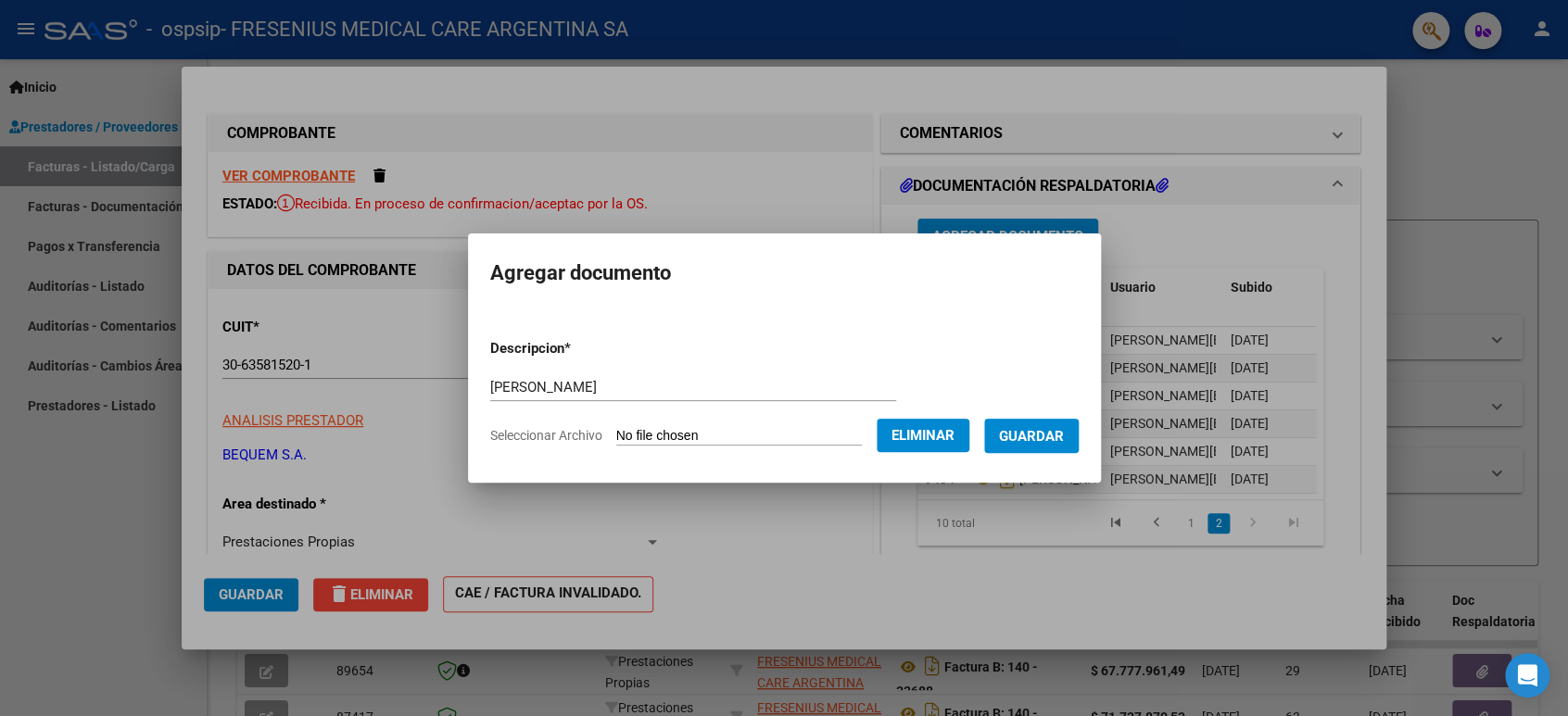
click at [1053, 440] on span "Guardar" at bounding box center [1031, 436] width 65 height 16
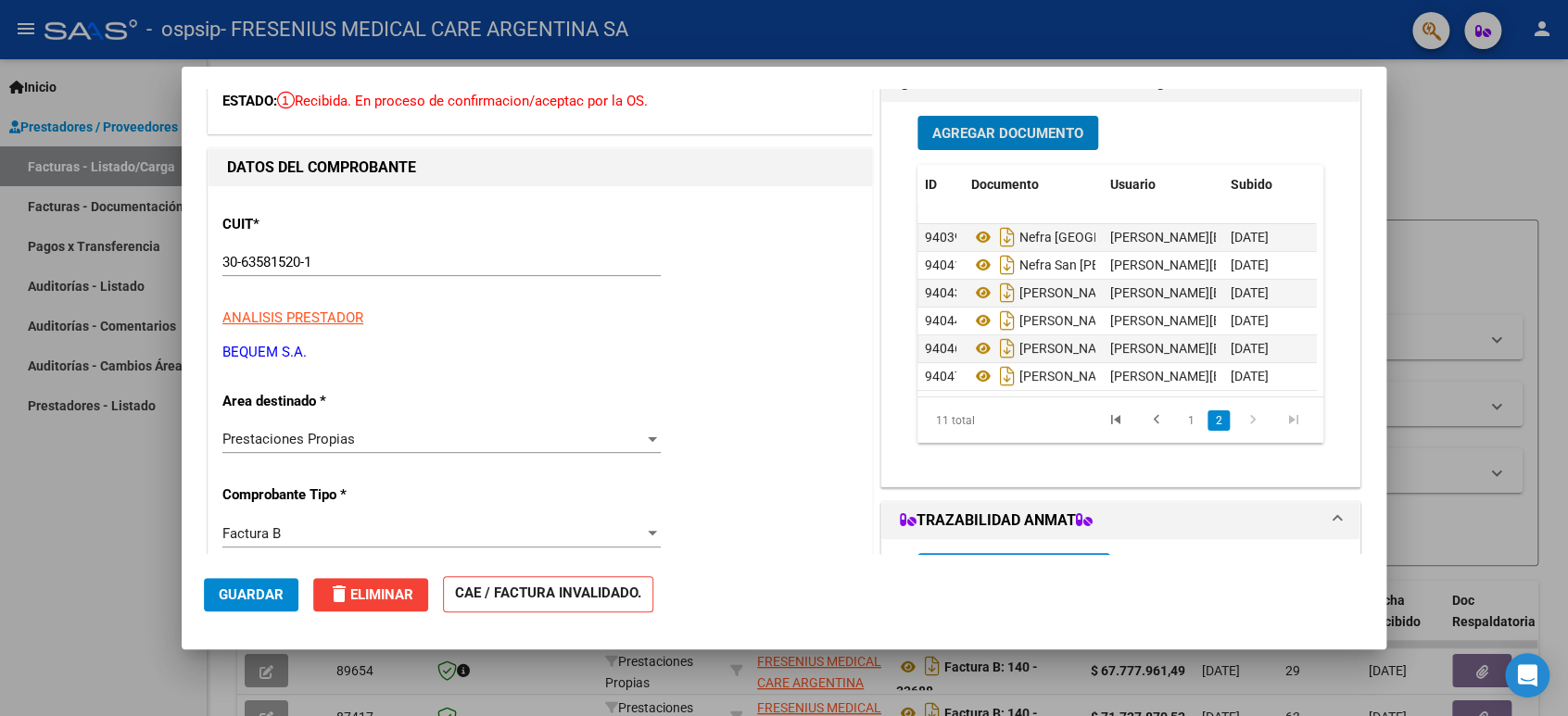
scroll to position [411, 0]
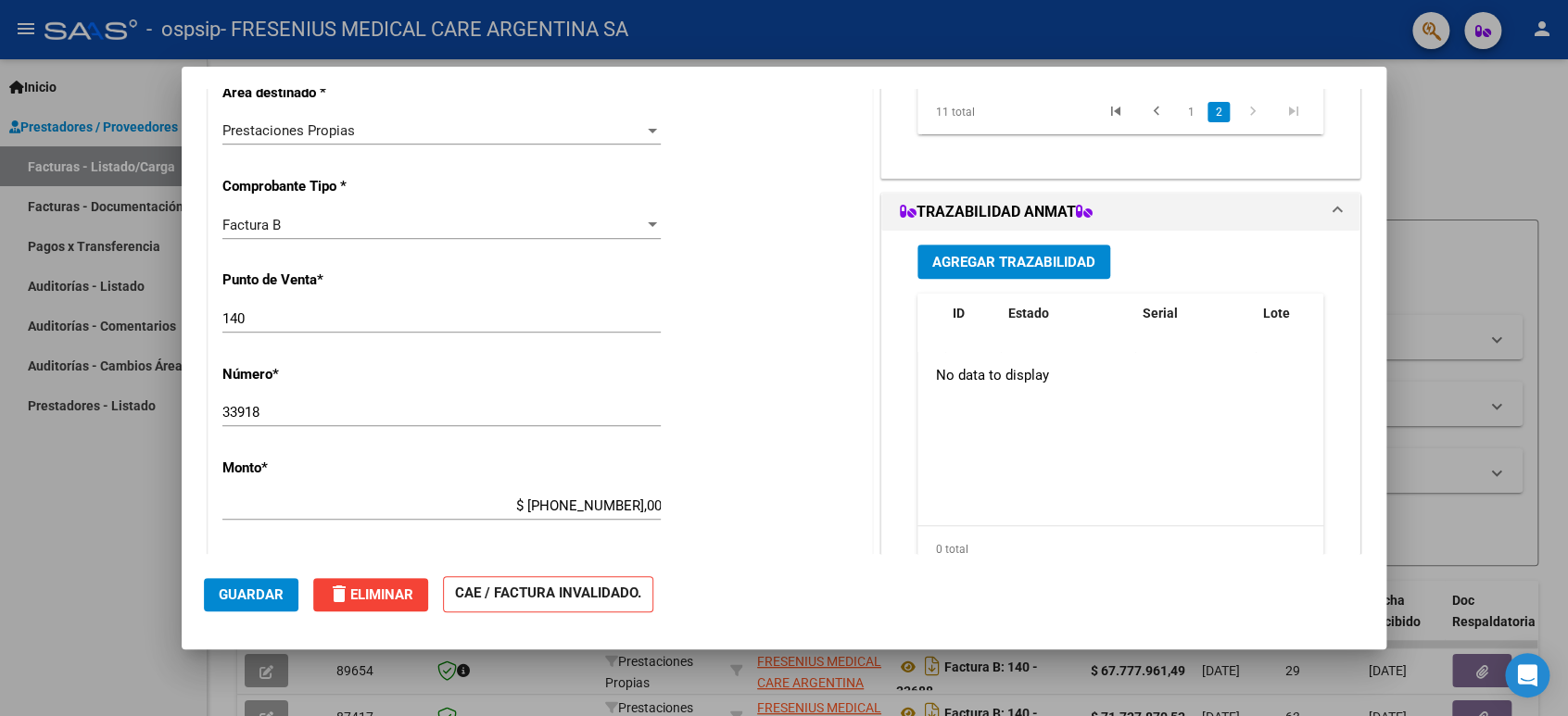
click at [237, 595] on span "Guardar" at bounding box center [251, 594] width 65 height 16
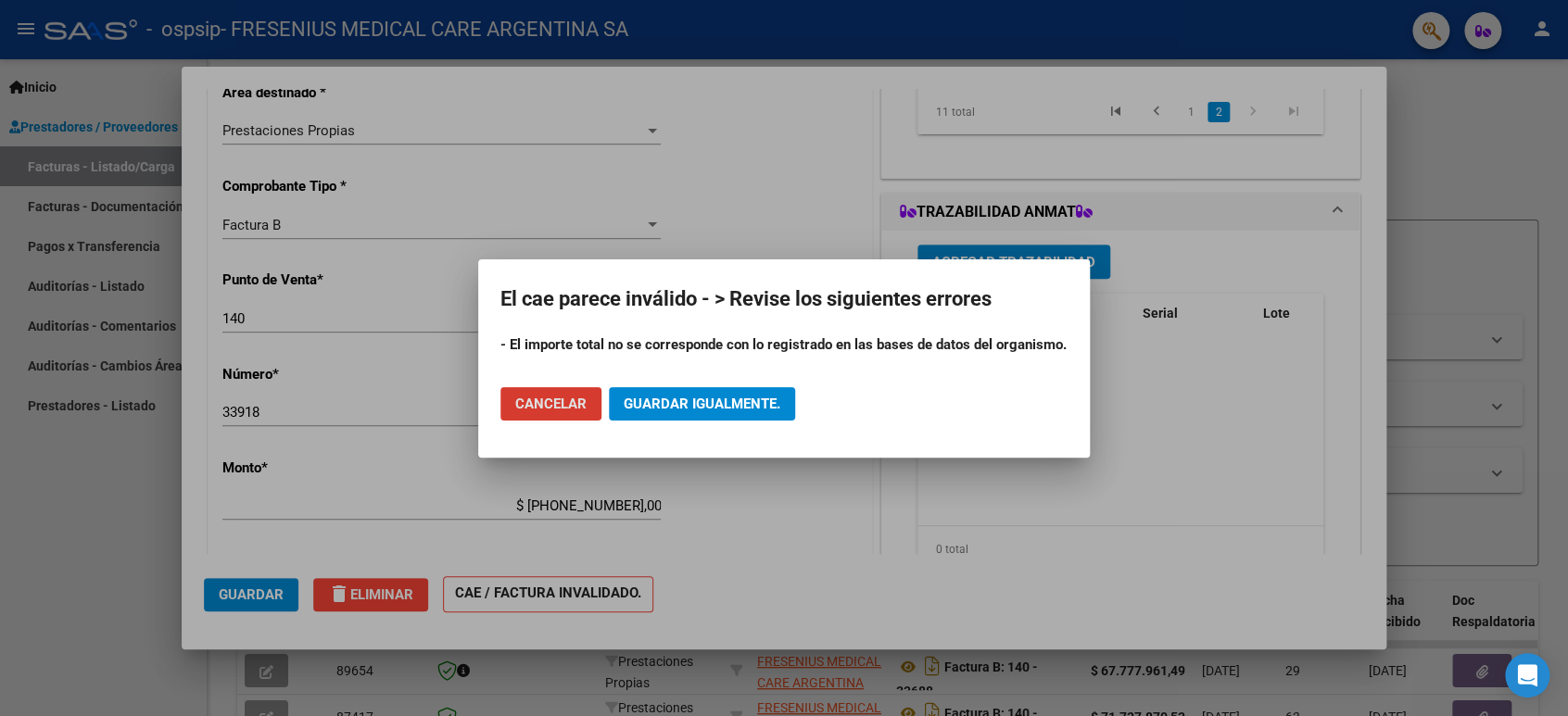
click at [671, 408] on span "Guardar igualmente." at bounding box center [702, 403] width 156 height 16
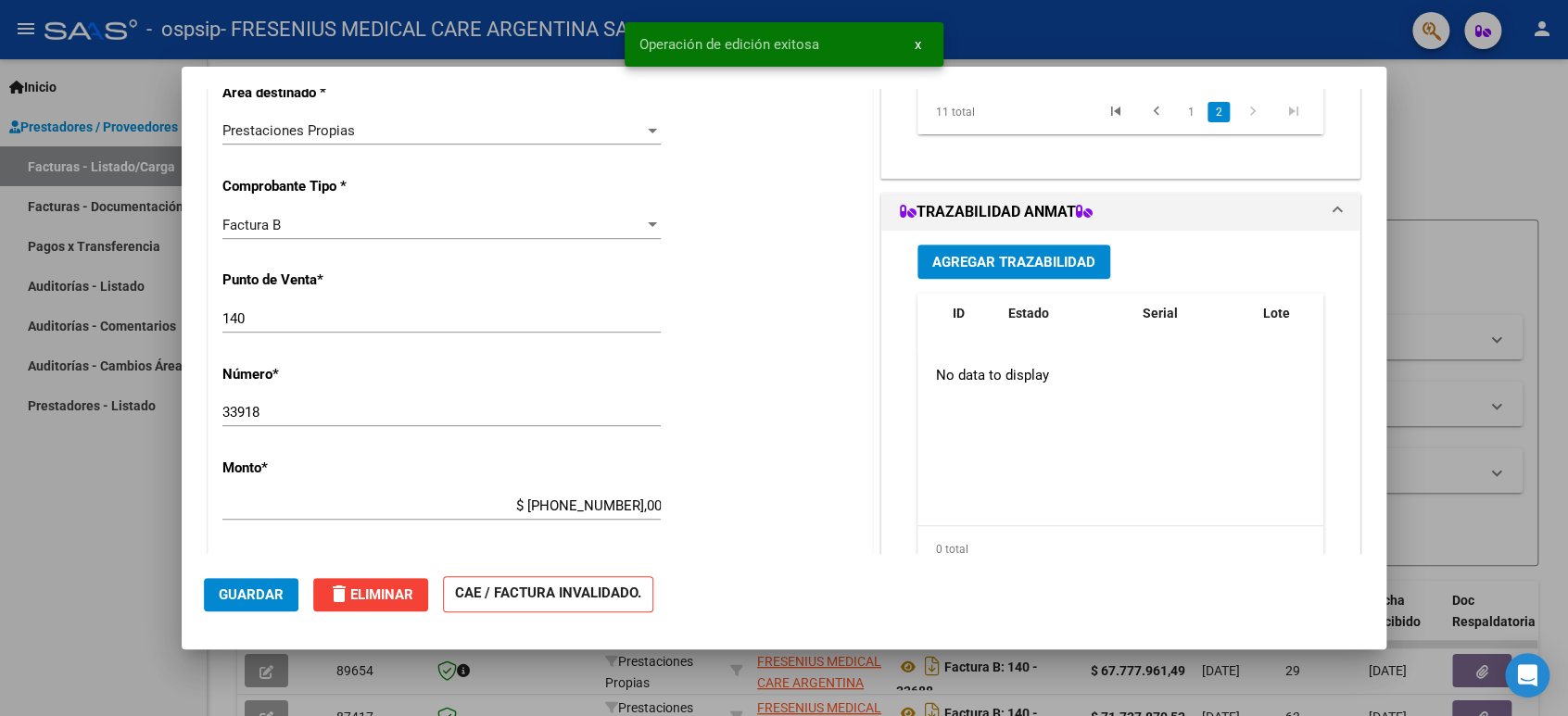
click at [52, 517] on div at bounding box center [784, 358] width 1568 height 716
type input "$ 0,00"
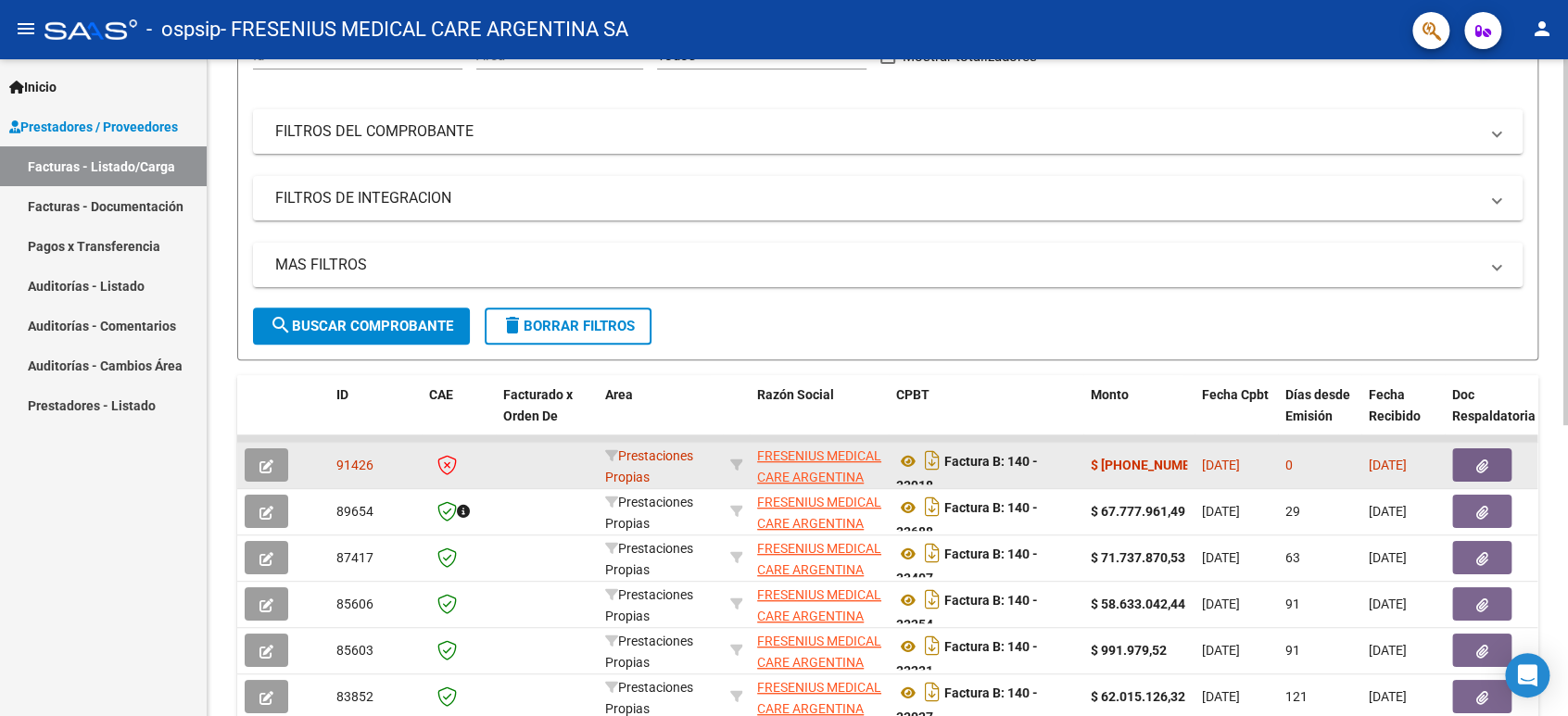
scroll to position [309, 0]
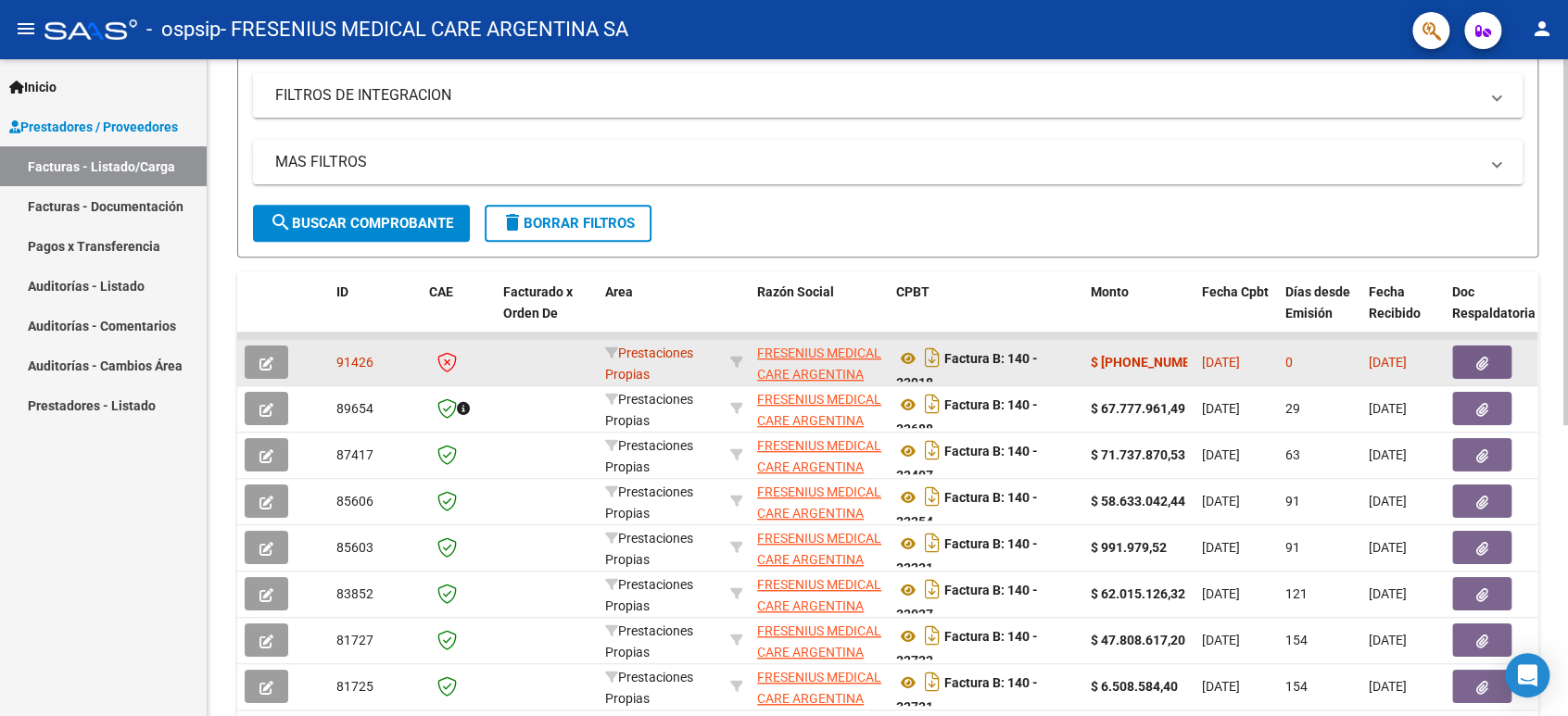
click at [348, 369] on span "91426" at bounding box center [355, 362] width 37 height 15
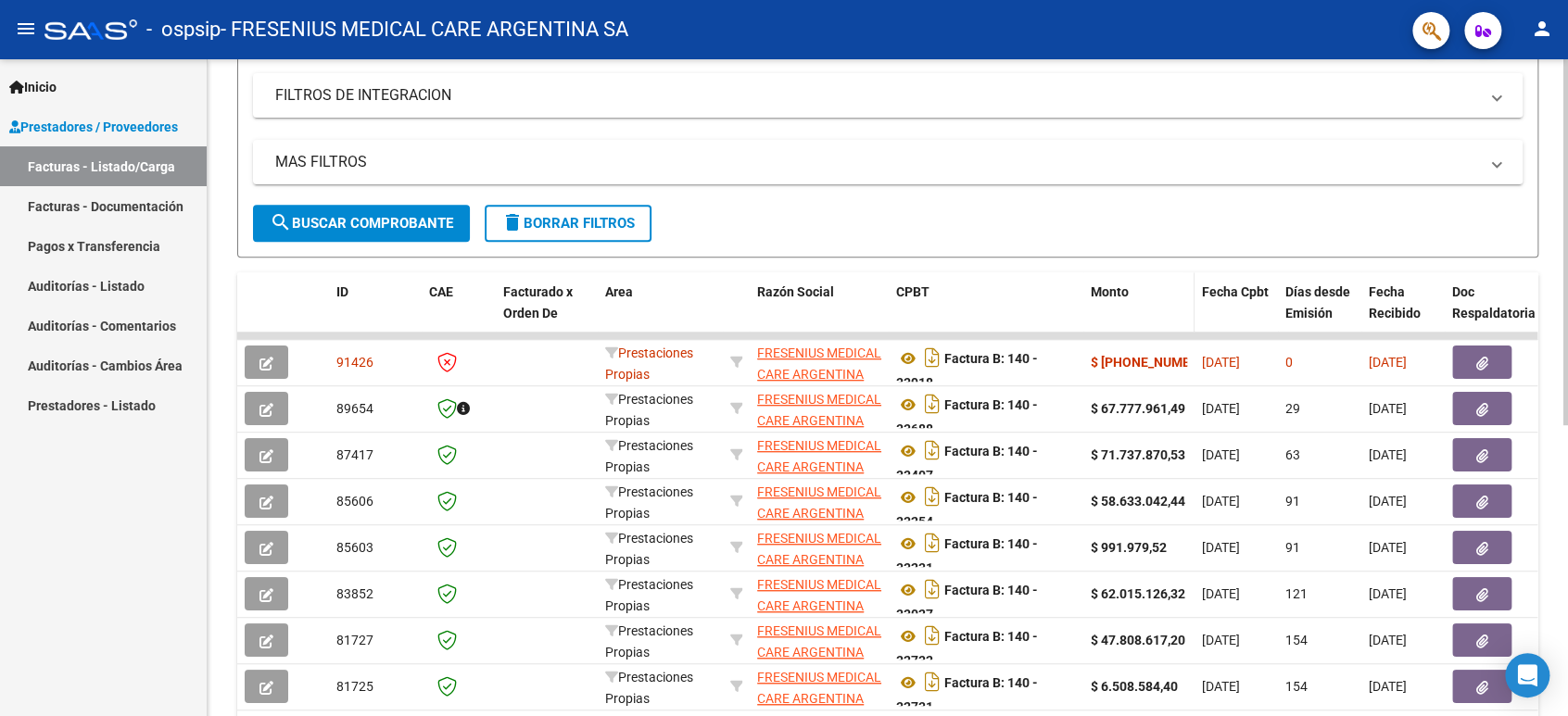
drag, startPoint x: 1083, startPoint y: 281, endPoint x: 1112, endPoint y: 277, distance: 29.3
click at [1112, 277] on datatable-header-cell "Monto" at bounding box center [1139, 314] width 112 height 82
drag, startPoint x: 1089, startPoint y: 283, endPoint x: 1152, endPoint y: 317, distance: 71.6
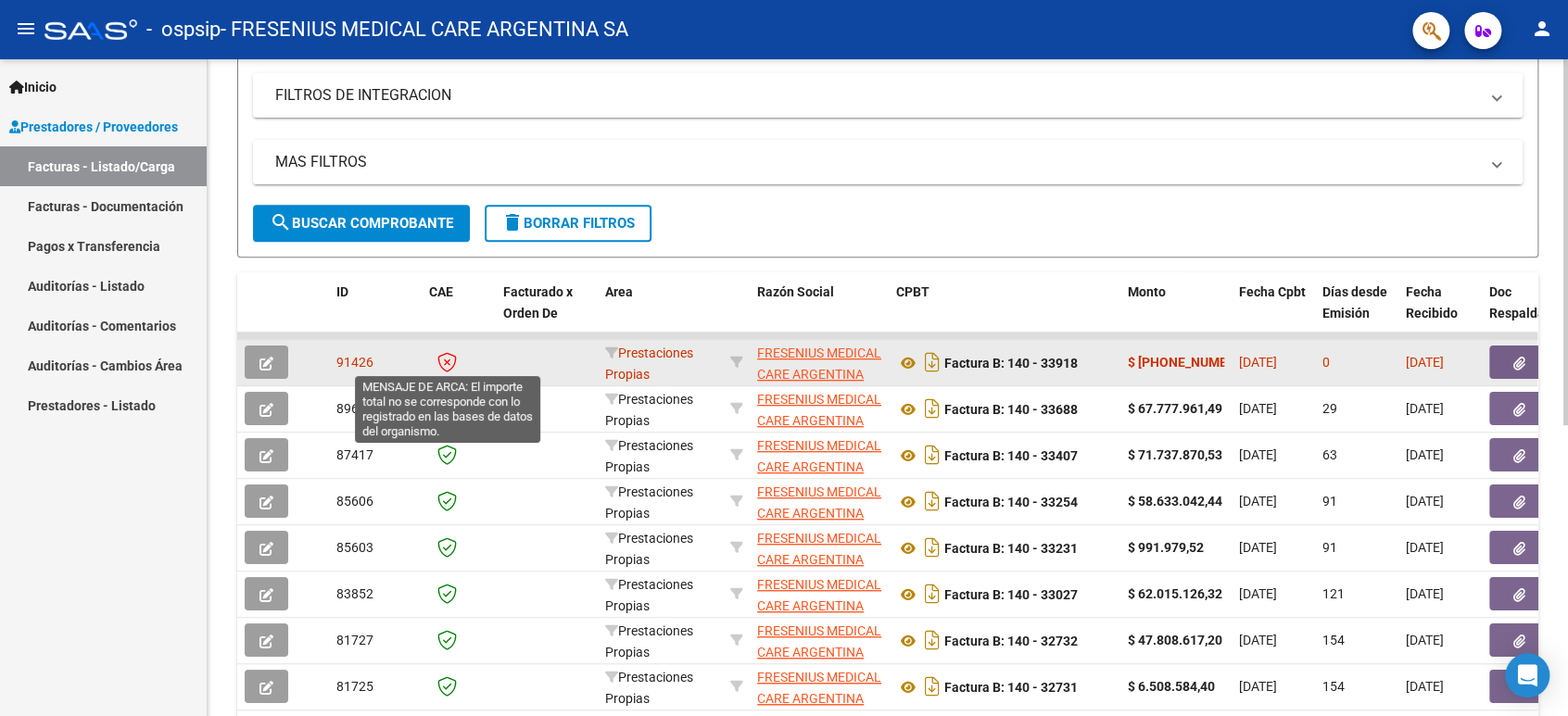
click at [444, 355] on icon at bounding box center [447, 361] width 19 height 20
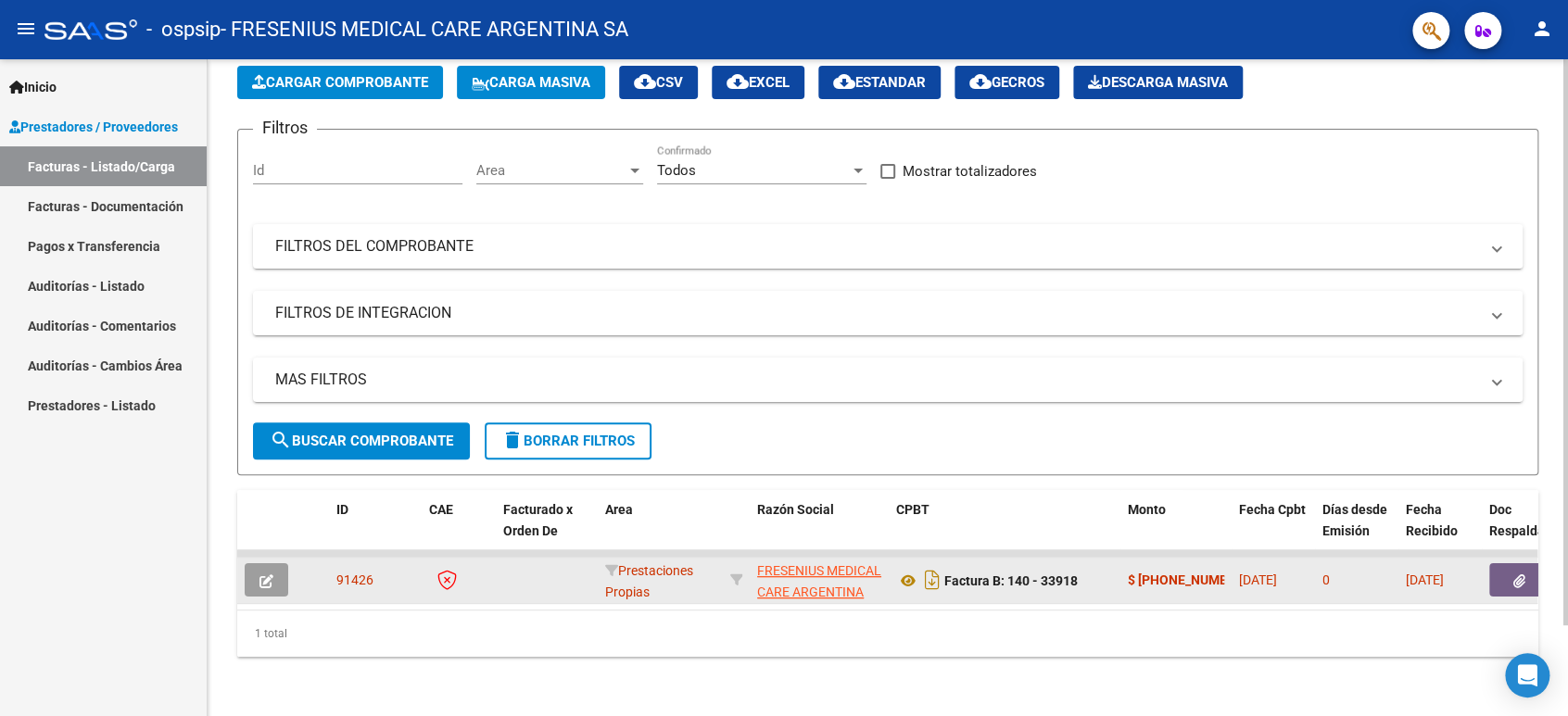
scroll to position [105, 0]
click at [263, 574] on icon "button" at bounding box center [266, 581] width 14 height 14
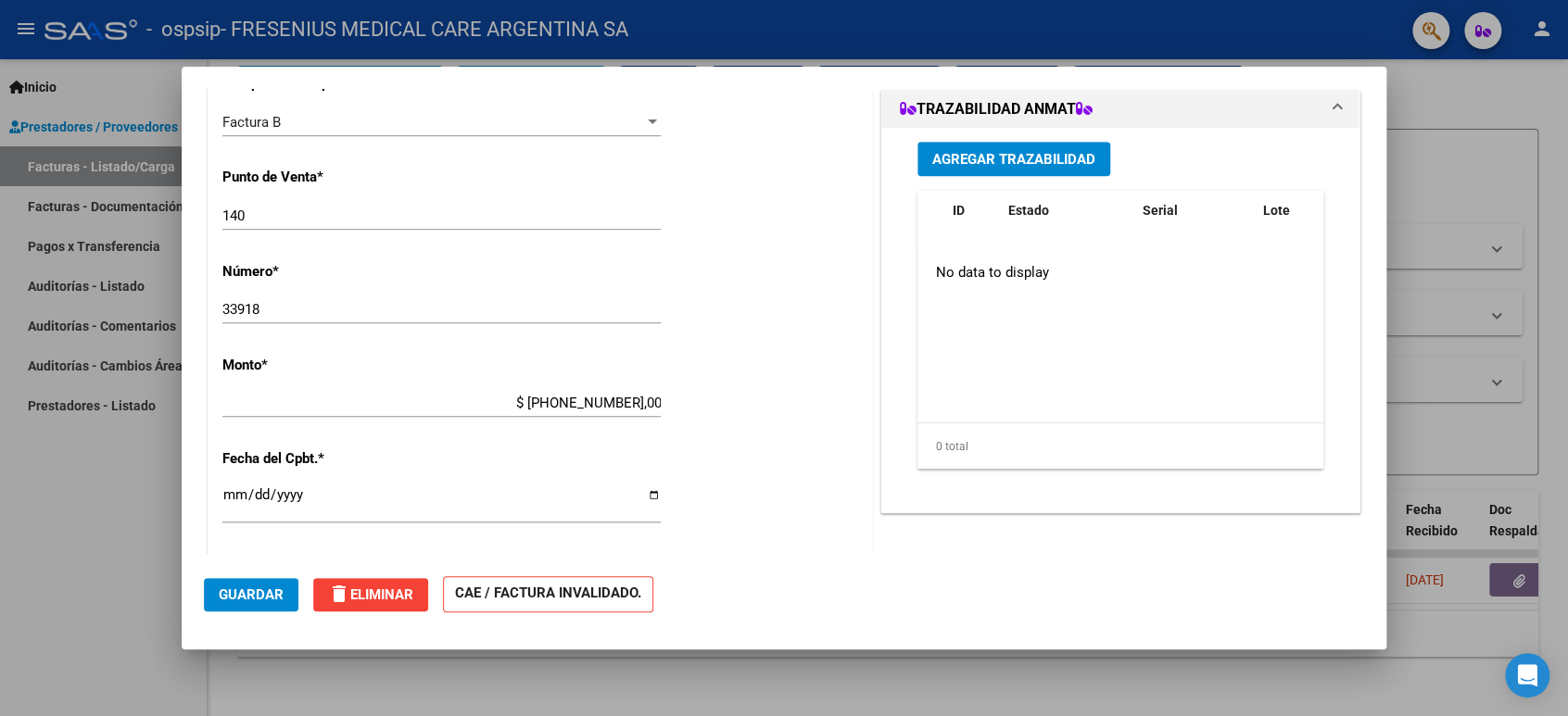
scroll to position [720, 0]
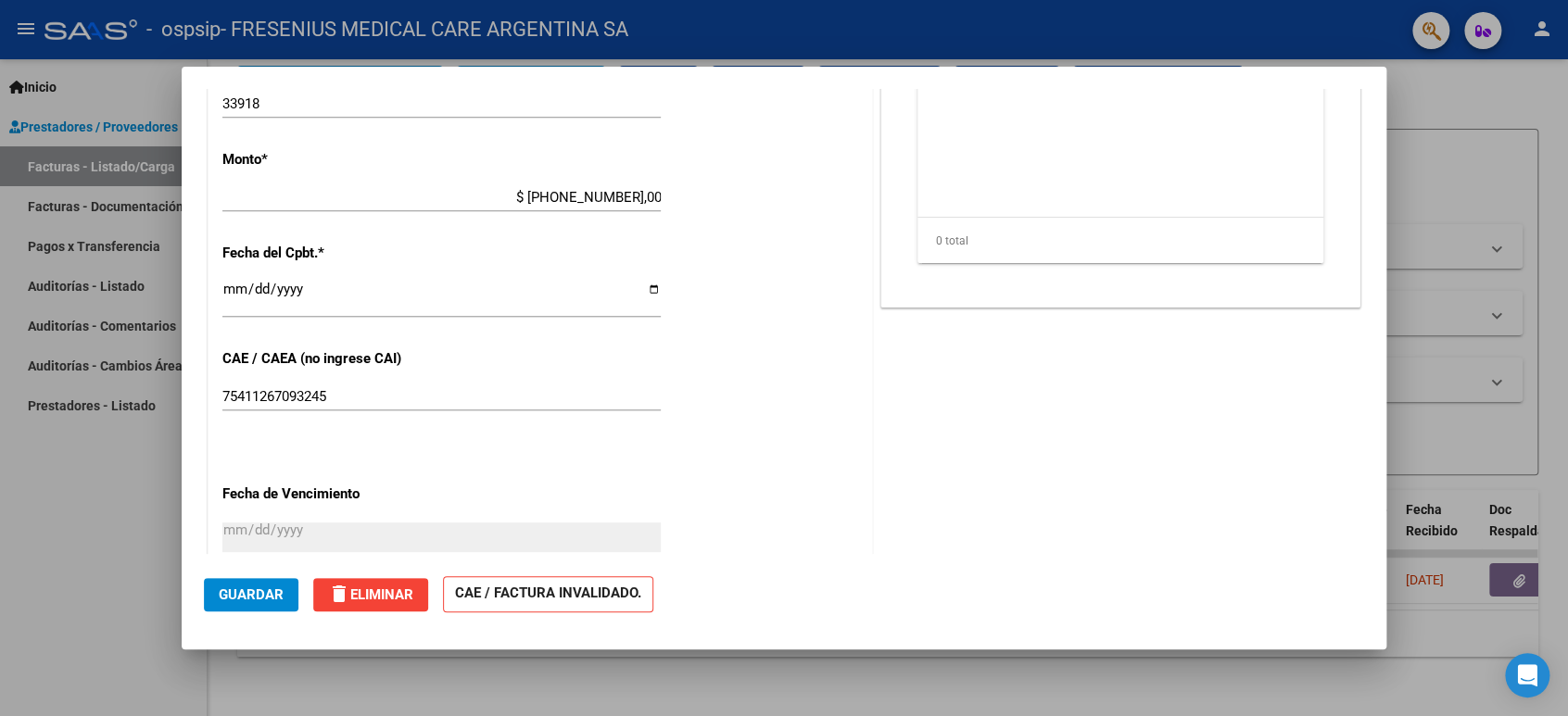
click at [659, 194] on app-form-text-field "Monto * $ [PHONE_NUMBER],00 [GEOGRAPHIC_DATA]" at bounding box center [448, 178] width 453 height 55
click at [651, 198] on input "$ [PHONE_NUMBER],00" at bounding box center [442, 196] width 439 height 16
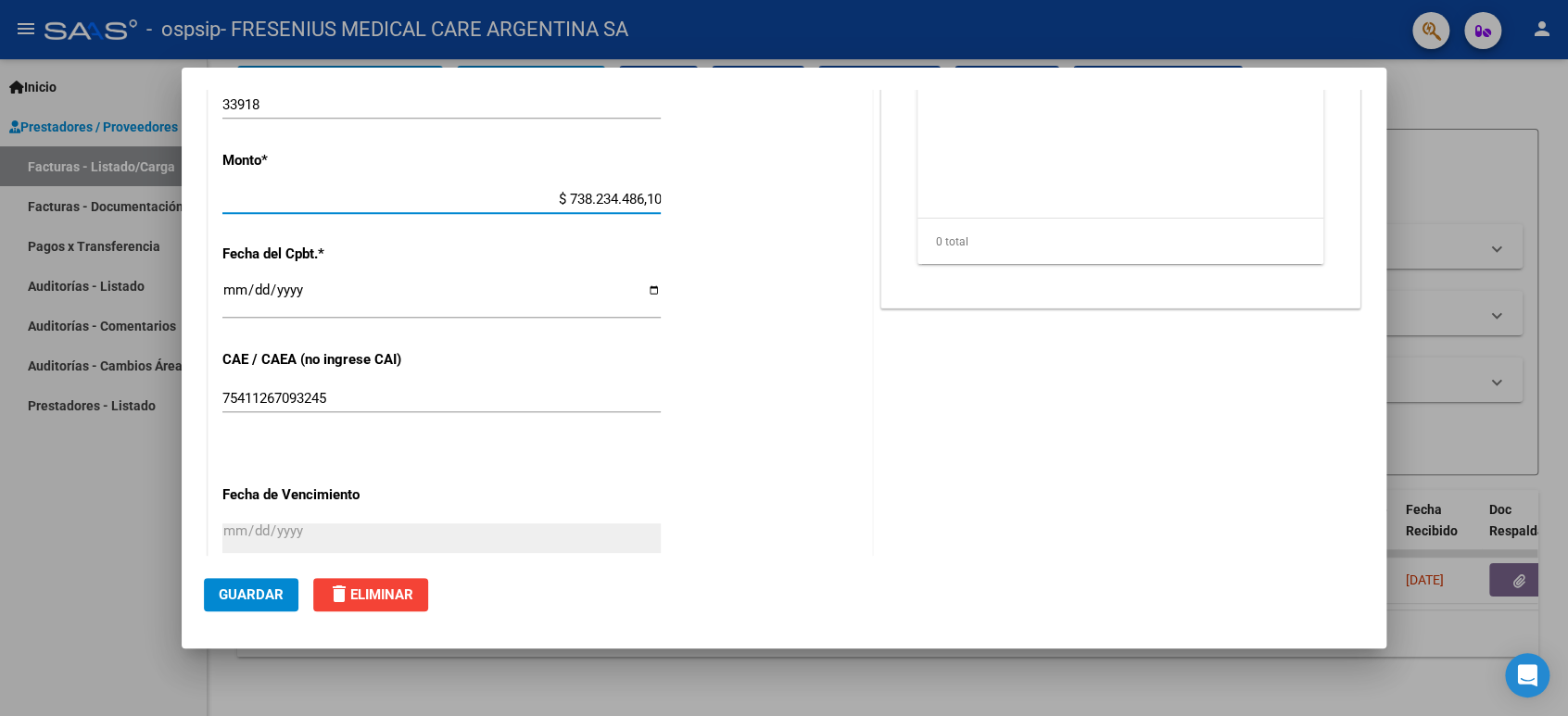
type input "$ 73.823.448,61"
click at [741, 258] on div "CUIT * 30-63581520-1 Ingresar CUIT ANALISIS PRESTADOR BEQUEM [PERSON_NAME] [PER…" at bounding box center [541, 174] width 664 height 1208
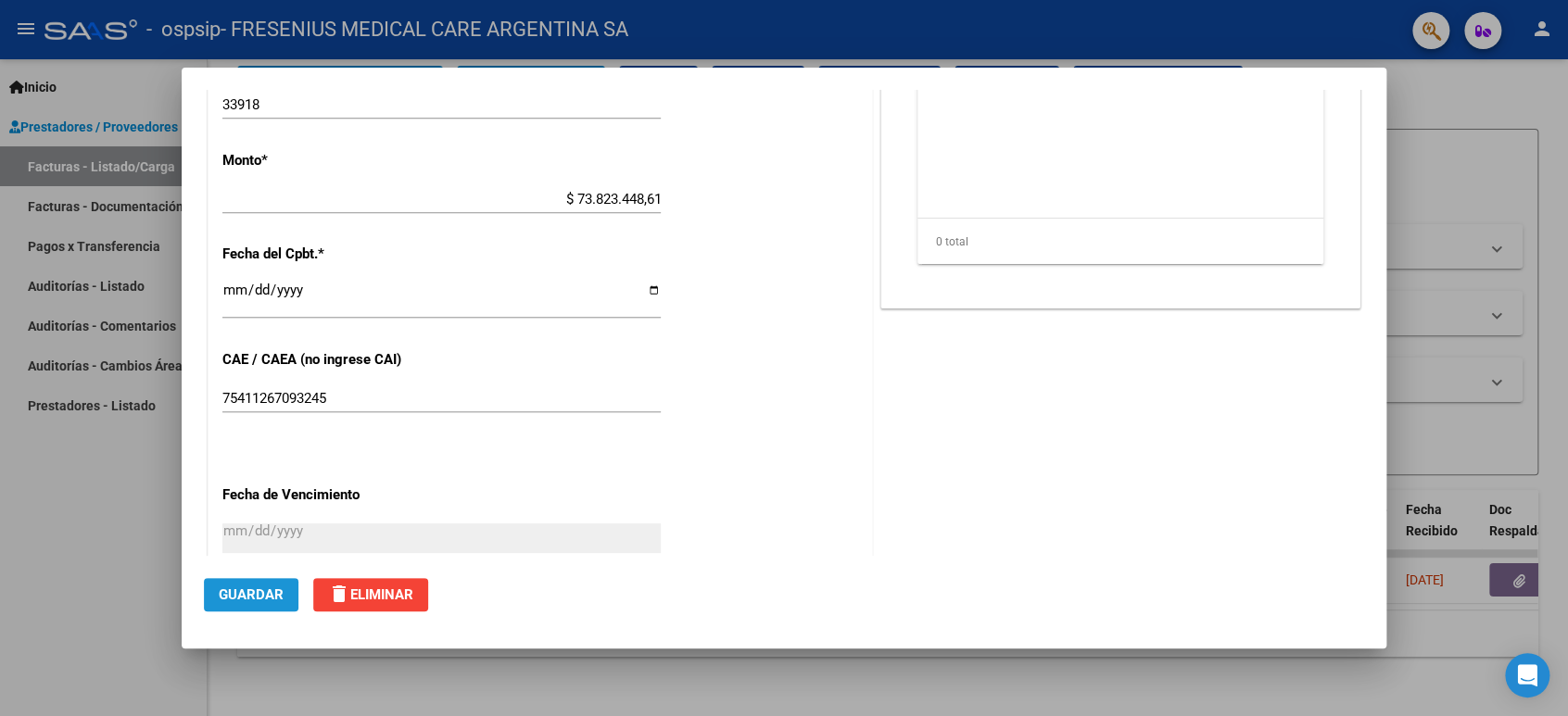
click at [260, 587] on span "Guardar" at bounding box center [251, 594] width 65 height 16
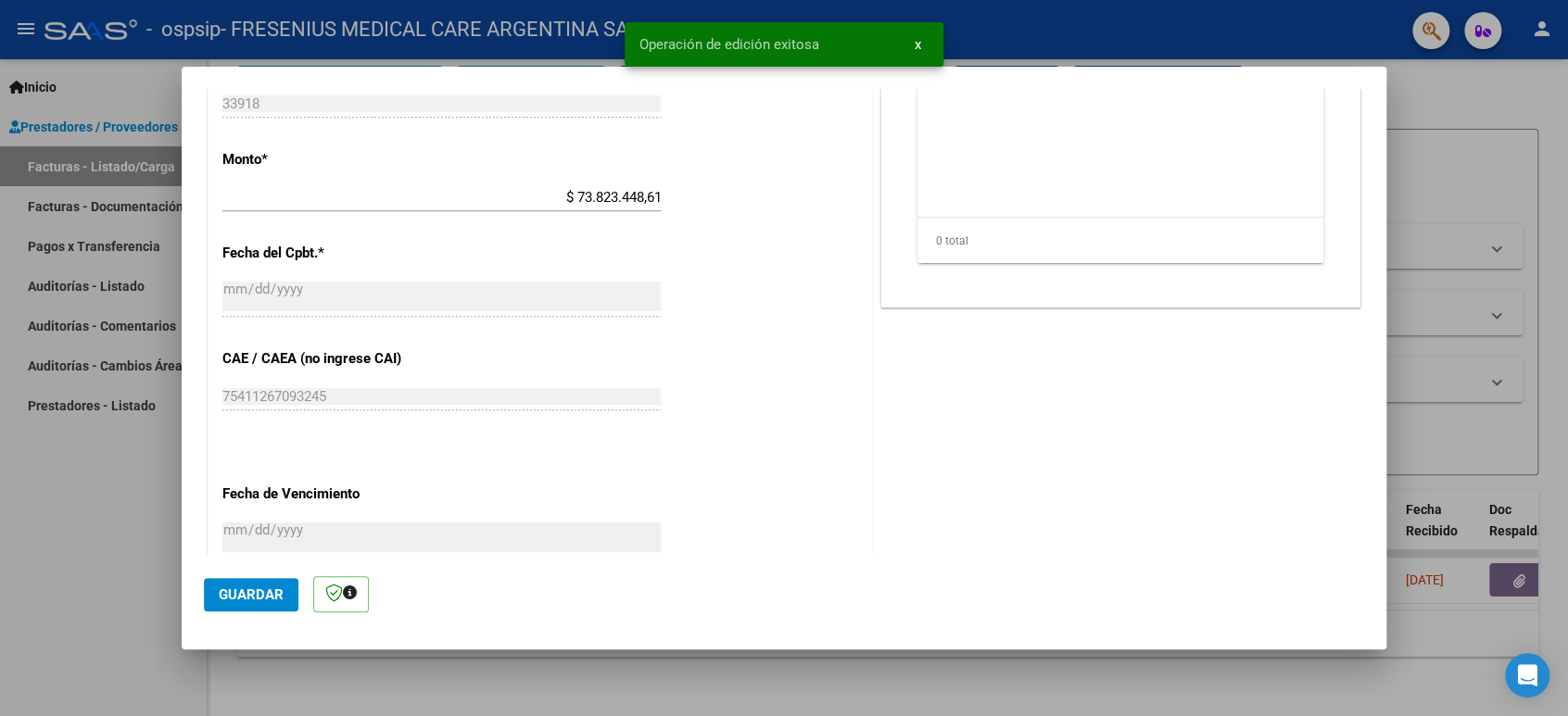
click at [916, 48] on span "x" at bounding box center [918, 44] width 7 height 16
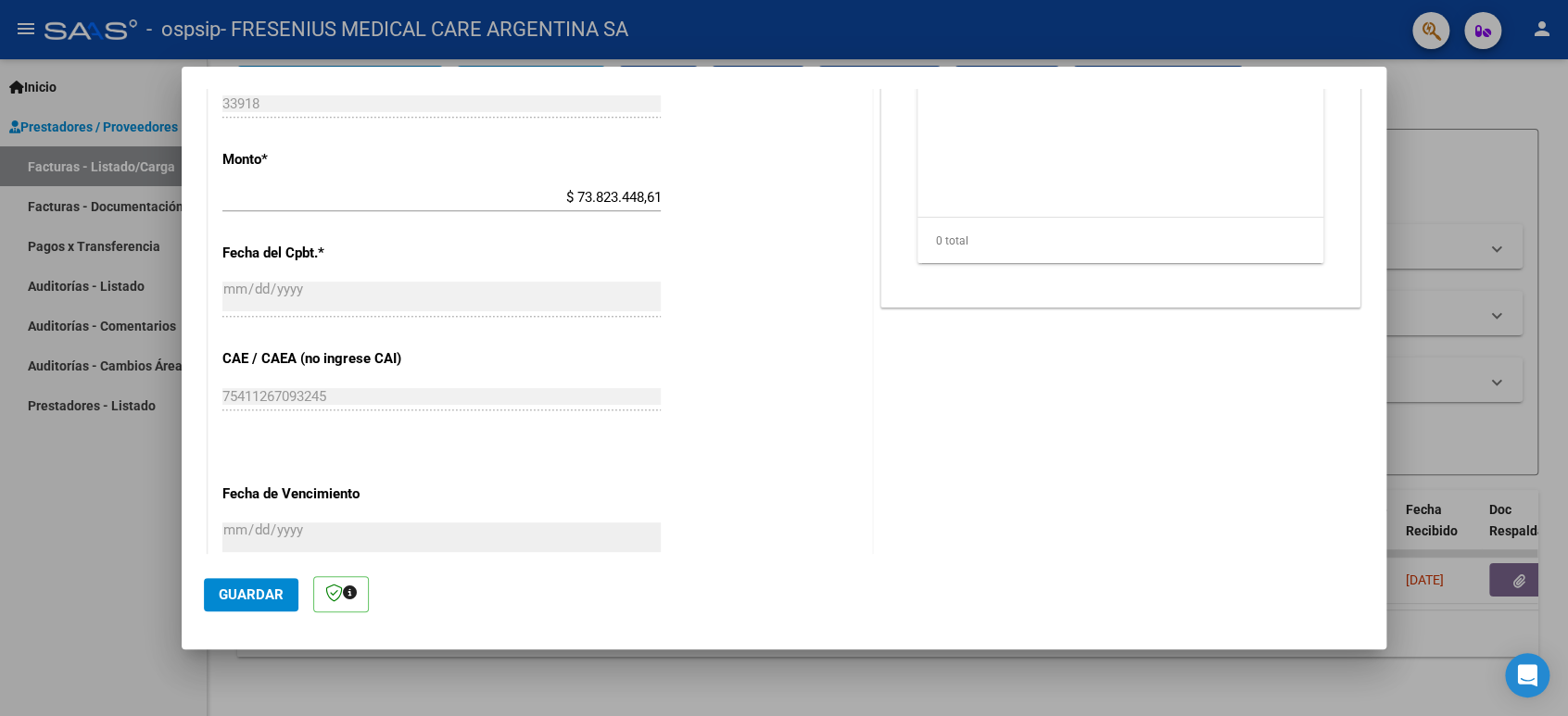
click at [48, 546] on div at bounding box center [784, 358] width 1568 height 716
type input "$ 0,00"
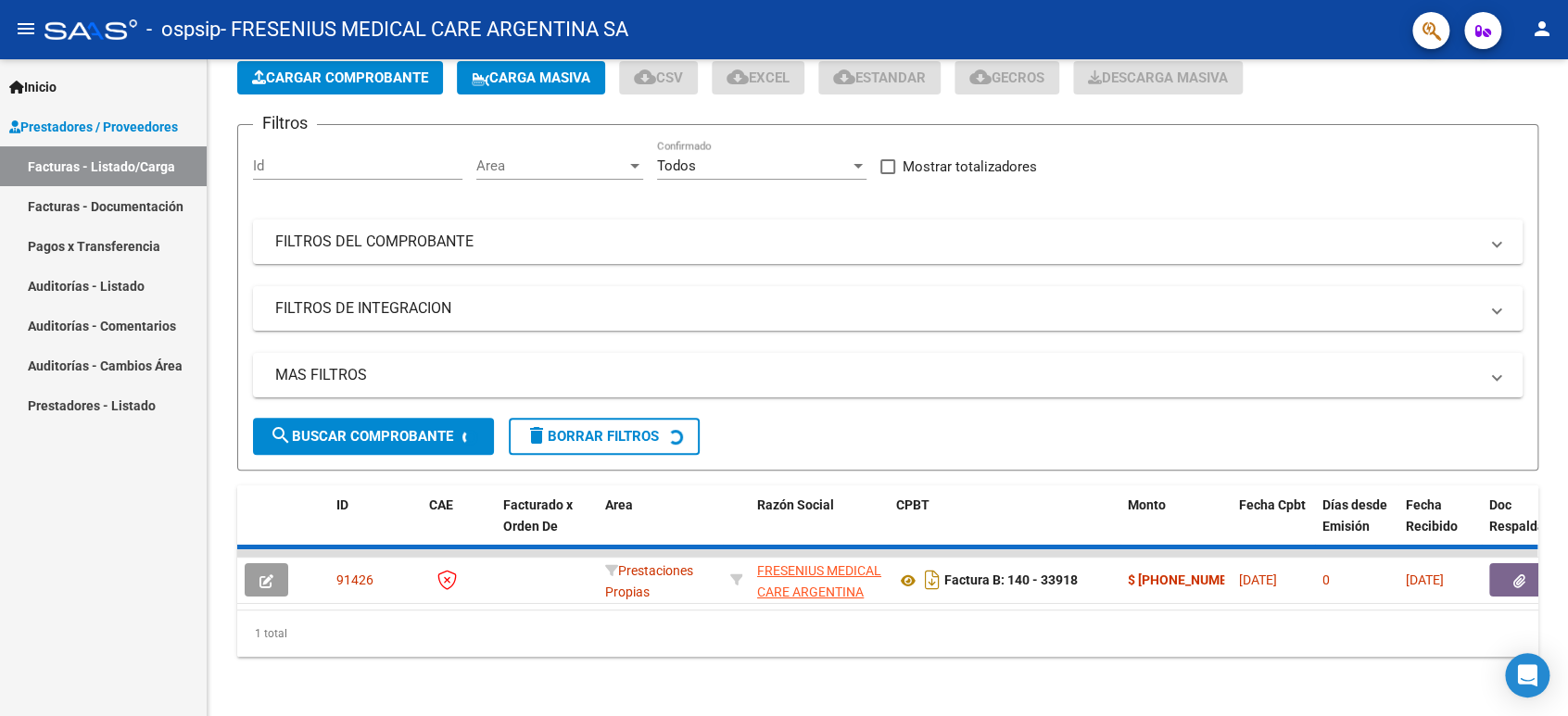
scroll to position [75, 0]
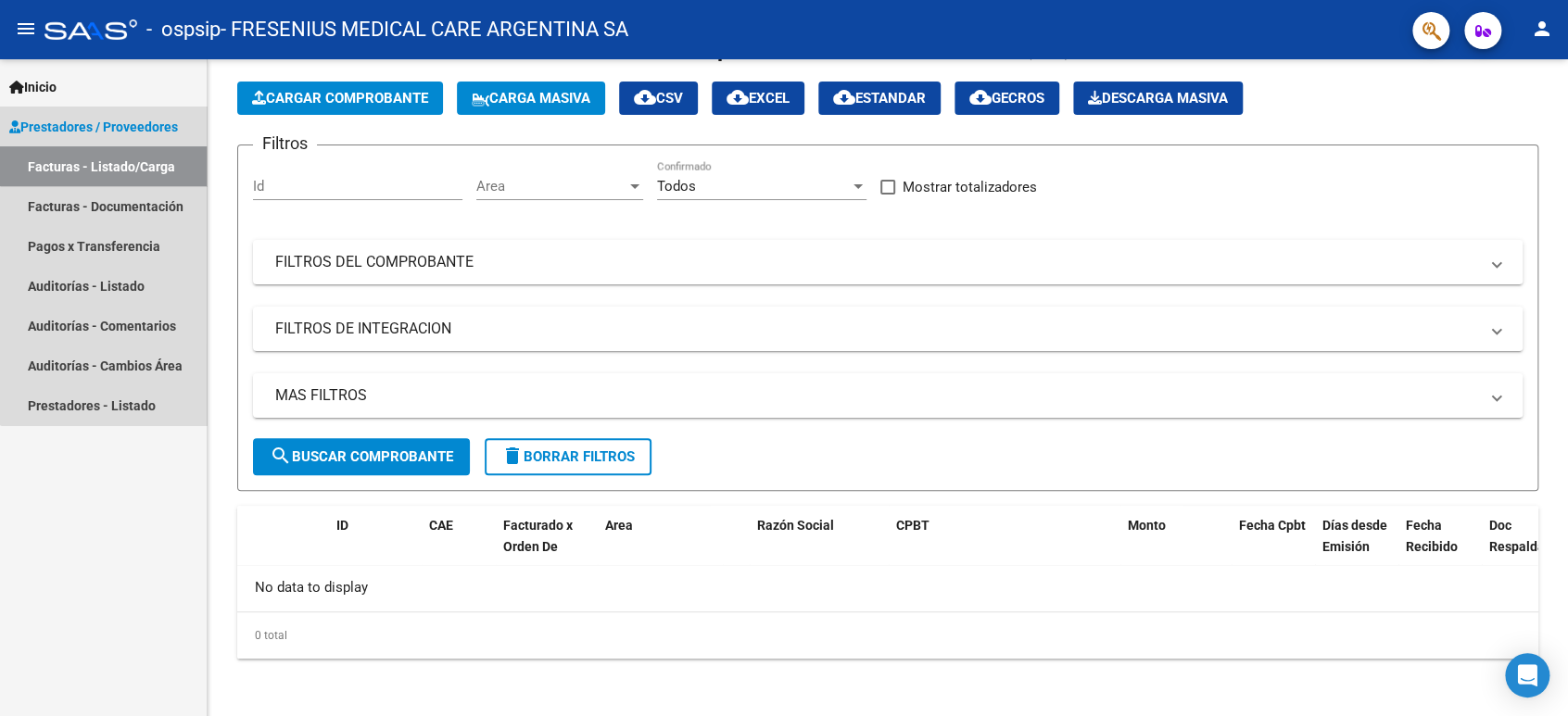
click at [113, 160] on link "Facturas - Listado/Carga" at bounding box center [103, 167] width 207 height 40
click at [96, 204] on link "Facturas - Documentación" at bounding box center [103, 206] width 207 height 40
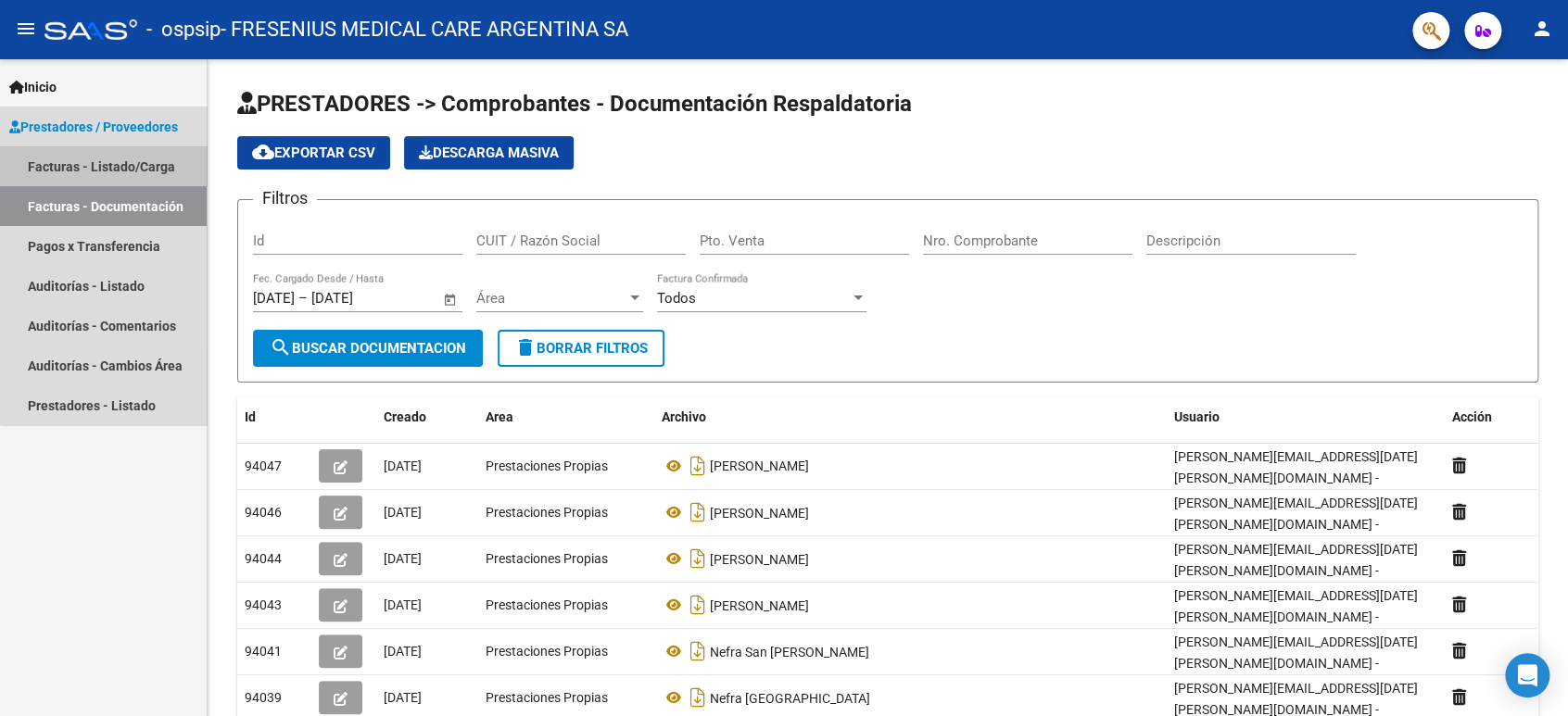
click at [126, 163] on link "Facturas - Listado/Carga" at bounding box center [103, 167] width 207 height 40
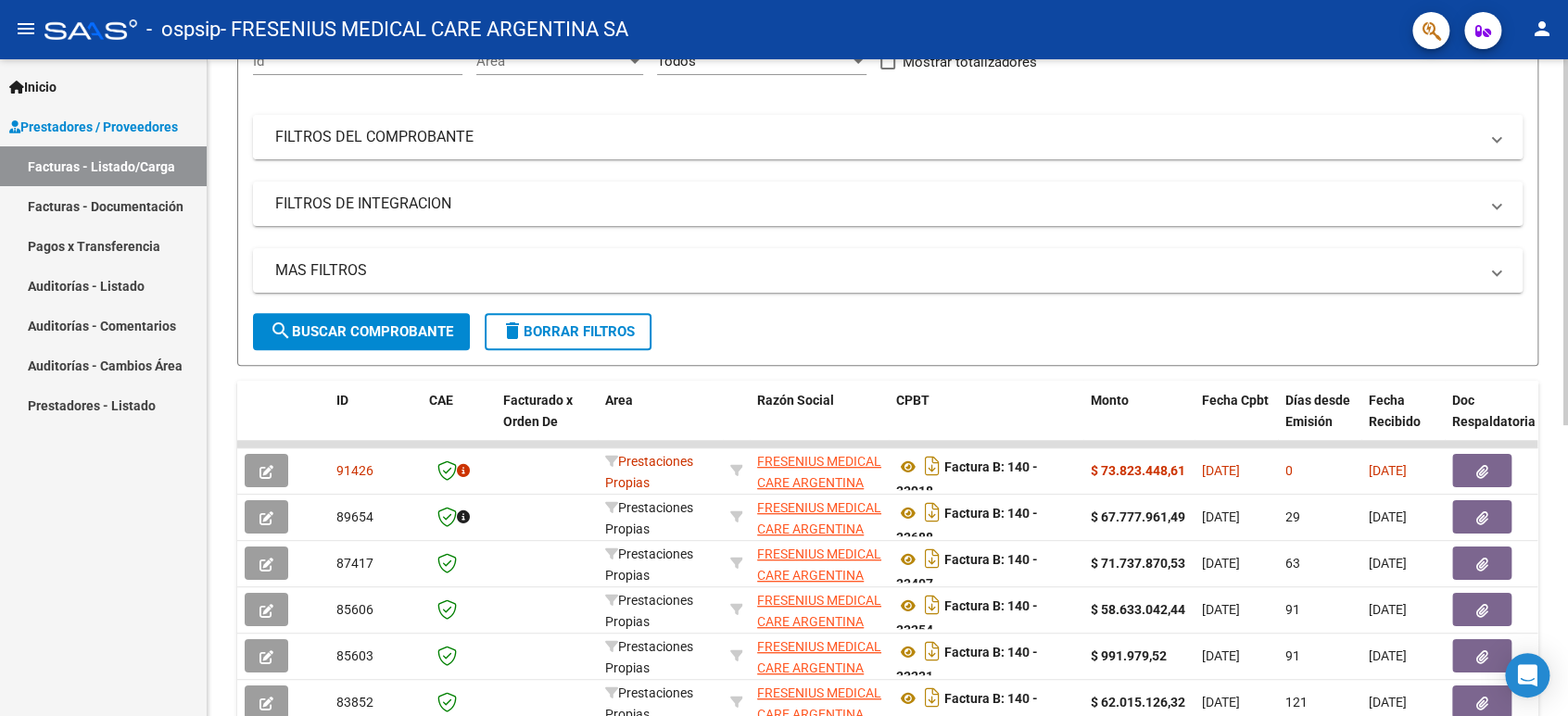
scroll to position [206, 0]
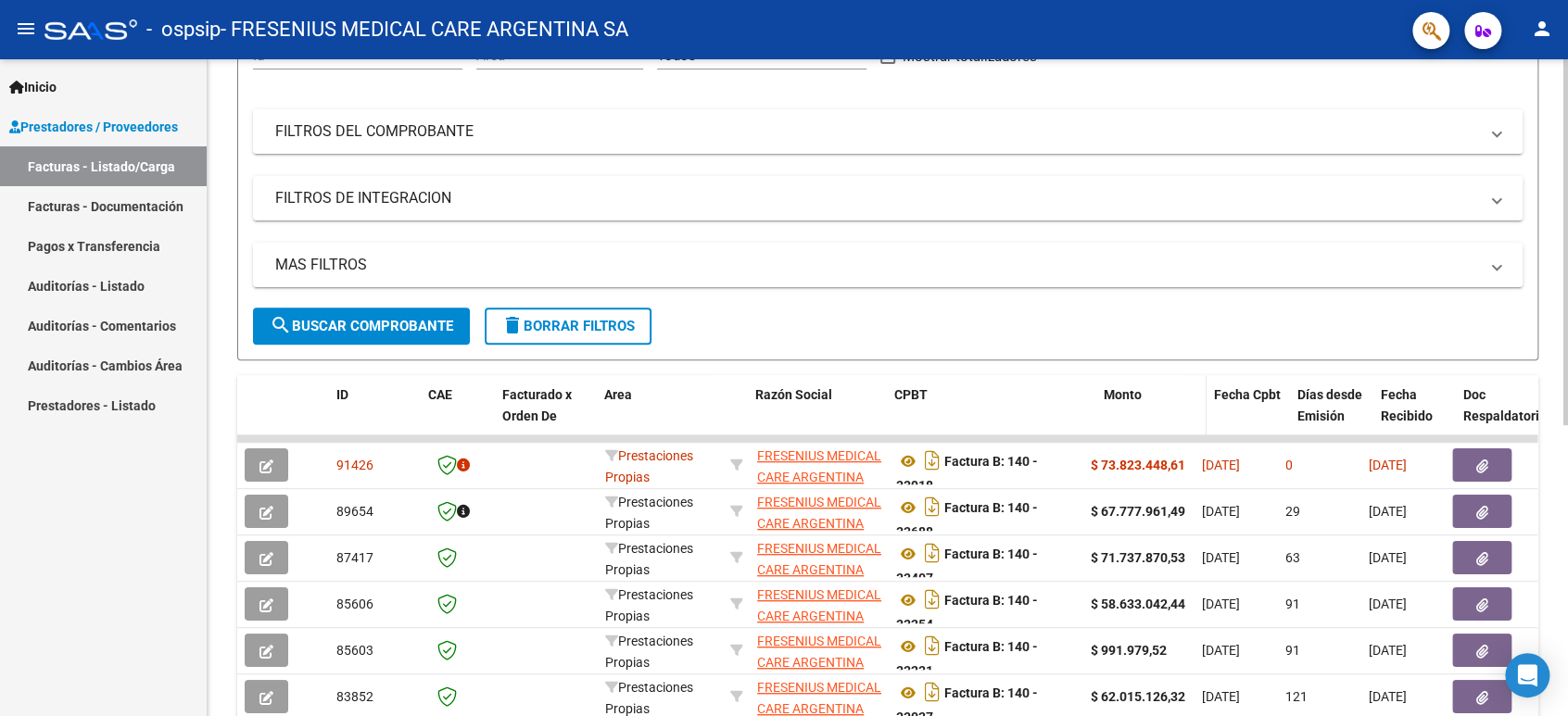
drag, startPoint x: 1083, startPoint y: 389, endPoint x: 1099, endPoint y: 389, distance: 16.0
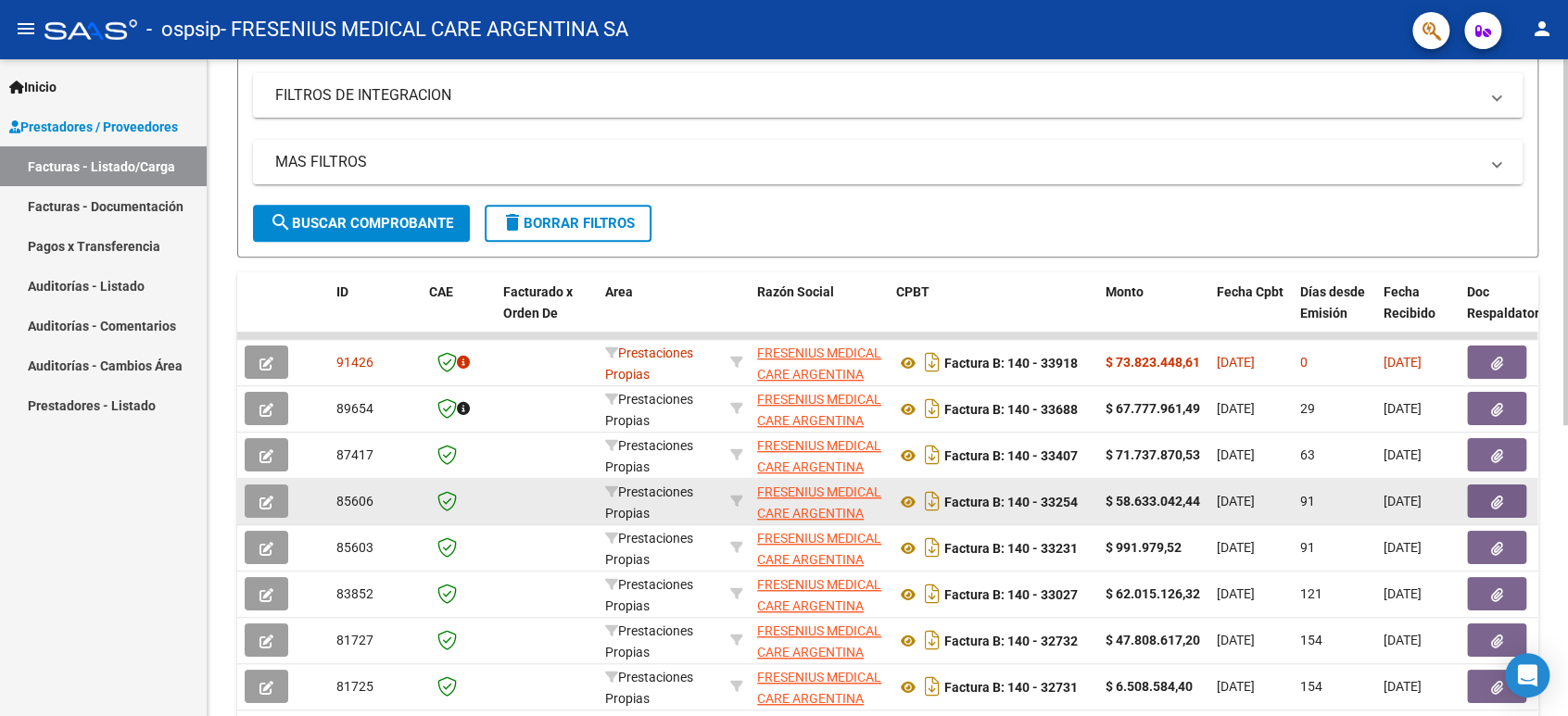
scroll to position [0, 0]
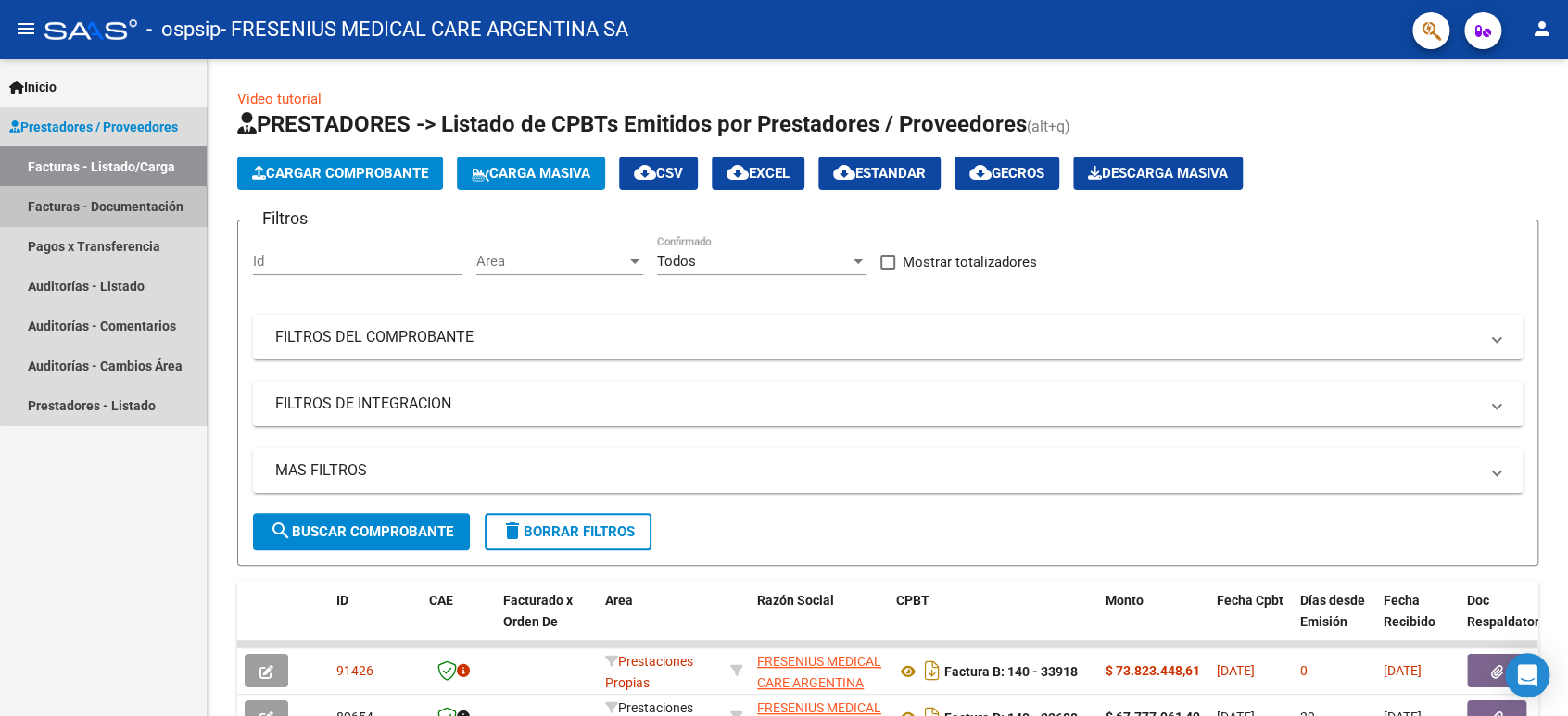
click at [106, 206] on link "Facturas - Documentación" at bounding box center [103, 206] width 207 height 40
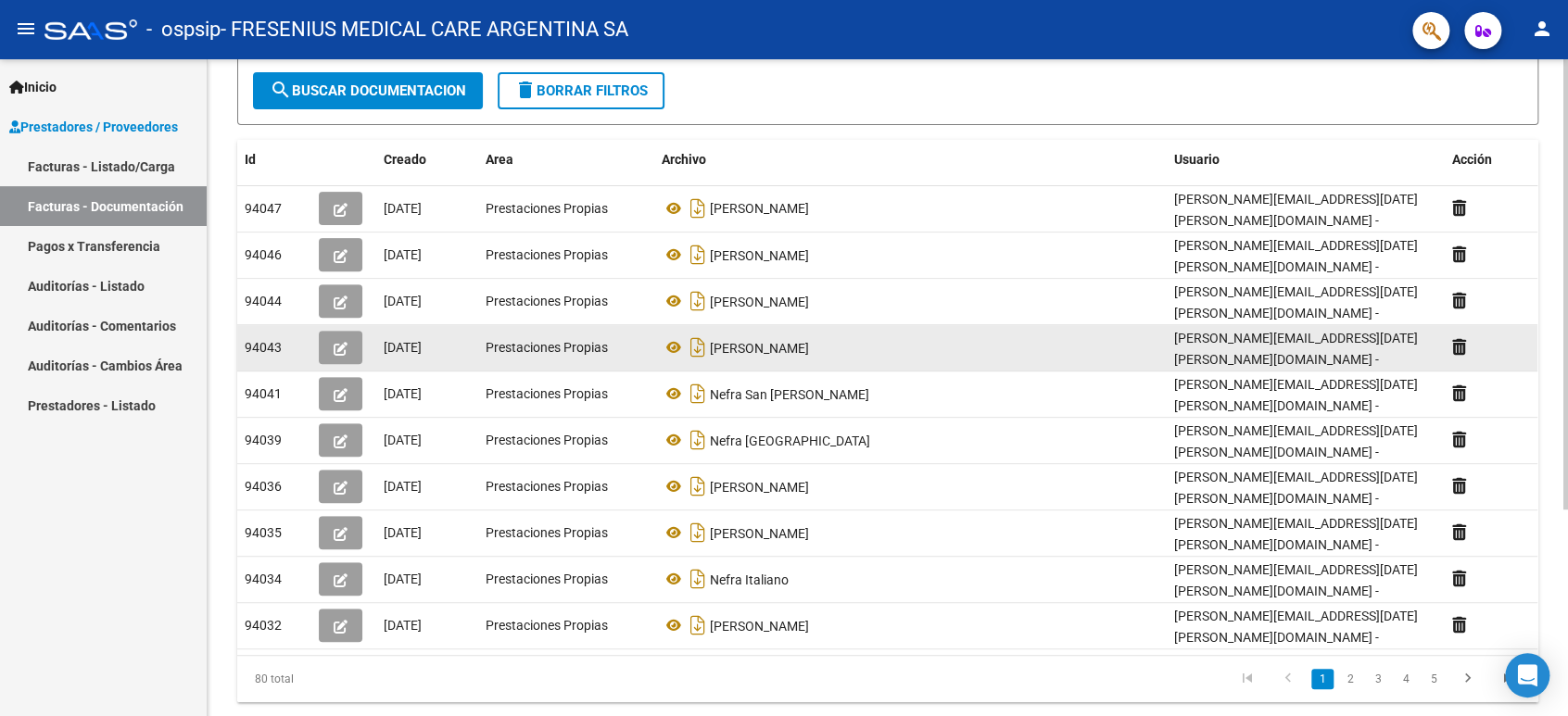
scroll to position [301, 0]
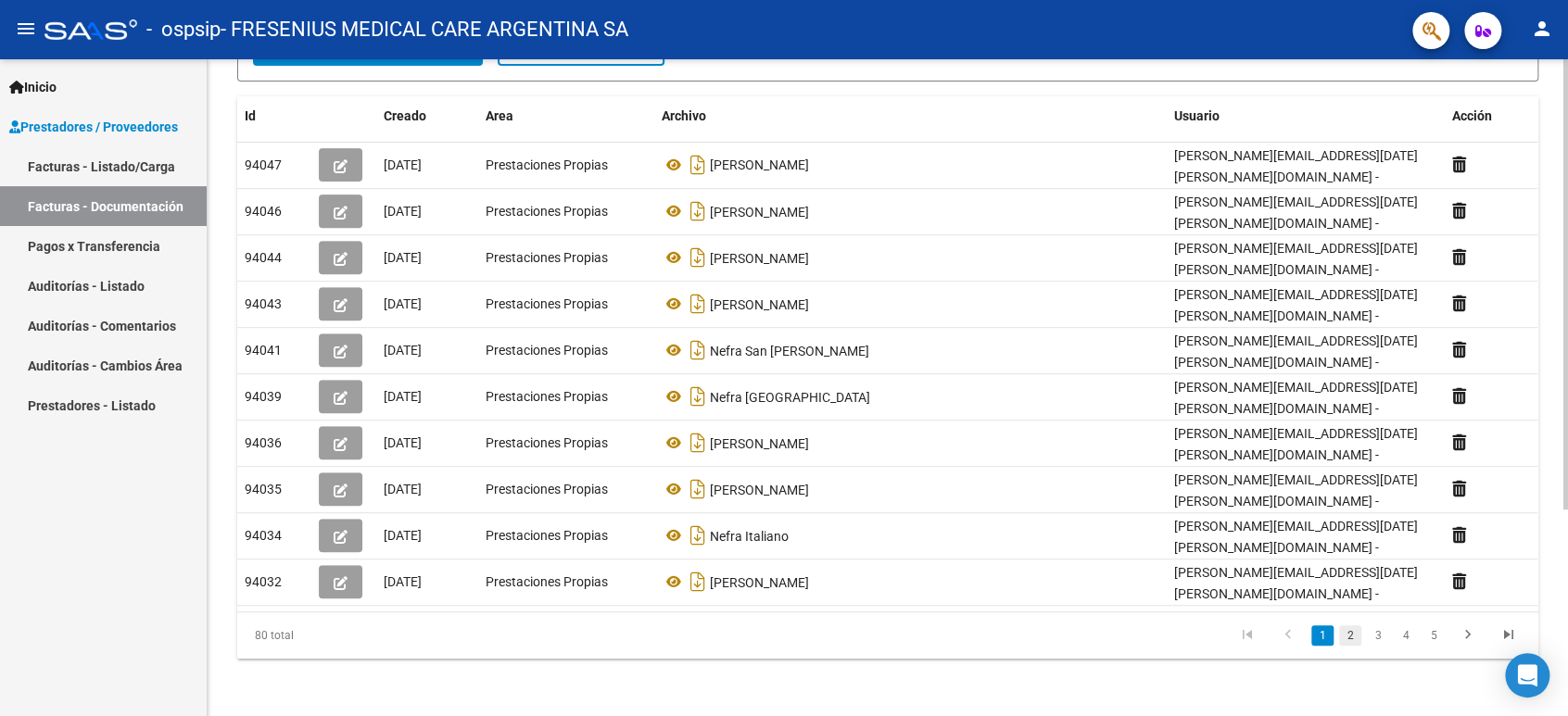
click at [1350, 632] on link "2" at bounding box center [1350, 635] width 22 height 20
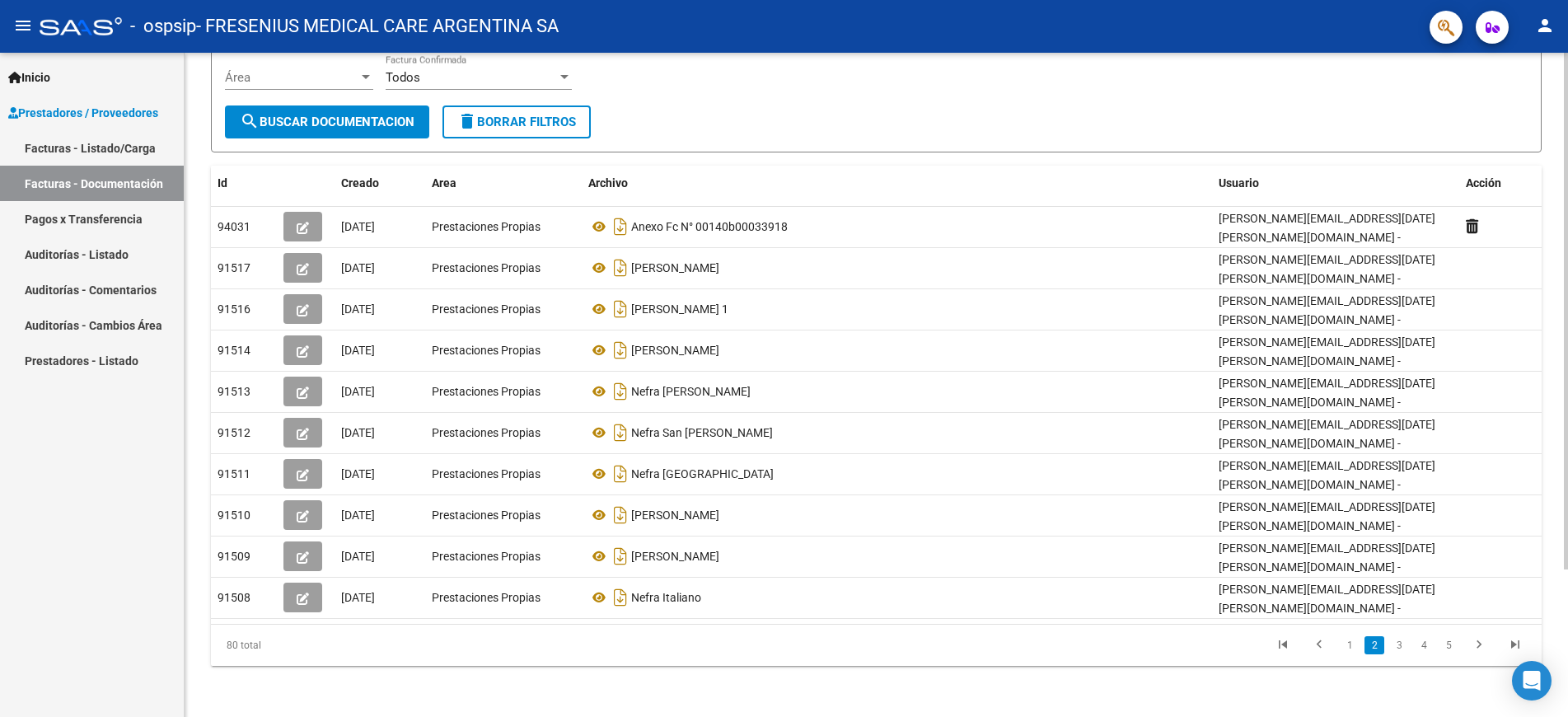
scroll to position [189, 0]
click at [1347, 636] on link "1" at bounding box center [1349, 643] width 20 height 18
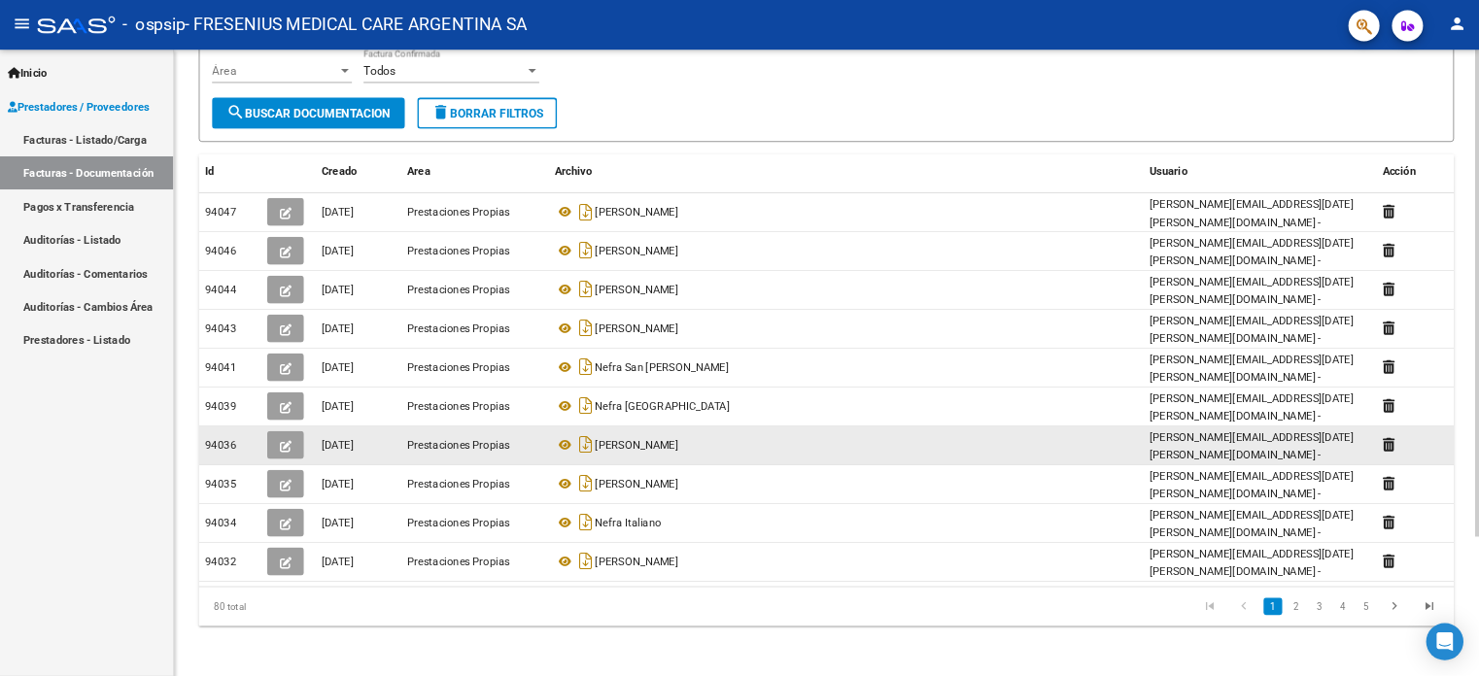
scroll to position [0, 0]
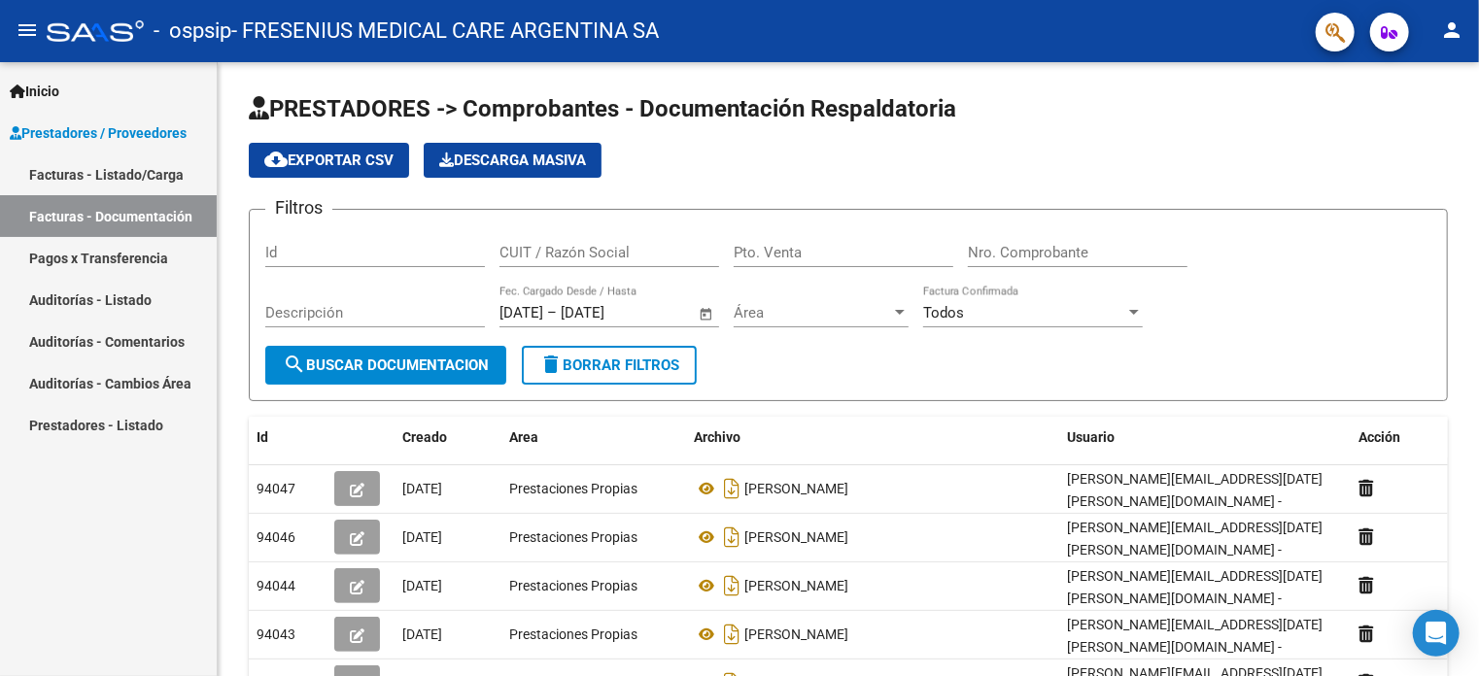
drag, startPoint x: 1666, startPoint y: 39, endPoint x: 86, endPoint y: 550, distance: 1661.4
click at [82, 562] on div "Inicio Instructivos Contacto OS Prestadores / Proveedores Facturas - Listado/Ca…" at bounding box center [108, 369] width 217 height 614
click at [120, 179] on link "Facturas - Listado/Carga" at bounding box center [108, 175] width 217 height 42
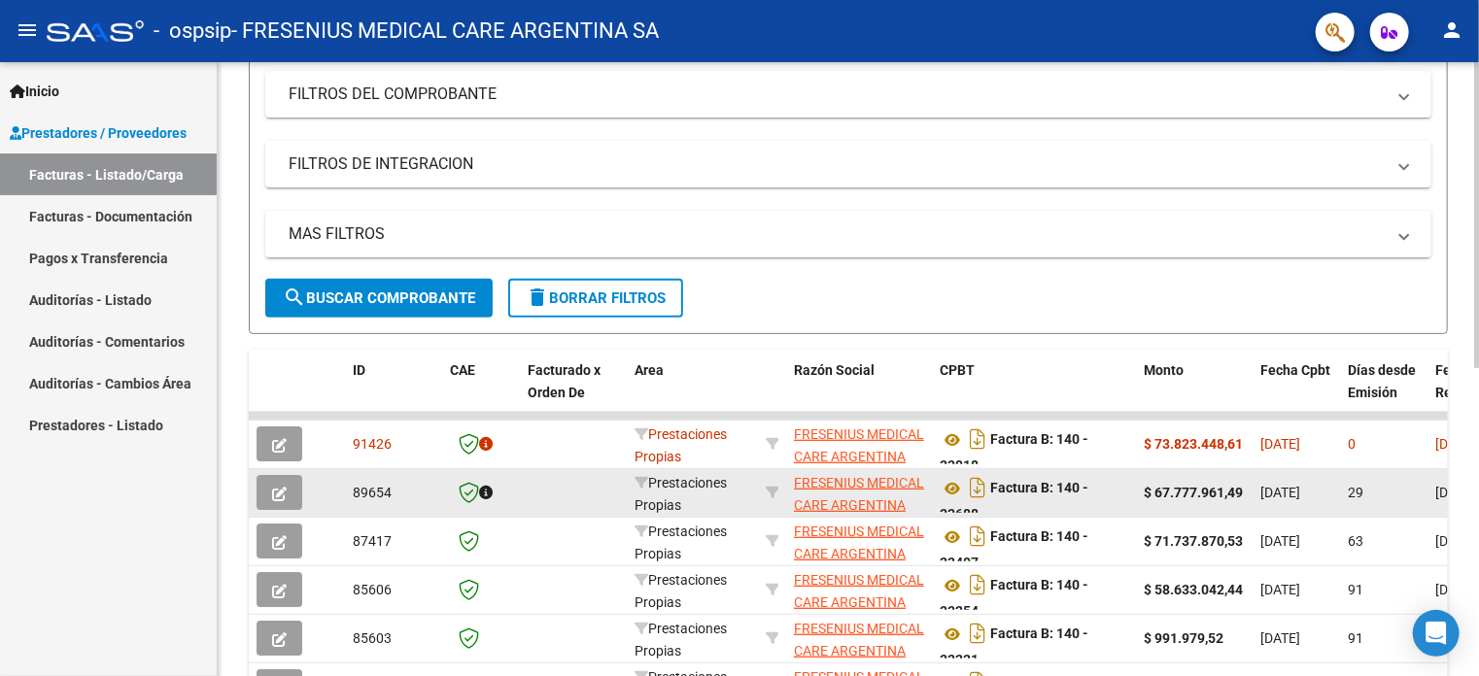
scroll to position [389, 0]
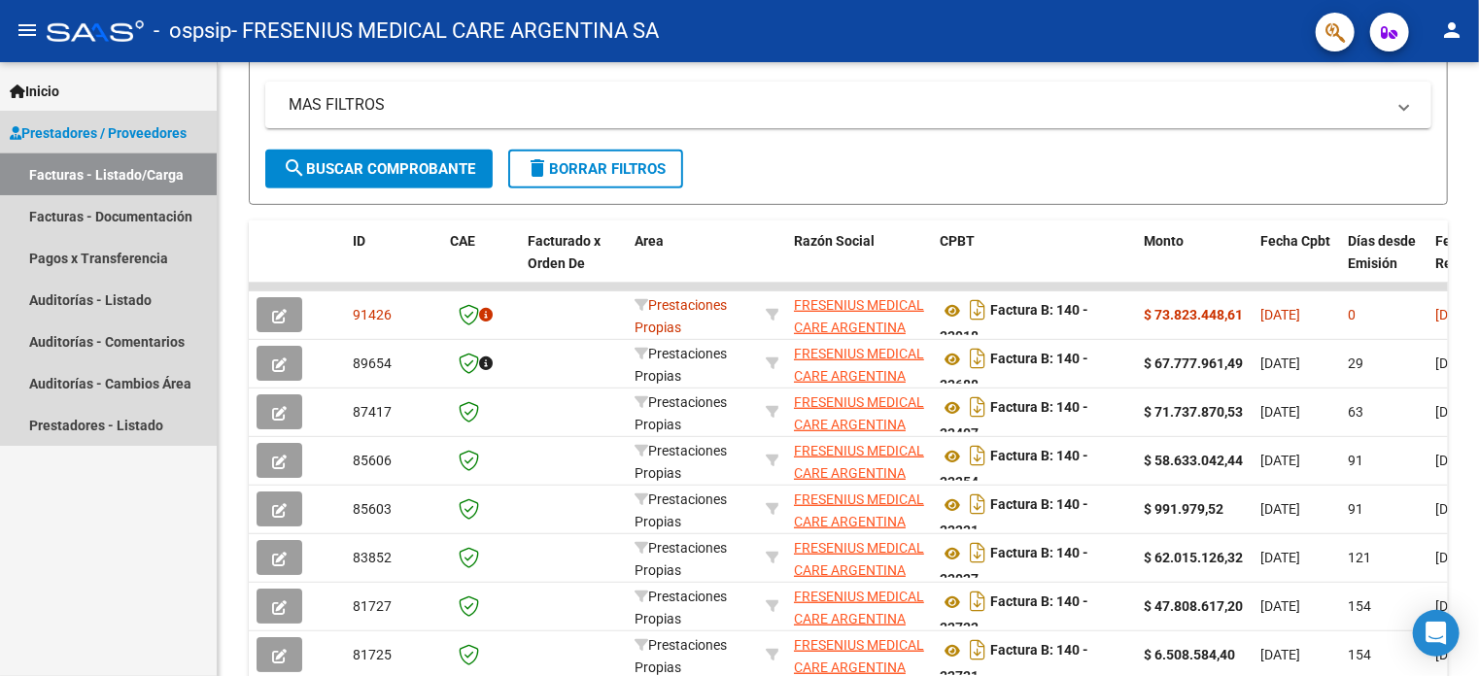
click at [107, 169] on link "Facturas - Listado/Carga" at bounding box center [108, 175] width 217 height 42
